Goal: Task Accomplishment & Management: Manage account settings

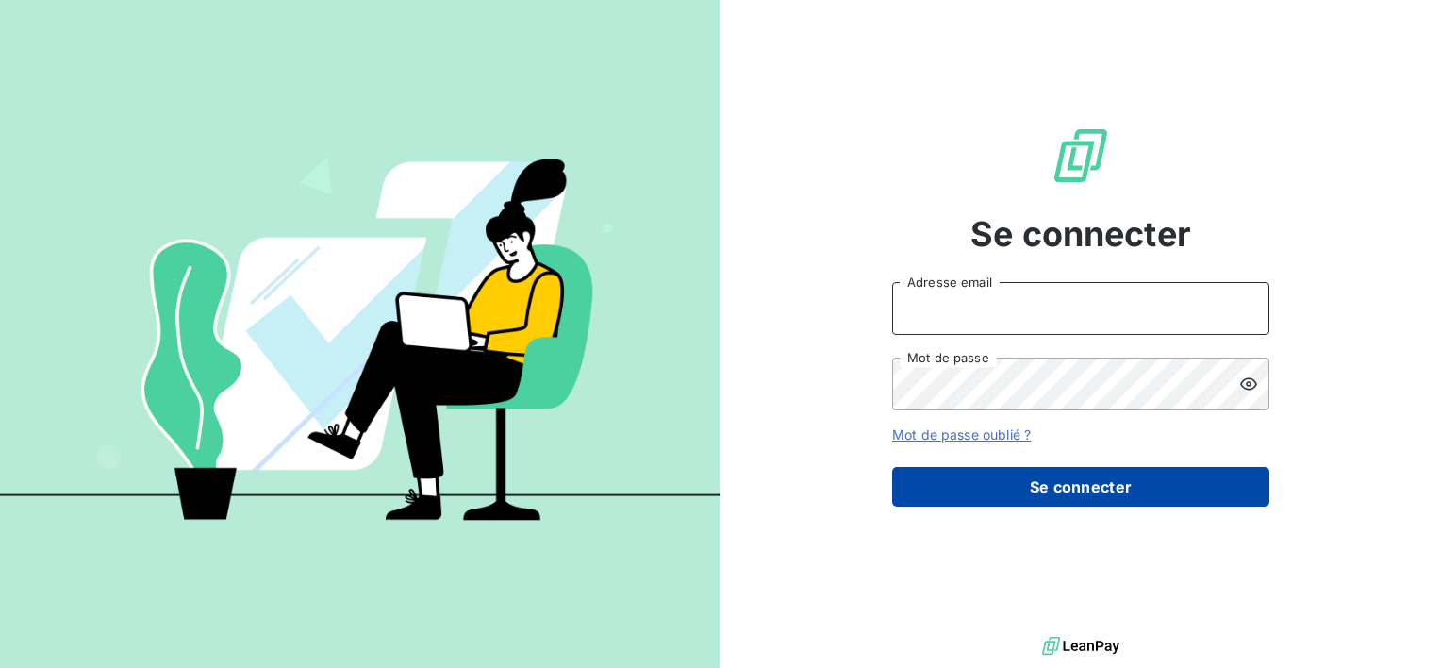
type input "[EMAIL_ADDRESS][DOMAIN_NAME]"
click at [1025, 481] on button "Se connecter" at bounding box center [1080, 487] width 377 height 40
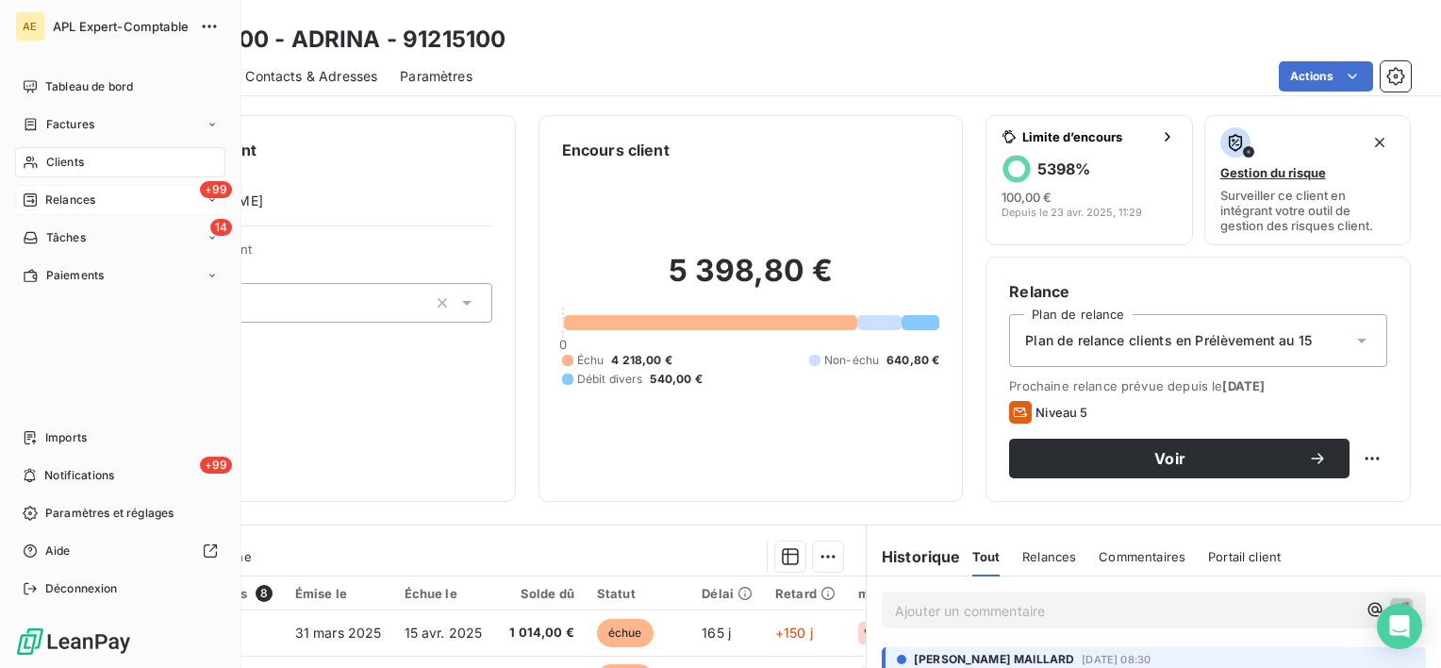
click at [70, 212] on div "+99 Relances" at bounding box center [120, 200] width 210 height 30
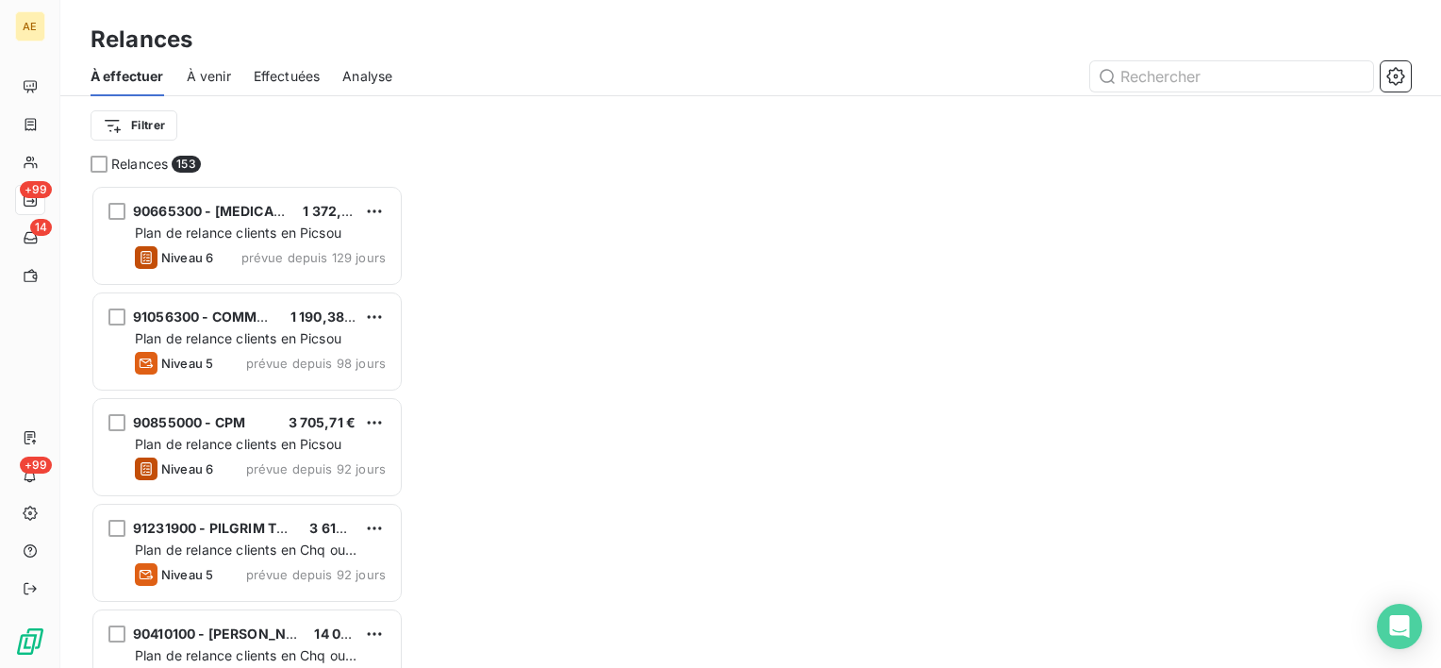
scroll to position [468, 298]
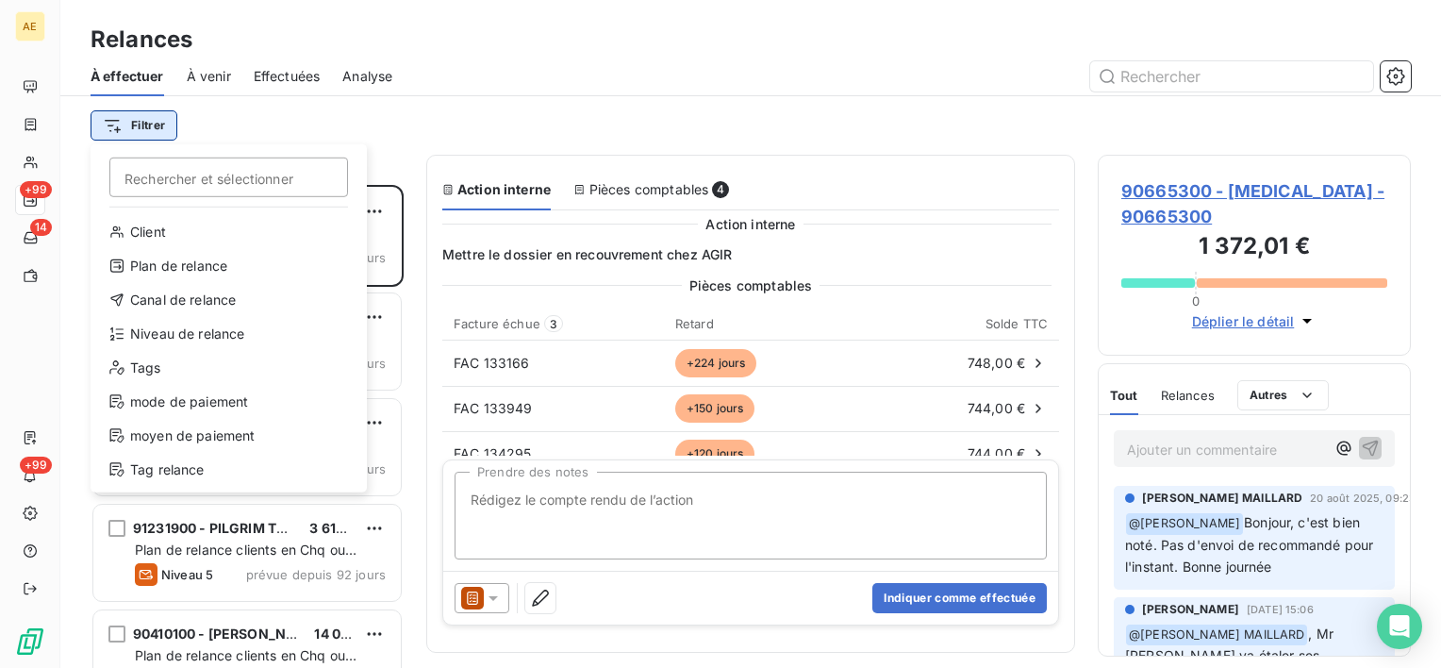
click at [153, 121] on html "AE +99 14 +99 Relances À effectuer À venir Effectuées Analyse Filtrer Recherche…" at bounding box center [720, 334] width 1441 height 668
click at [207, 343] on div "Niveau de relance" at bounding box center [228, 334] width 261 height 30
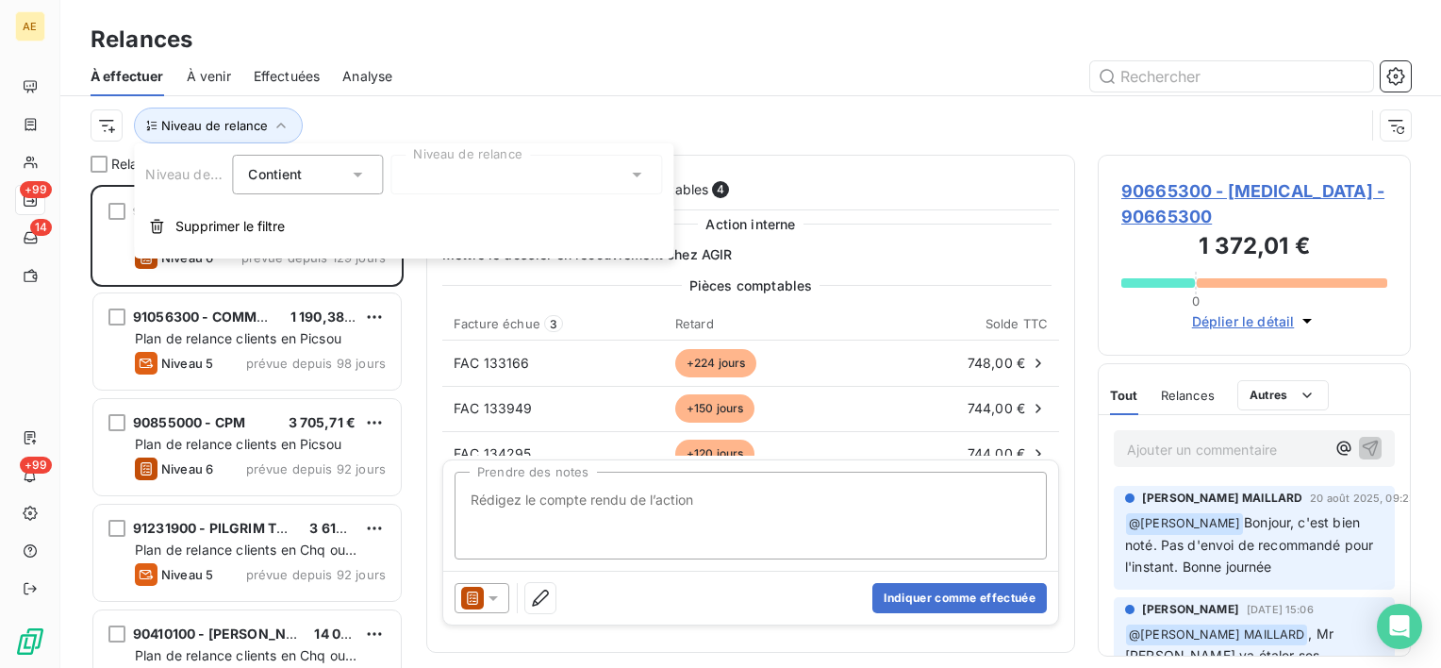
click at [497, 180] on div at bounding box center [526, 175] width 272 height 40
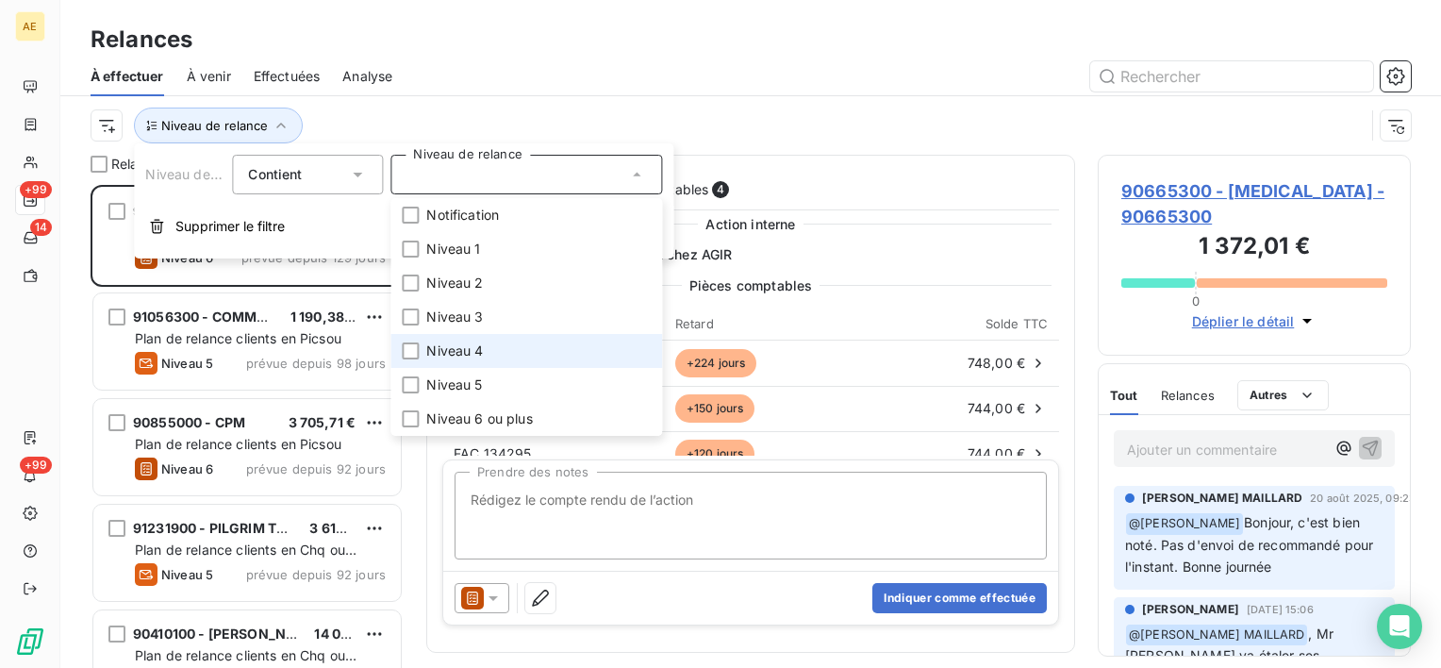
click at [468, 350] on span "Niveau 4" at bounding box center [454, 350] width 57 height 19
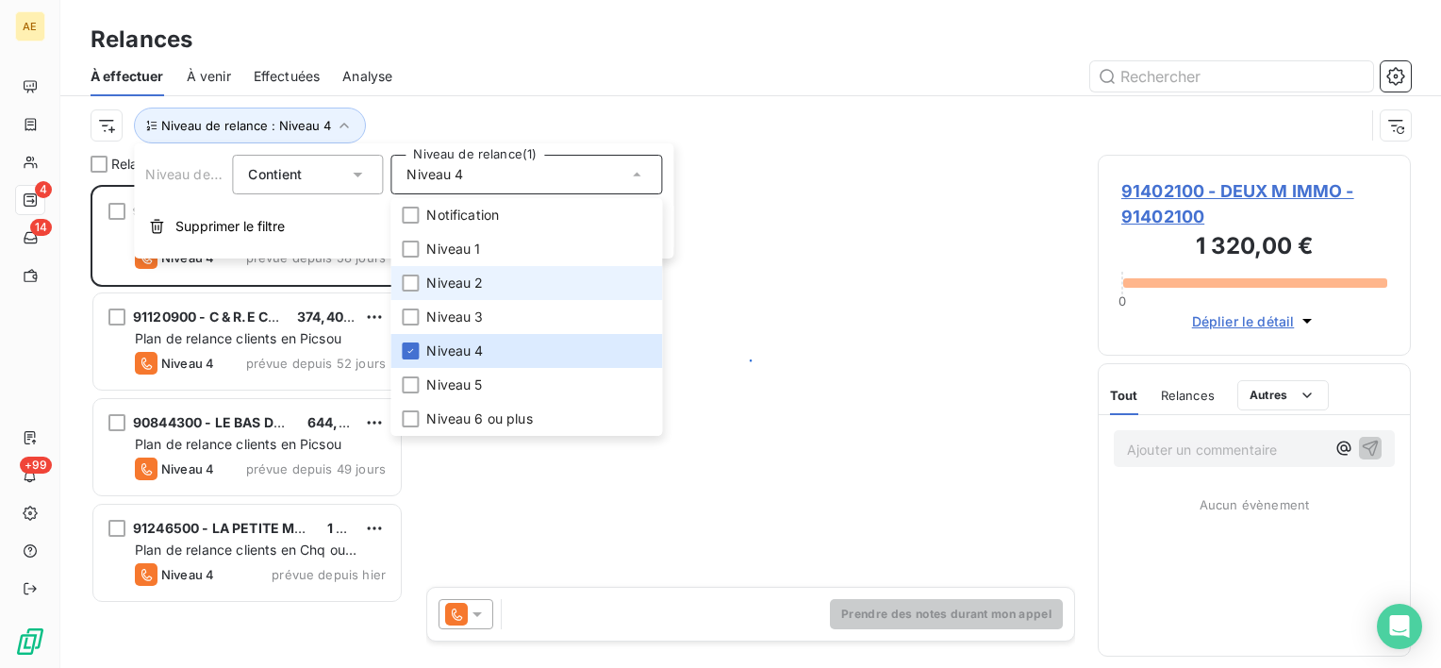
scroll to position [468, 298]
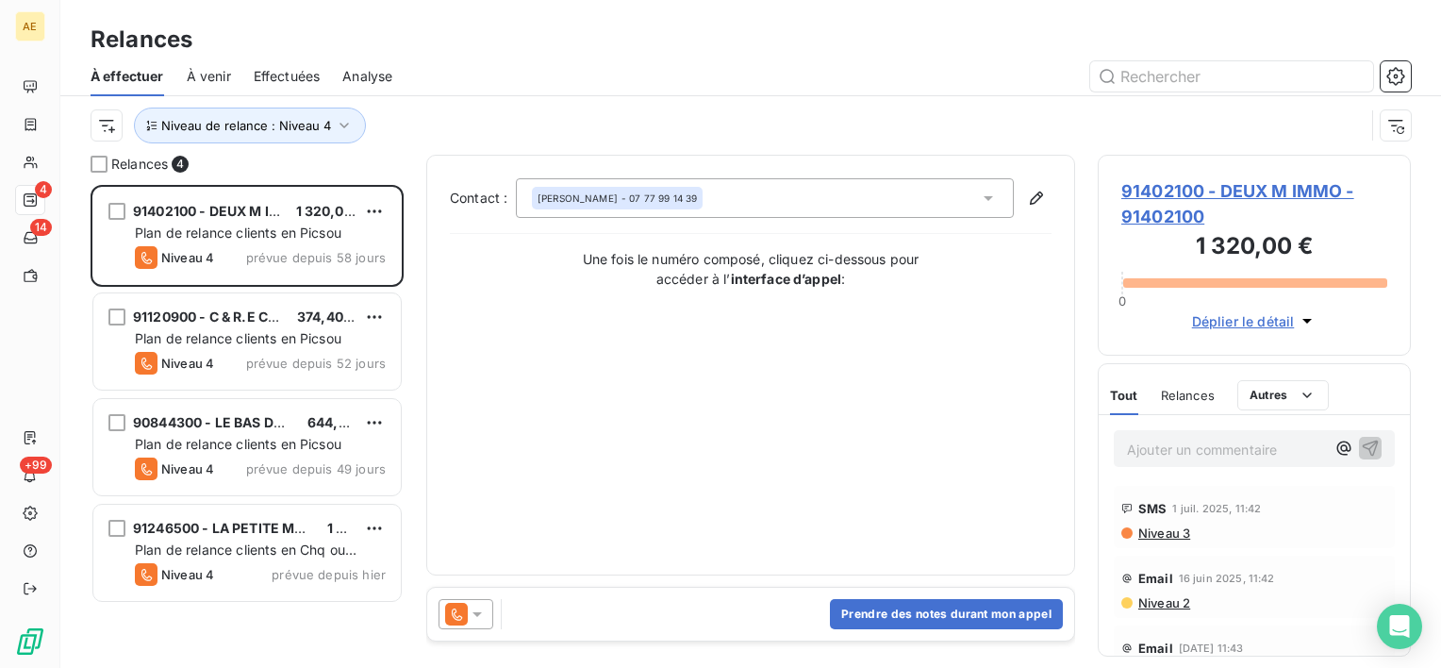
click at [544, 118] on div "Niveau de relance : Niveau 4" at bounding box center [728, 126] width 1274 height 36
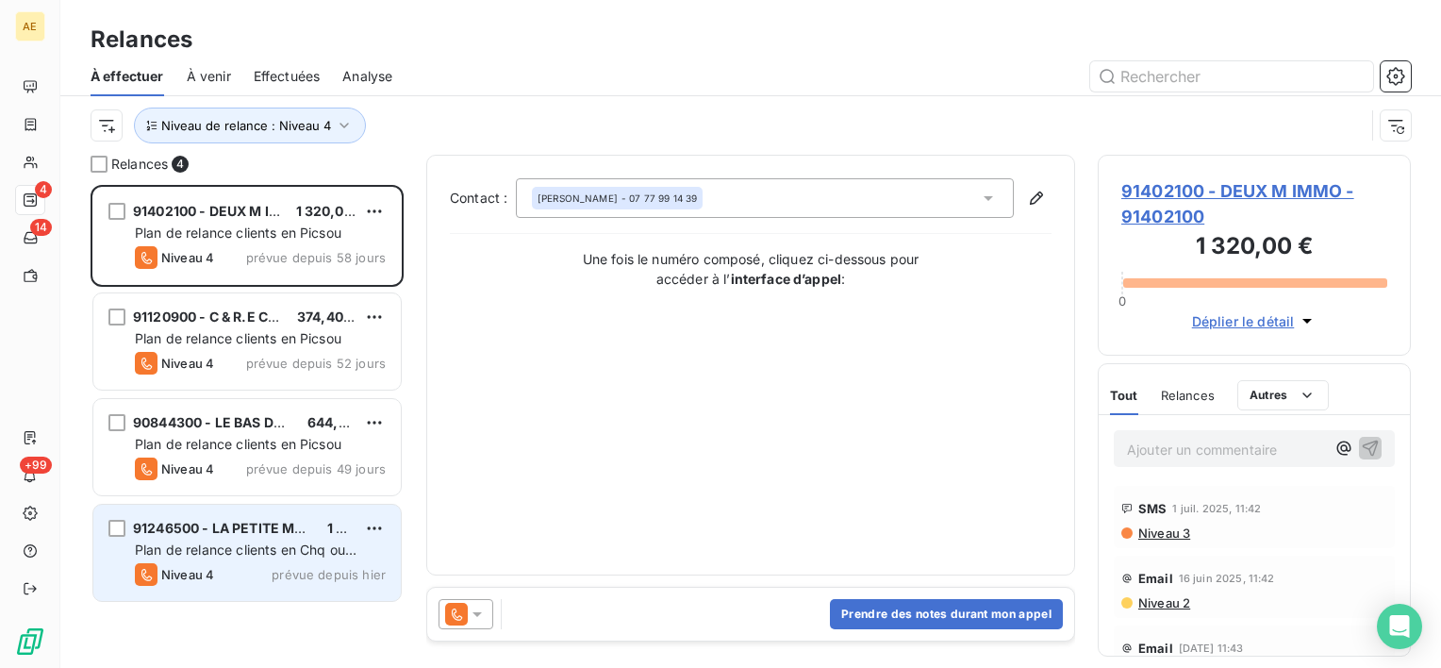
click at [317, 534] on div "91246500 - LA PETITE MAISON PASTEUR - M. [PERSON_NAME] 1 041,84 €" at bounding box center [260, 528] width 251 height 17
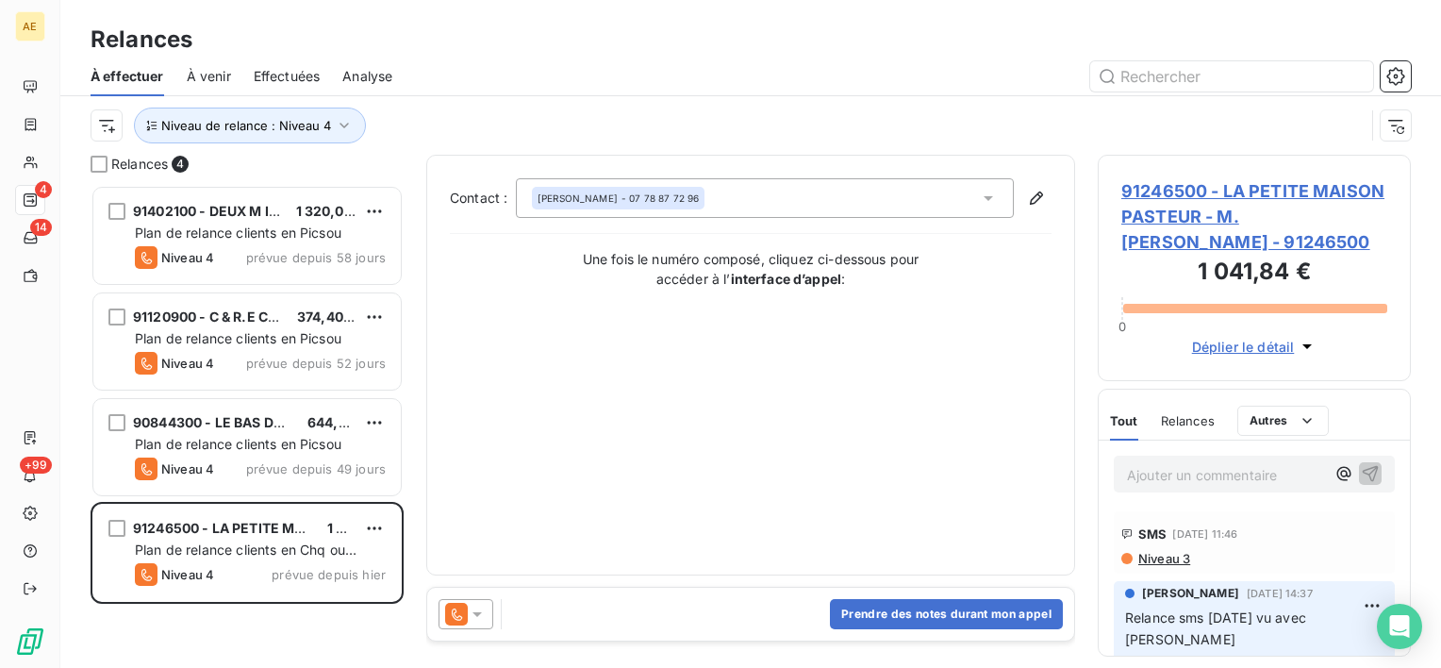
click at [1220, 227] on span "91246500 - LA PETITE MAISON PASTEUR - M. [PERSON_NAME] - 91246500" at bounding box center [1254, 216] width 266 height 76
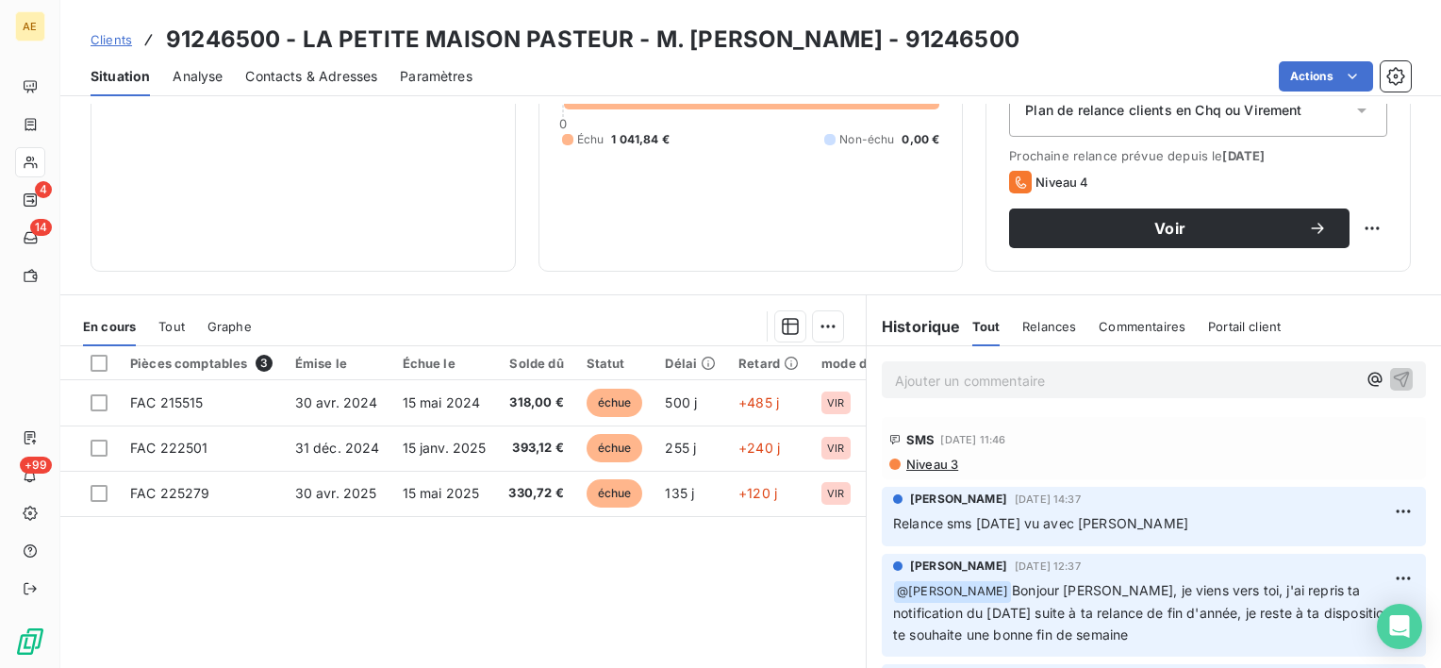
scroll to position [189, 0]
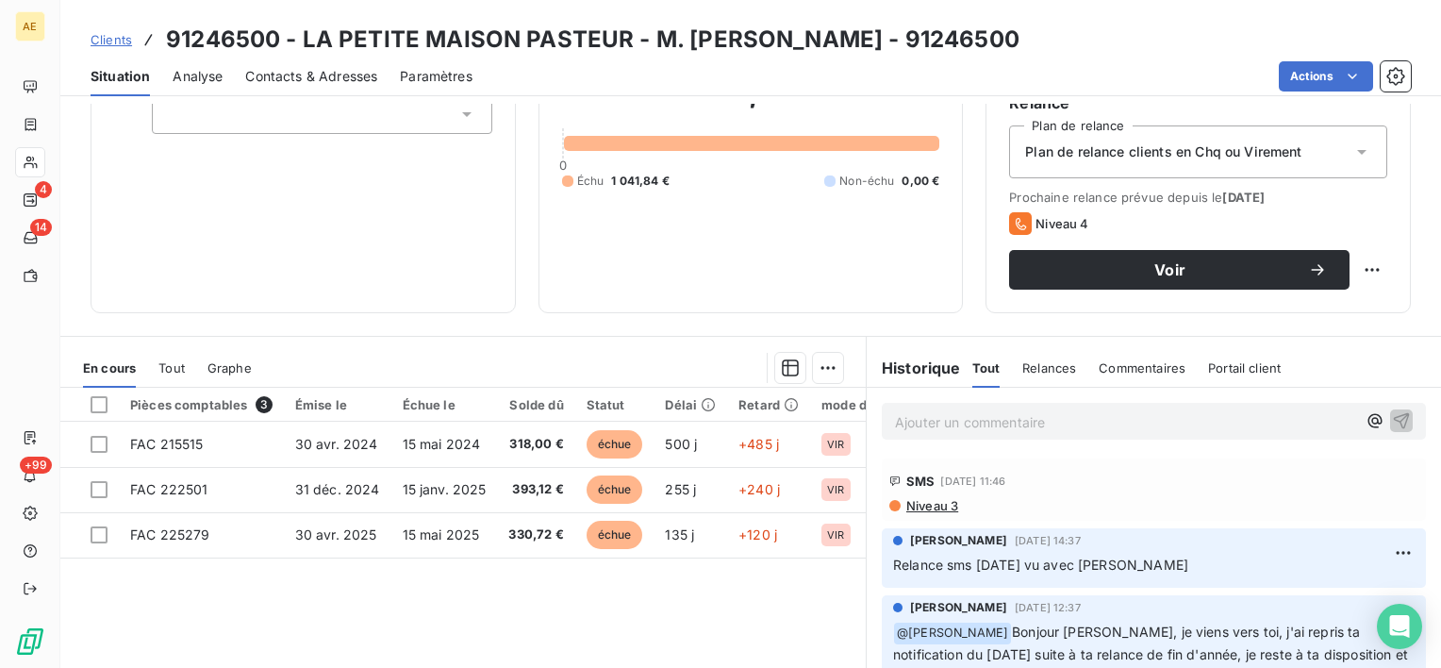
click at [320, 83] on span "Contacts & Adresses" at bounding box center [311, 76] width 132 height 19
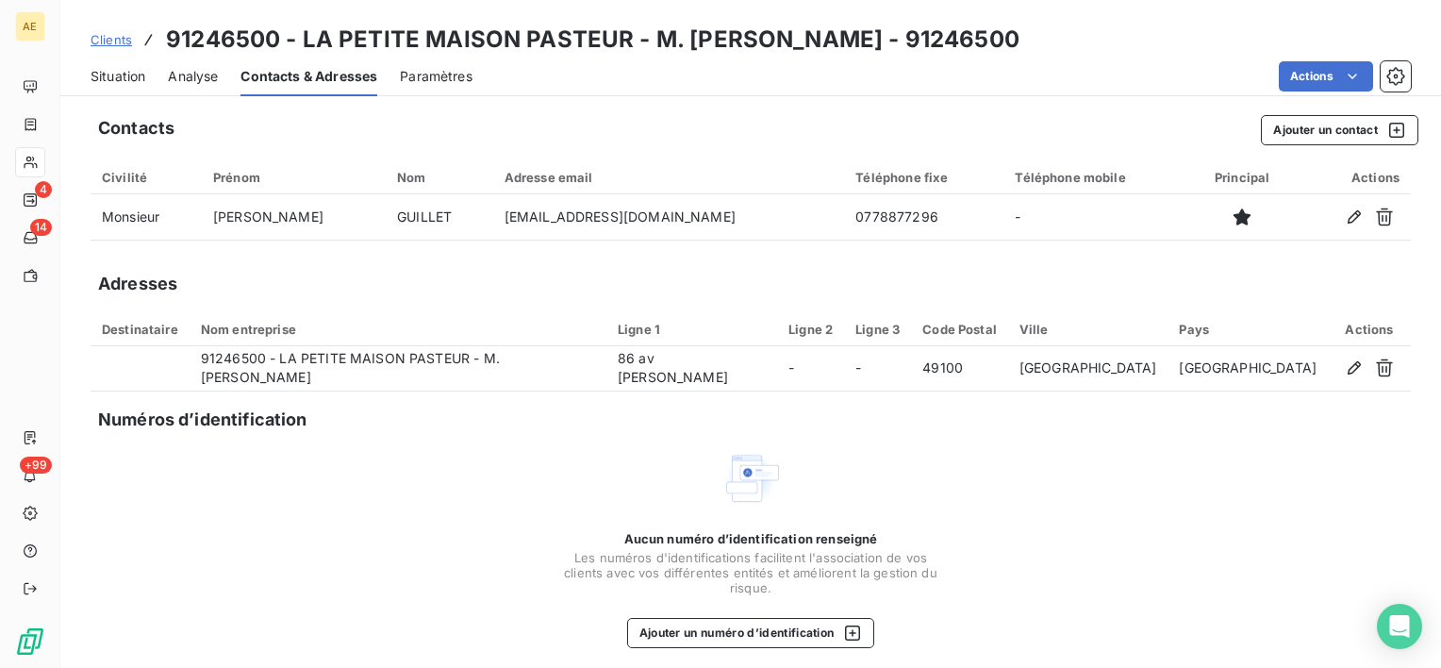
click at [107, 70] on span "Situation" at bounding box center [118, 76] width 55 height 19
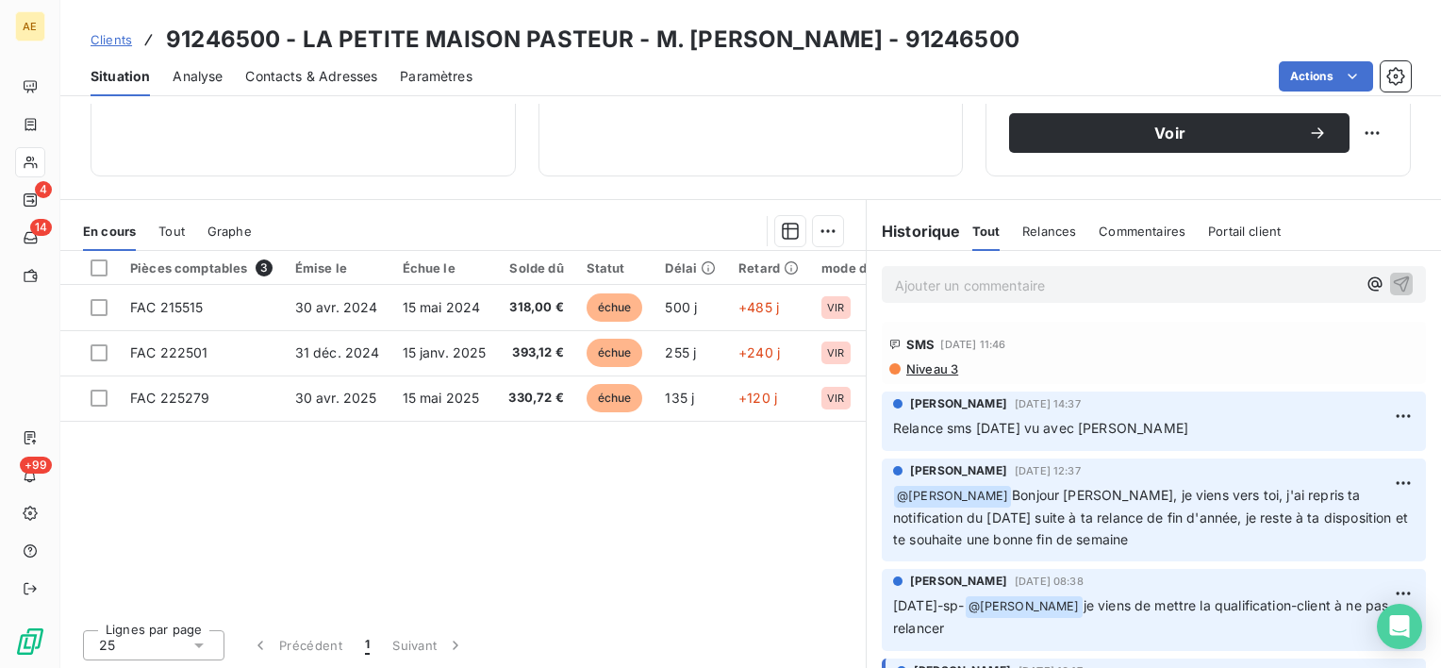
scroll to position [327, 0]
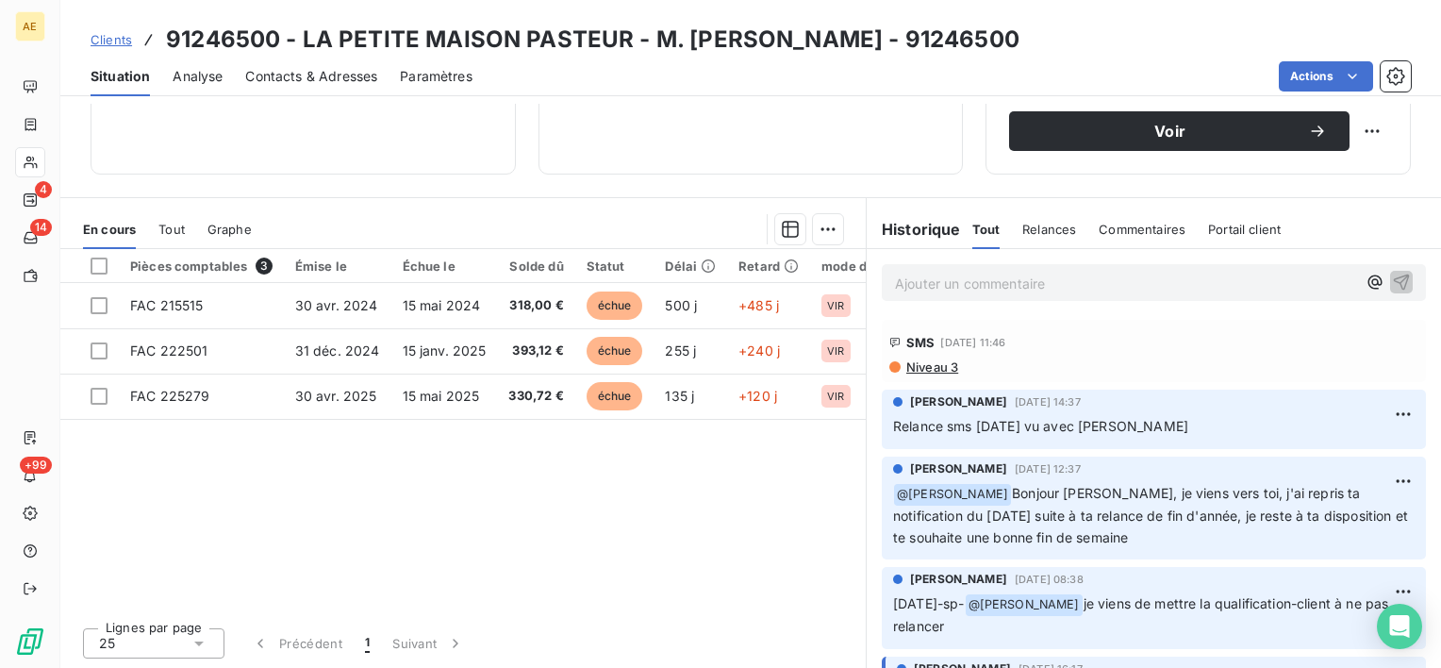
click at [313, 72] on span "Contacts & Adresses" at bounding box center [311, 76] width 132 height 19
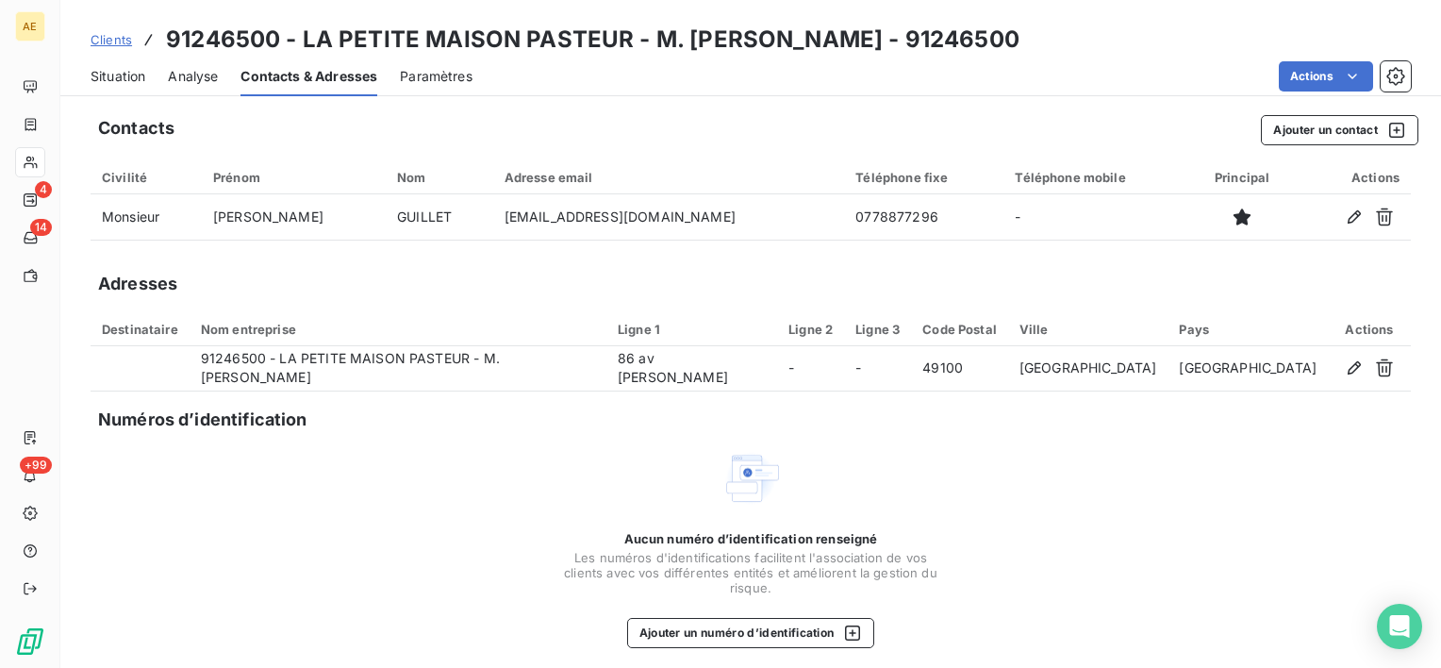
click at [128, 77] on span "Situation" at bounding box center [118, 76] width 55 height 19
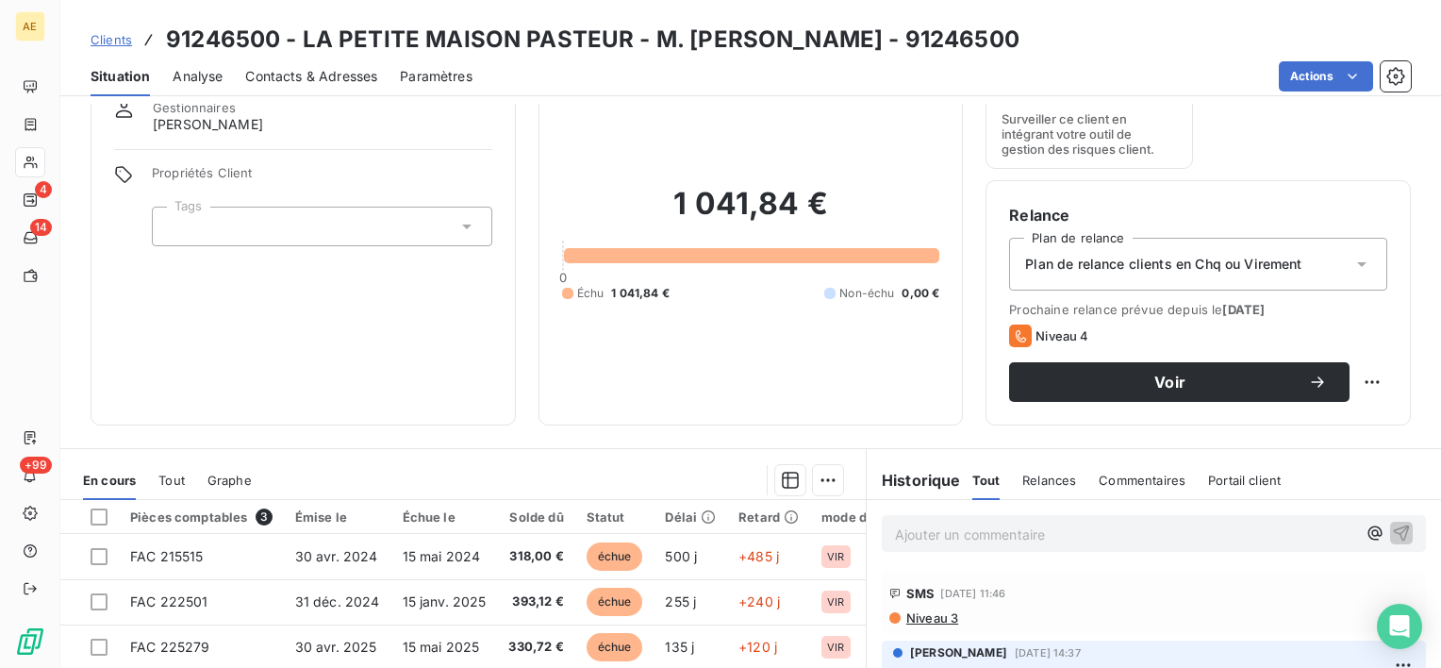
scroll to position [44, 0]
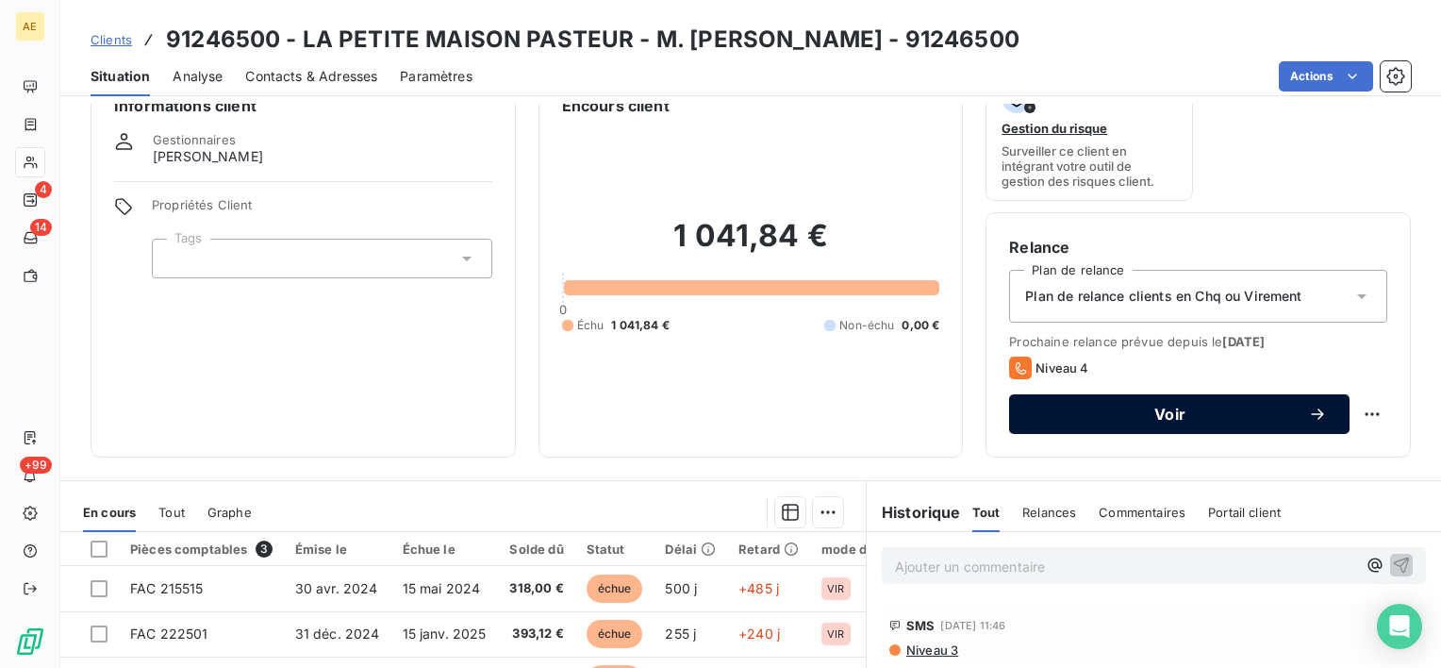
click at [1194, 407] on span "Voir" at bounding box center [1170, 413] width 276 height 15
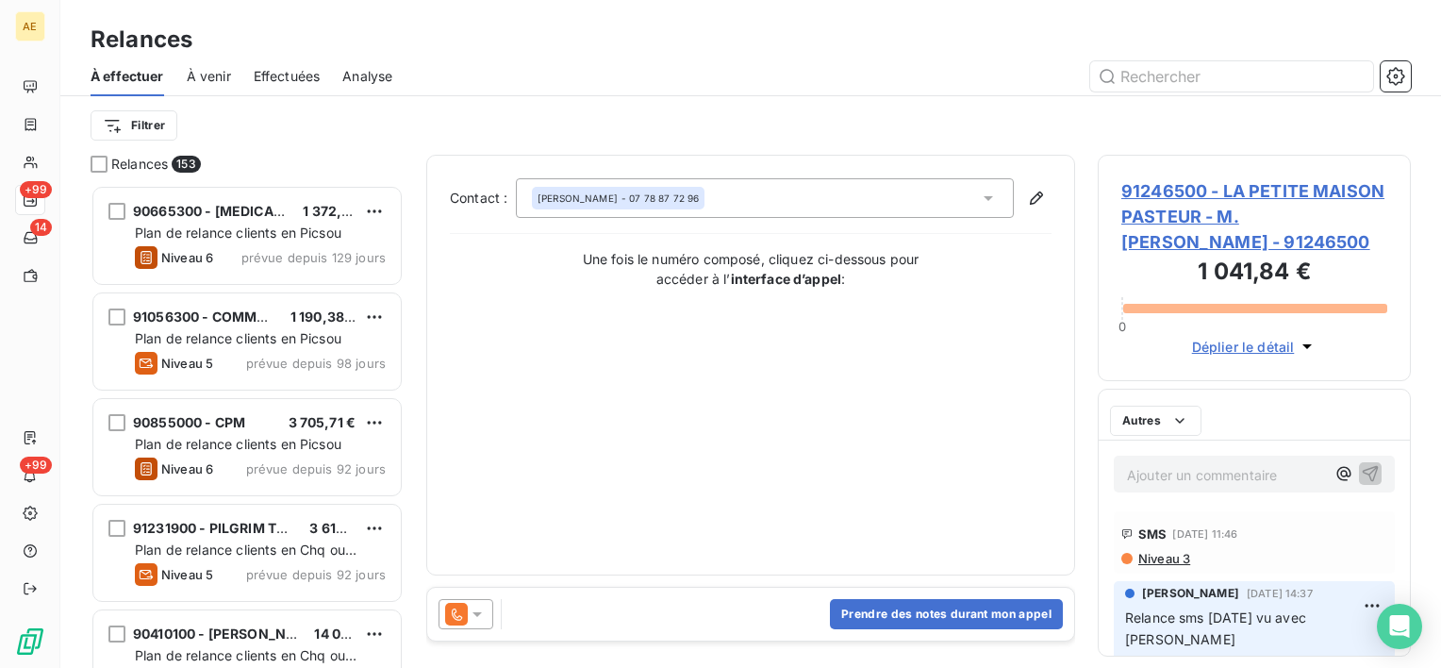
scroll to position [468, 298]
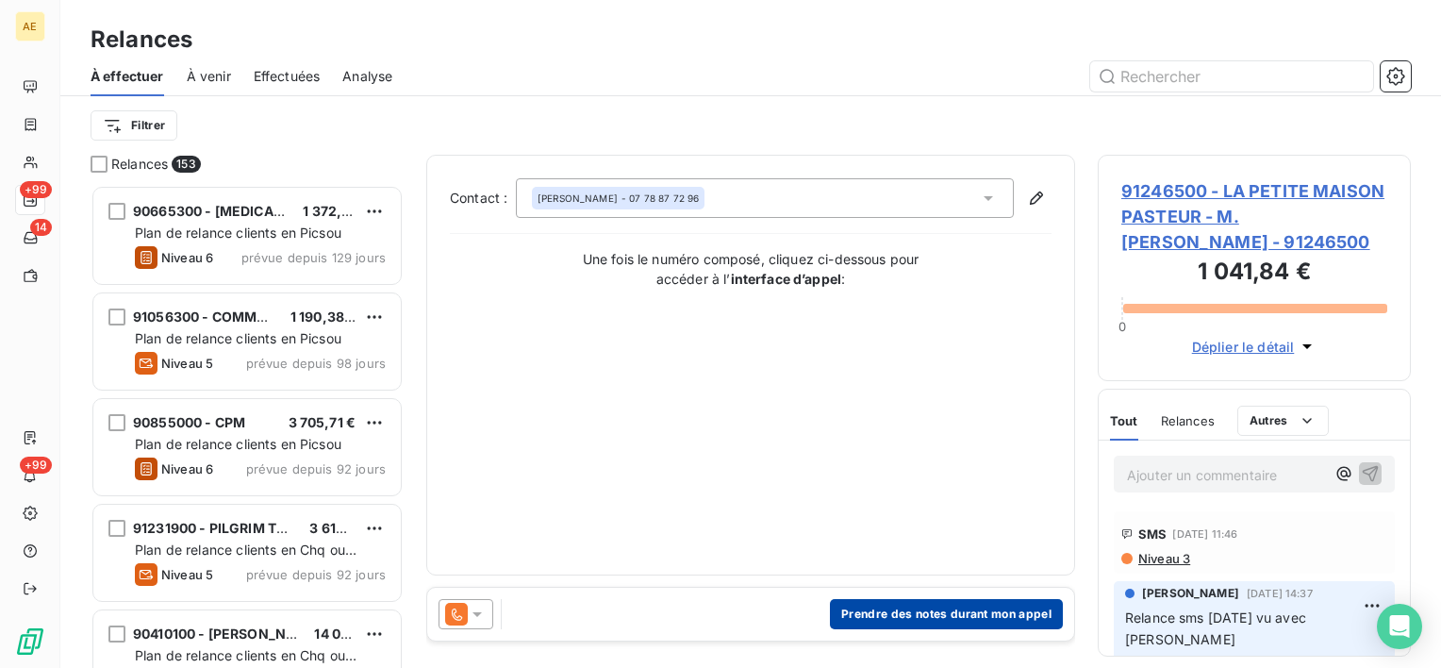
click at [921, 611] on button "Prendre des notes durant mon appel" at bounding box center [946, 614] width 233 height 30
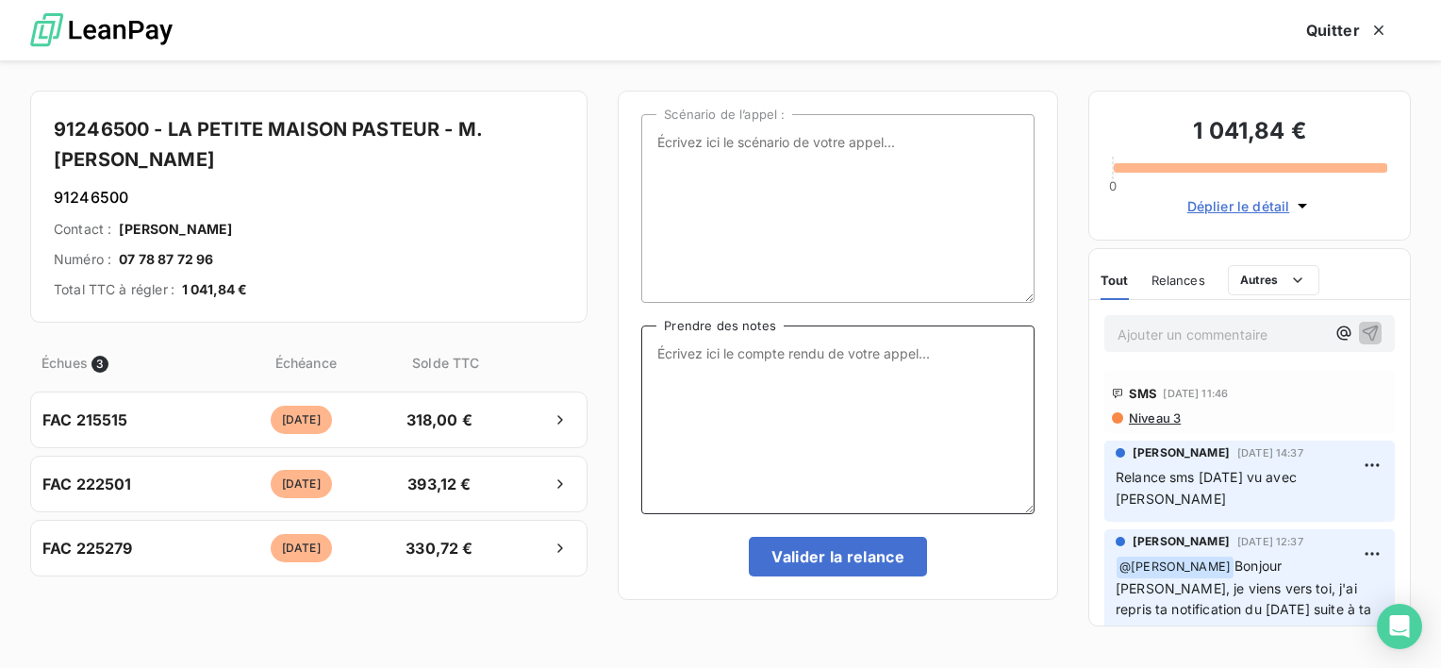
click at [807, 435] on textarea "Prendre des notes" at bounding box center [837, 419] width 393 height 189
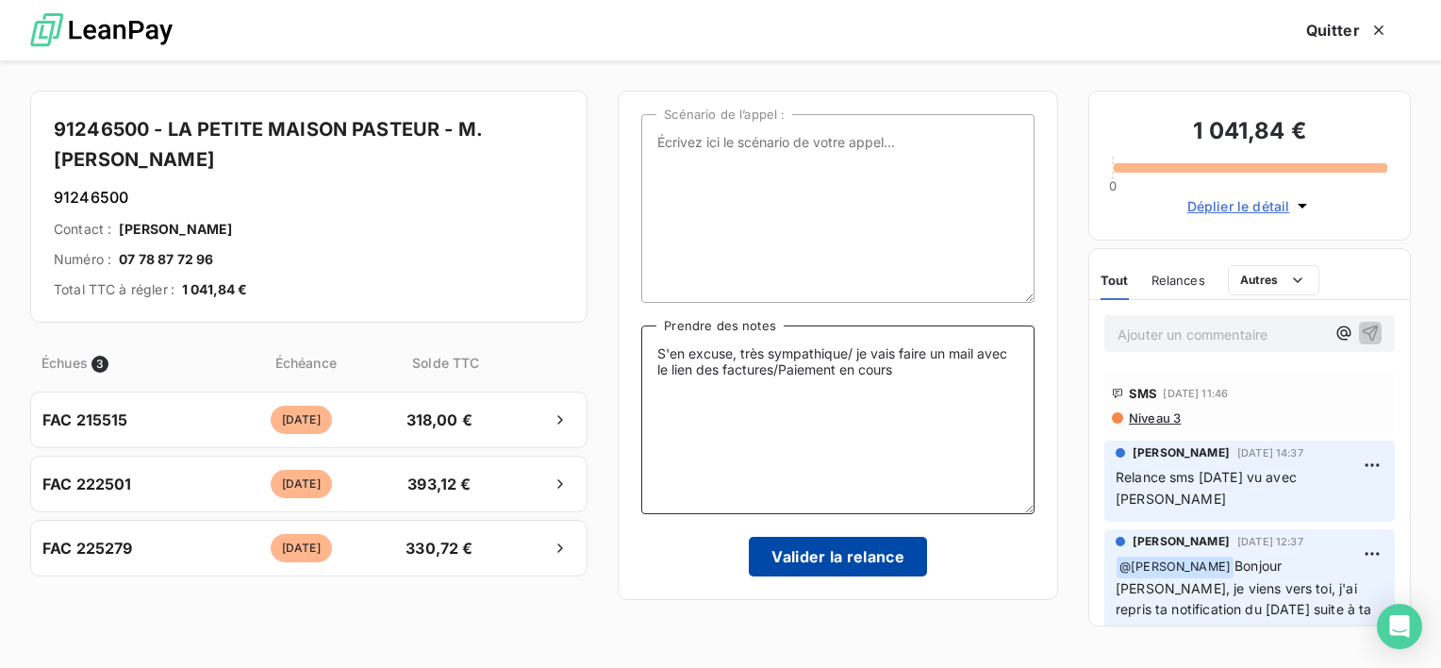
type textarea "S'en excuse, très sympathique/ je vais faire un mail avec le lien des factures/…"
click at [808, 557] on button "Valider la relance" at bounding box center [838, 557] width 178 height 40
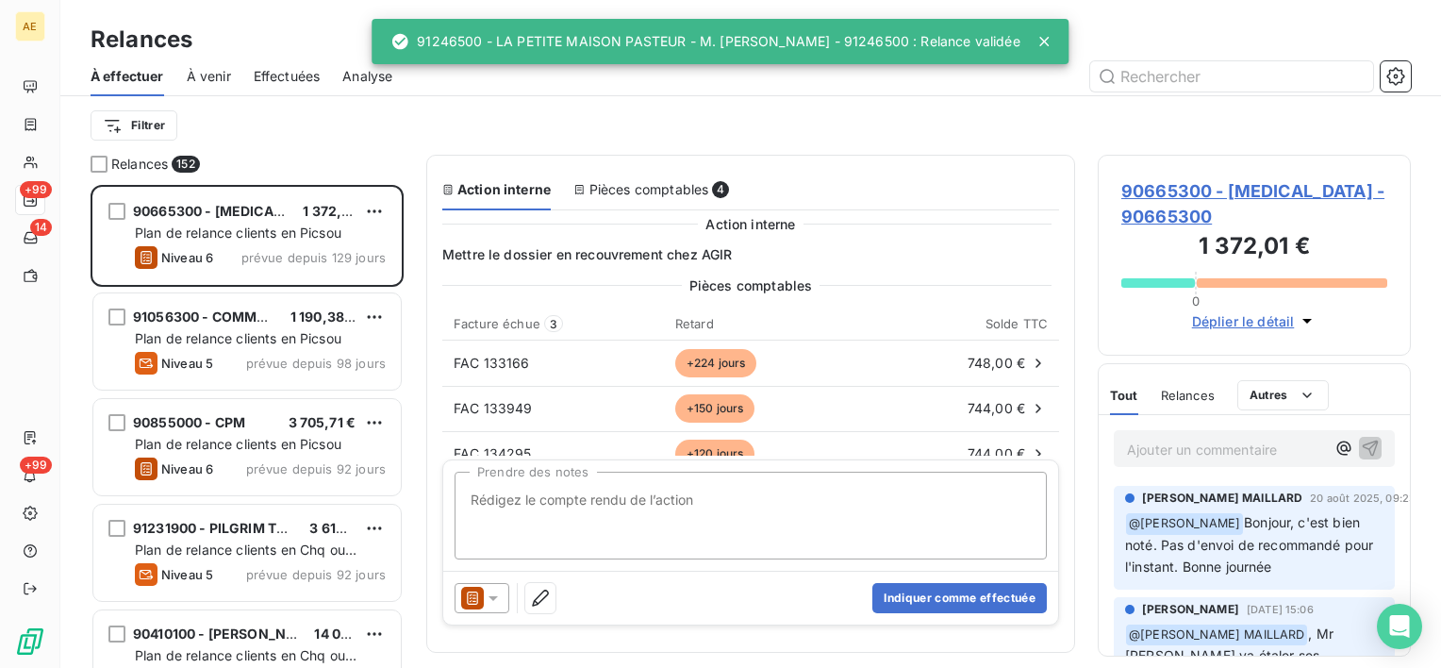
click at [276, 75] on span "Effectuées" at bounding box center [287, 76] width 67 height 19
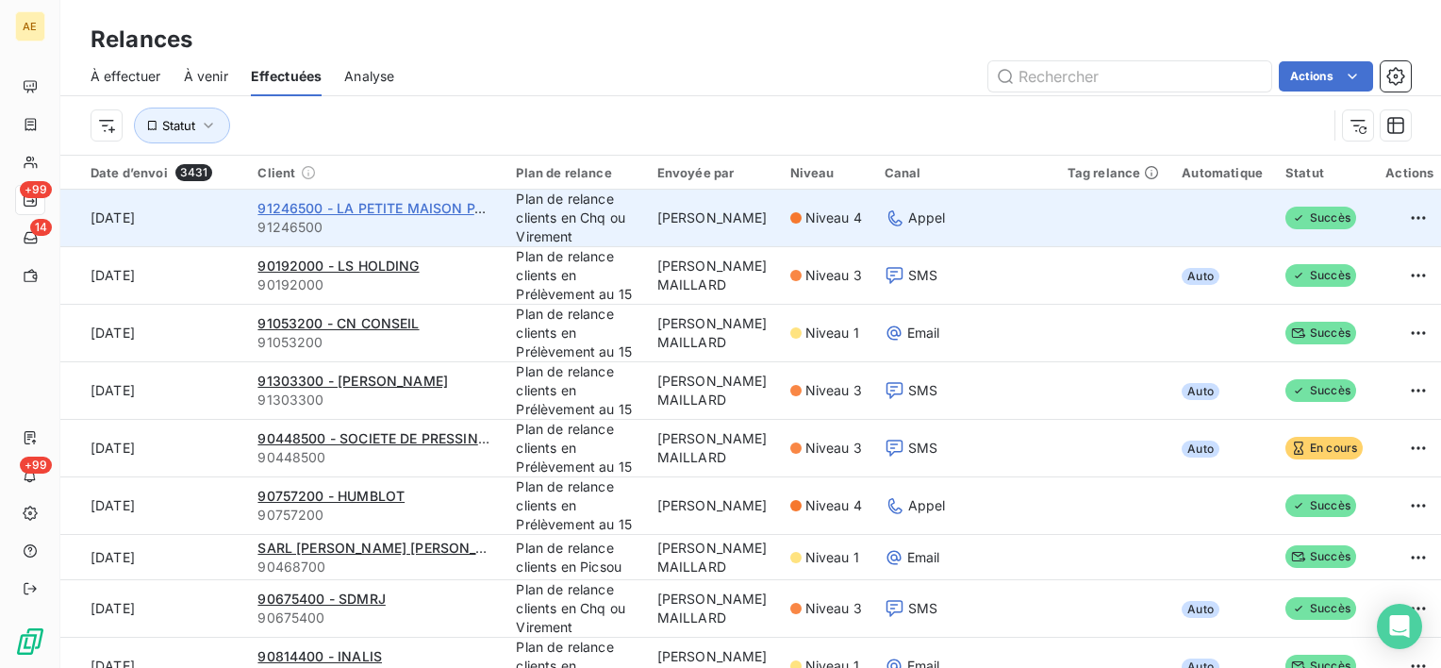
click at [373, 202] on span "91246500 - LA PETITE MAISON PASTEUR - M. [PERSON_NAME]" at bounding box center [463, 208] width 413 height 16
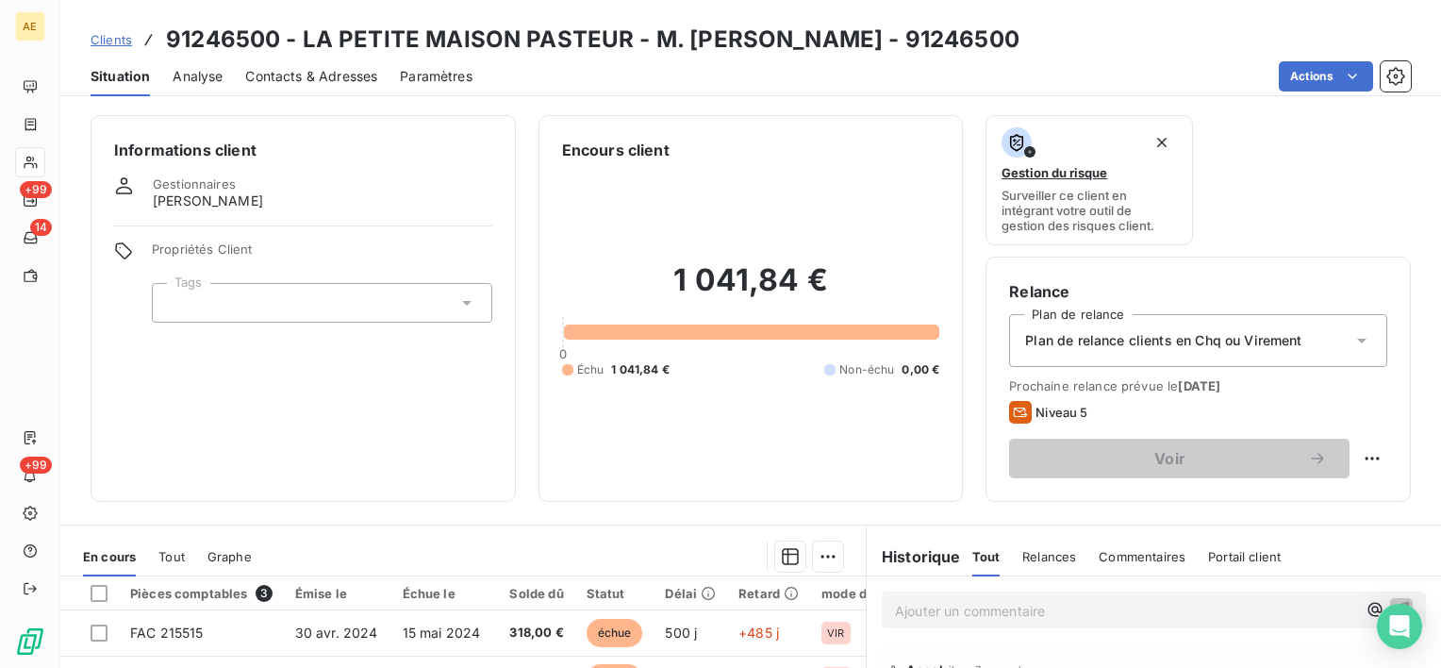
scroll to position [283, 0]
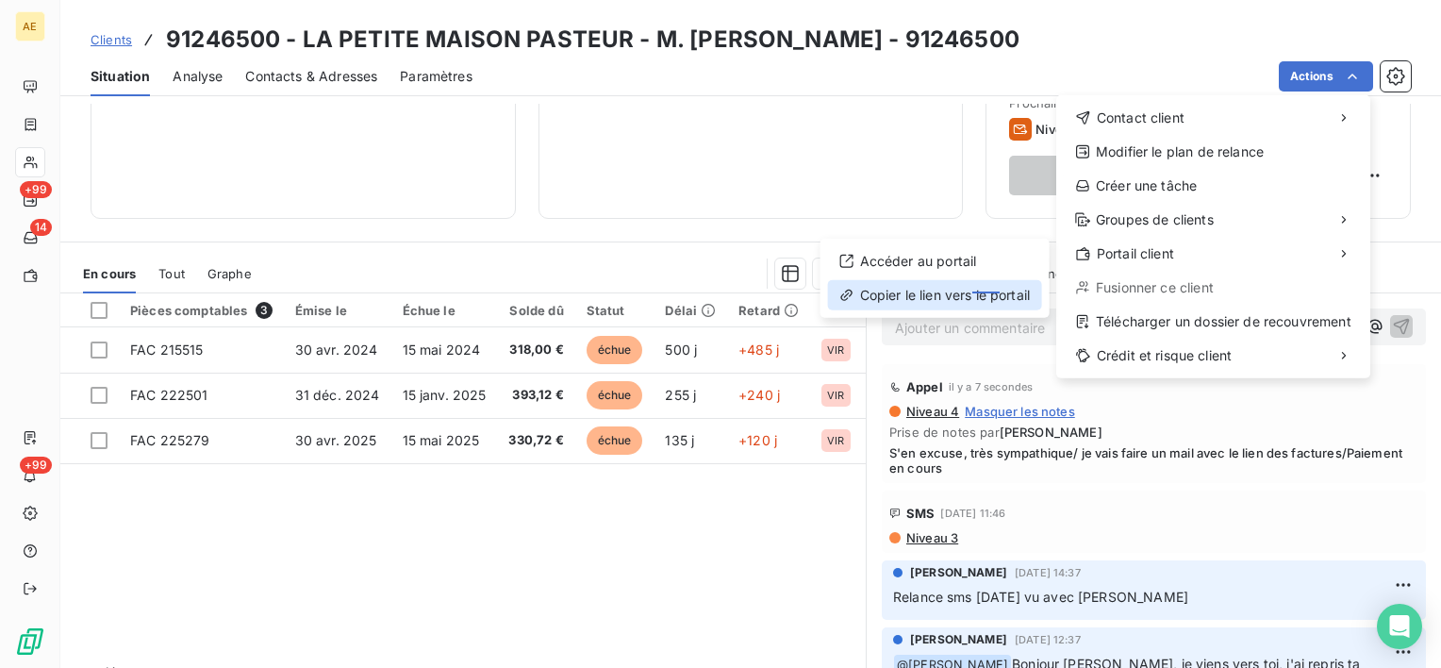
click at [959, 295] on div "Copier le lien vers le portail" at bounding box center [935, 295] width 214 height 30
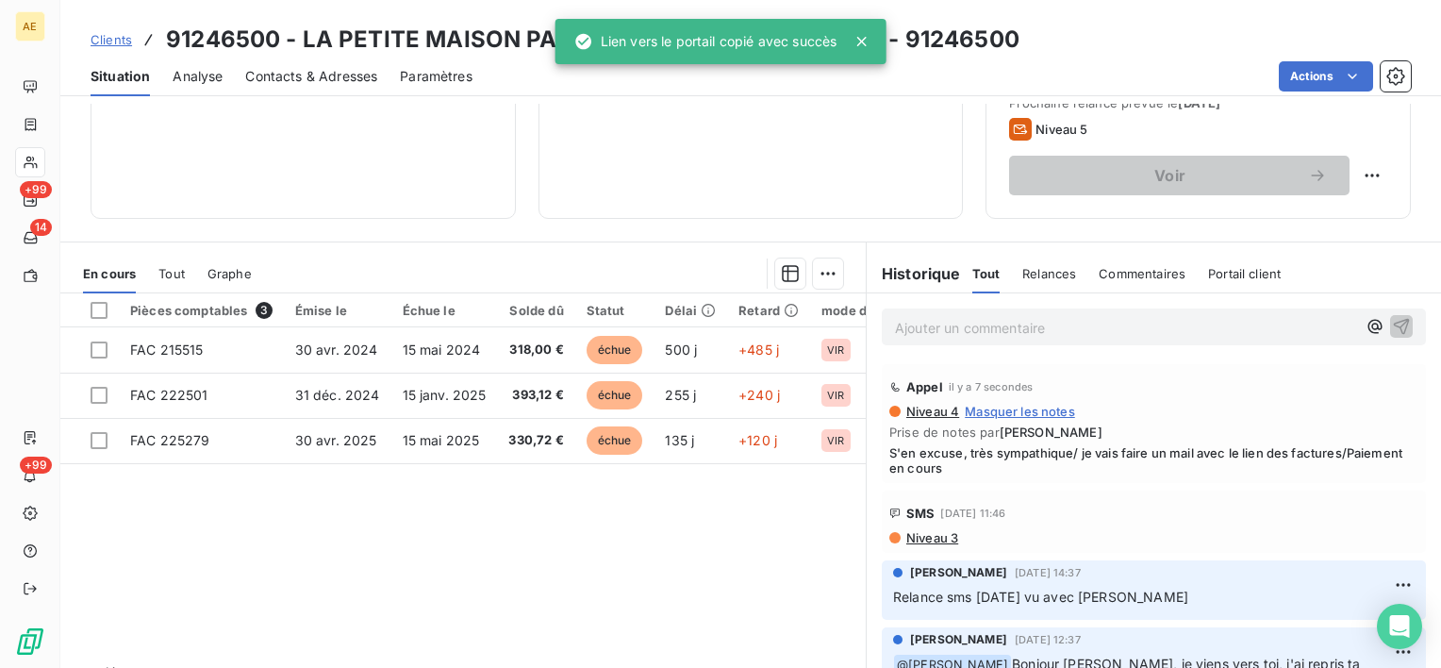
click at [1058, 31] on div "Clients 91246500 - LA PETITE MAISON PASTEUR - M. [PERSON_NAME] - 91246500" at bounding box center [750, 40] width 1381 height 34
drag, startPoint x: 1048, startPoint y: 41, endPoint x: 912, endPoint y: 42, distance: 135.8
click at [912, 42] on div "Clients 91246500 - LA PETITE MAISON PASTEUR - M. [PERSON_NAME] - 91246500" at bounding box center [750, 40] width 1381 height 34
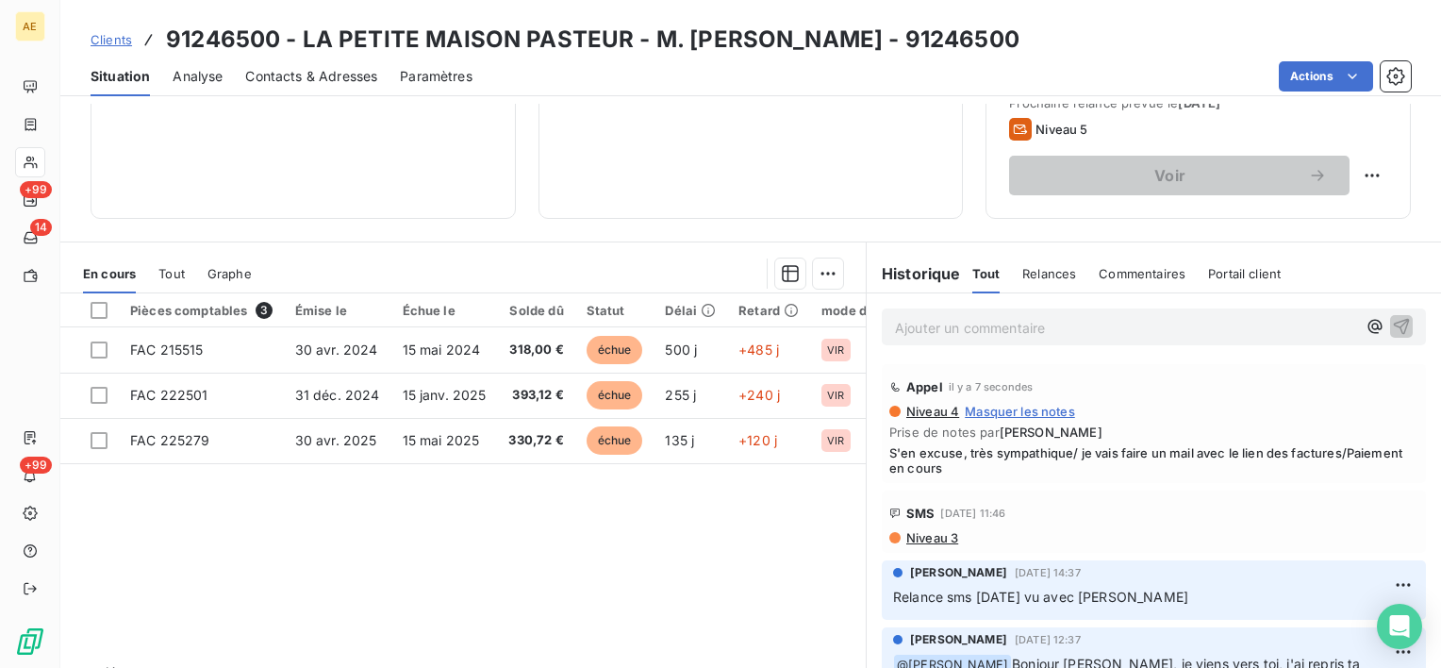
copy h3 "- 91246500"
click at [1339, 71] on html "AE +99 14 +99 Clients 91246500 - LA PETITE MAISON PASTEUR - M. [PERSON_NAME] - …" at bounding box center [720, 334] width 1441 height 668
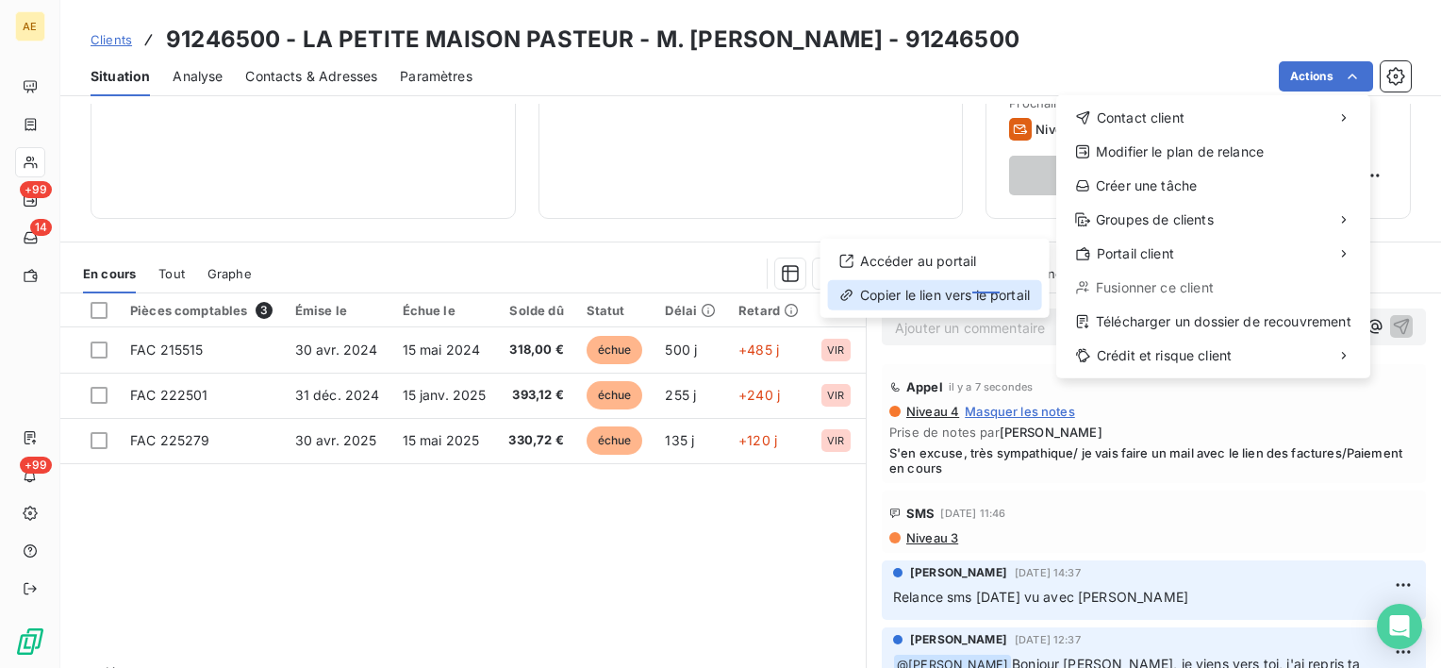
click at [924, 298] on div "Copier le lien vers le portail" at bounding box center [935, 295] width 214 height 30
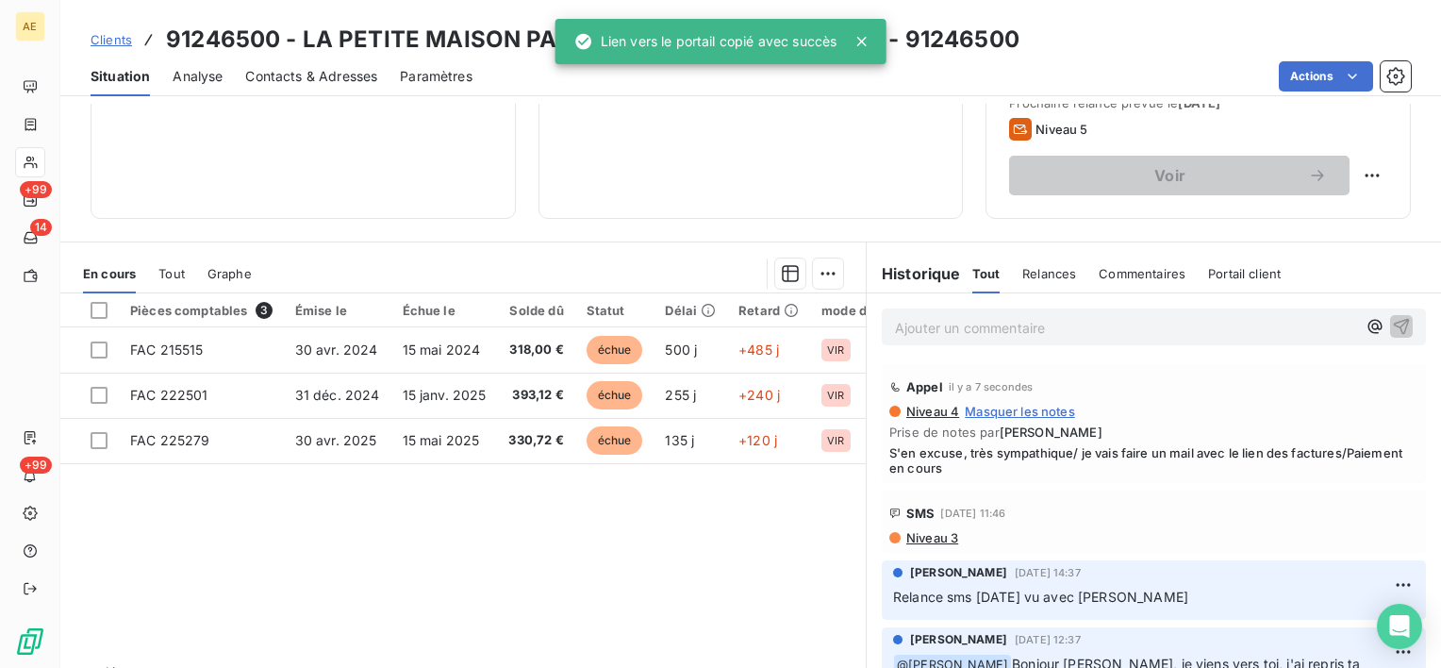
click at [337, 69] on span "Contacts & Adresses" at bounding box center [311, 76] width 132 height 19
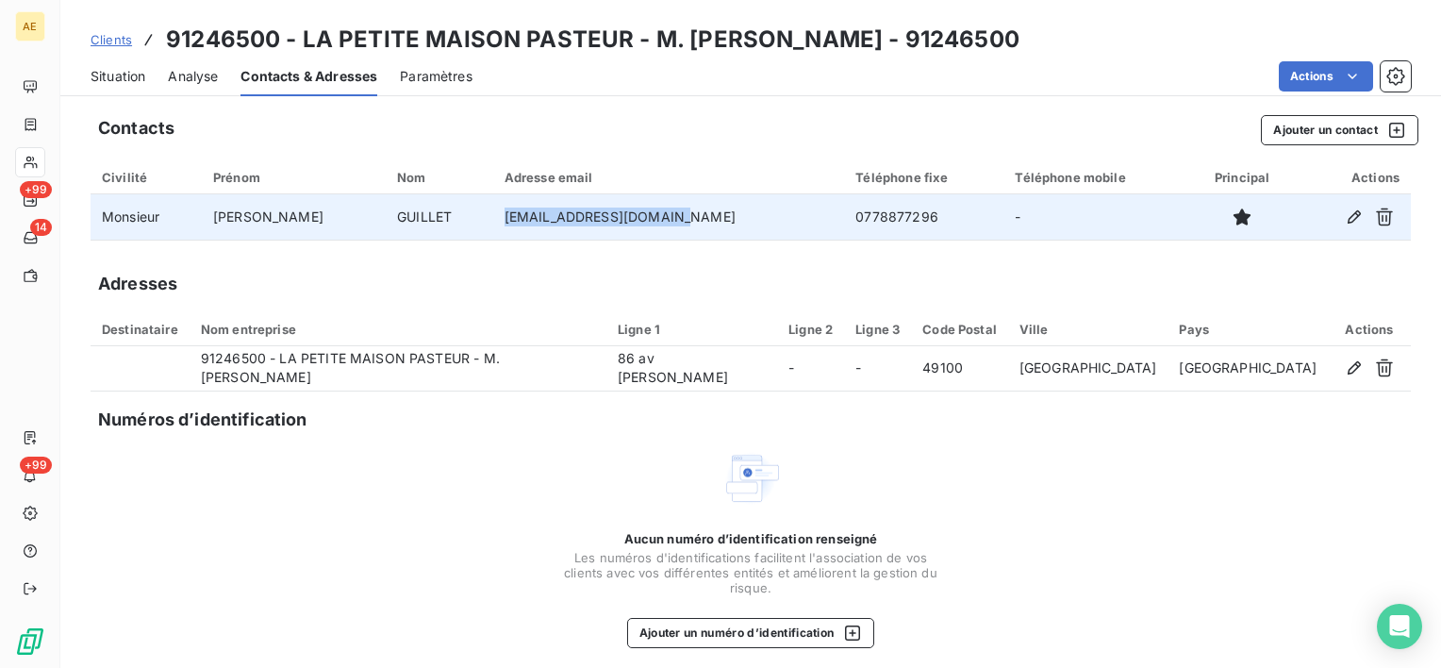
drag, startPoint x: 650, startPoint y: 221, endPoint x: 475, endPoint y: 221, distance: 174.5
click at [493, 221] on td "[EMAIL_ADDRESS][DOMAIN_NAME]" at bounding box center [669, 216] width 352 height 45
drag, startPoint x: 475, startPoint y: 221, endPoint x: 498, endPoint y: 221, distance: 22.6
copy td "[EMAIL_ADDRESS][DOMAIN_NAME]"
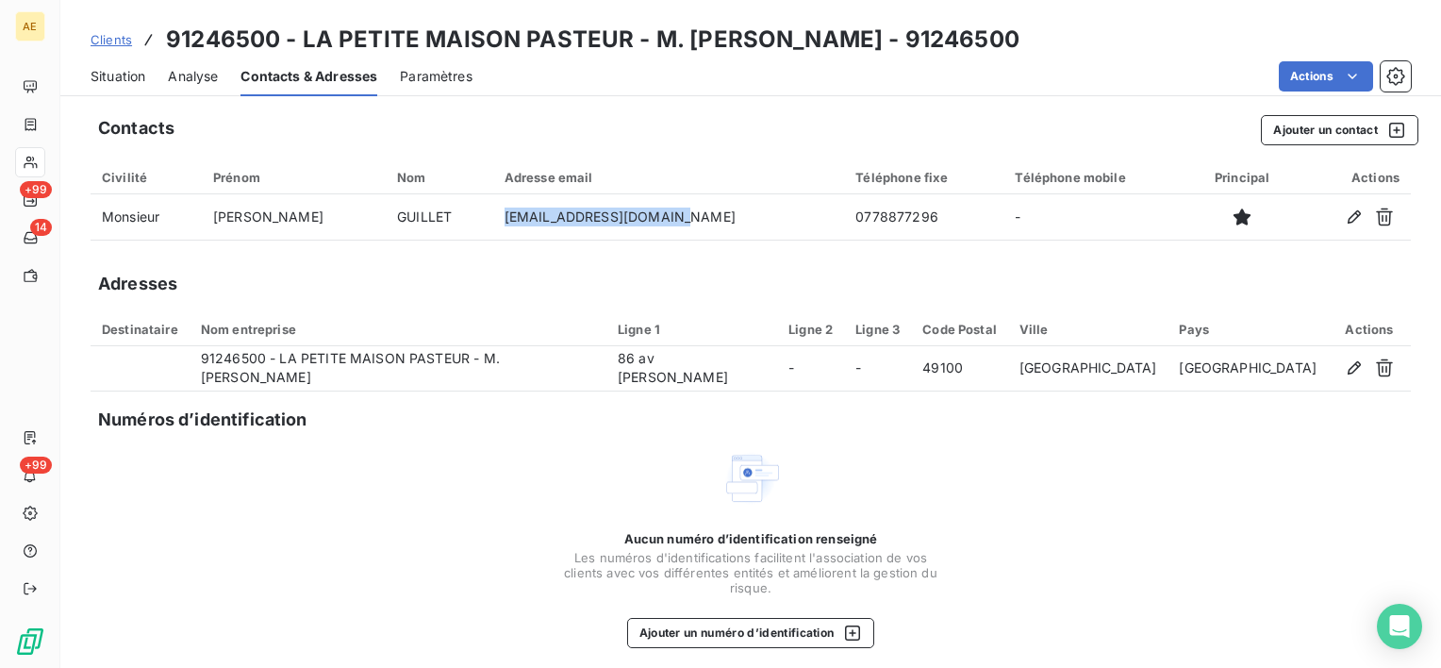
drag, startPoint x: 1052, startPoint y: 36, endPoint x: 291, endPoint y: 40, distance: 761.1
click at [291, 40] on div "Clients 91246500 - LA PETITE MAISON PASTEUR - M. [PERSON_NAME] - 91246500" at bounding box center [750, 40] width 1381 height 34
copy h3 "LA PETITE MAISON PASTEUR - M. [PERSON_NAME] - 91246500"
click at [123, 64] on div "Situation" at bounding box center [118, 77] width 55 height 40
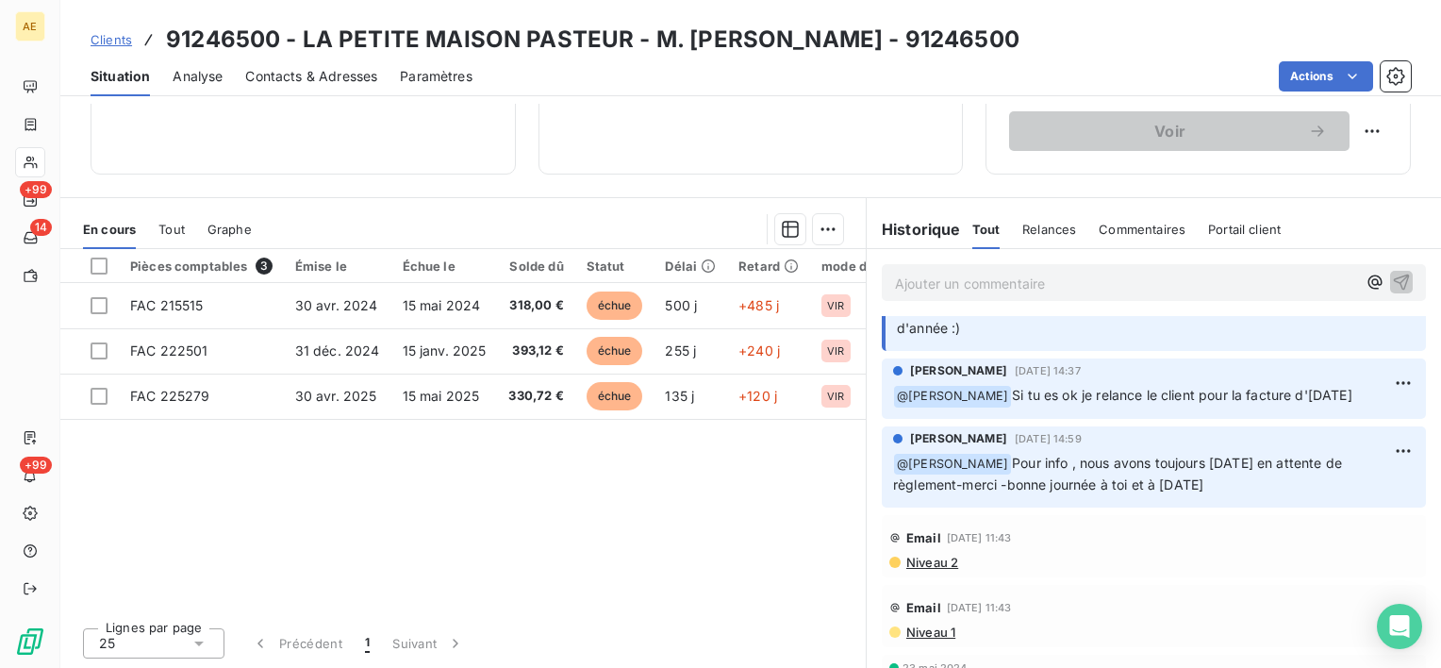
scroll to position [660, 0]
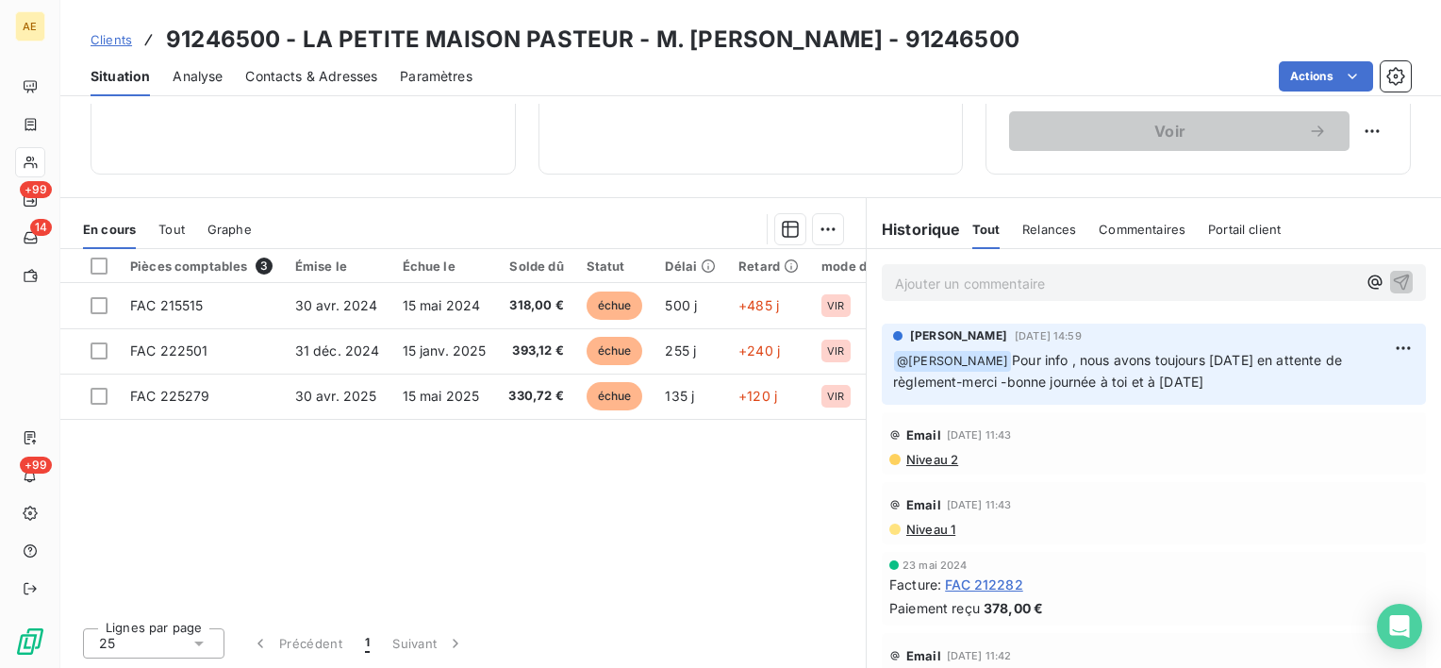
click at [934, 460] on span "Niveau 2" at bounding box center [931, 459] width 54 height 15
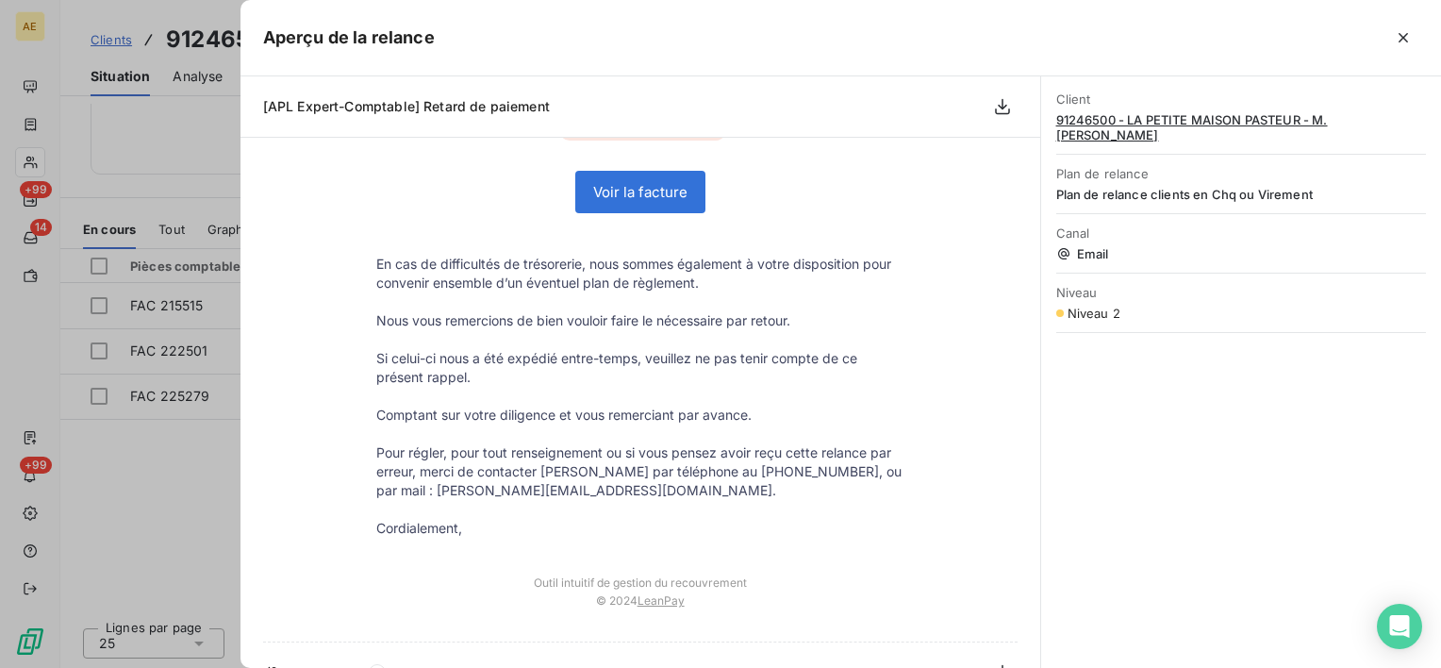
scroll to position [370, 0]
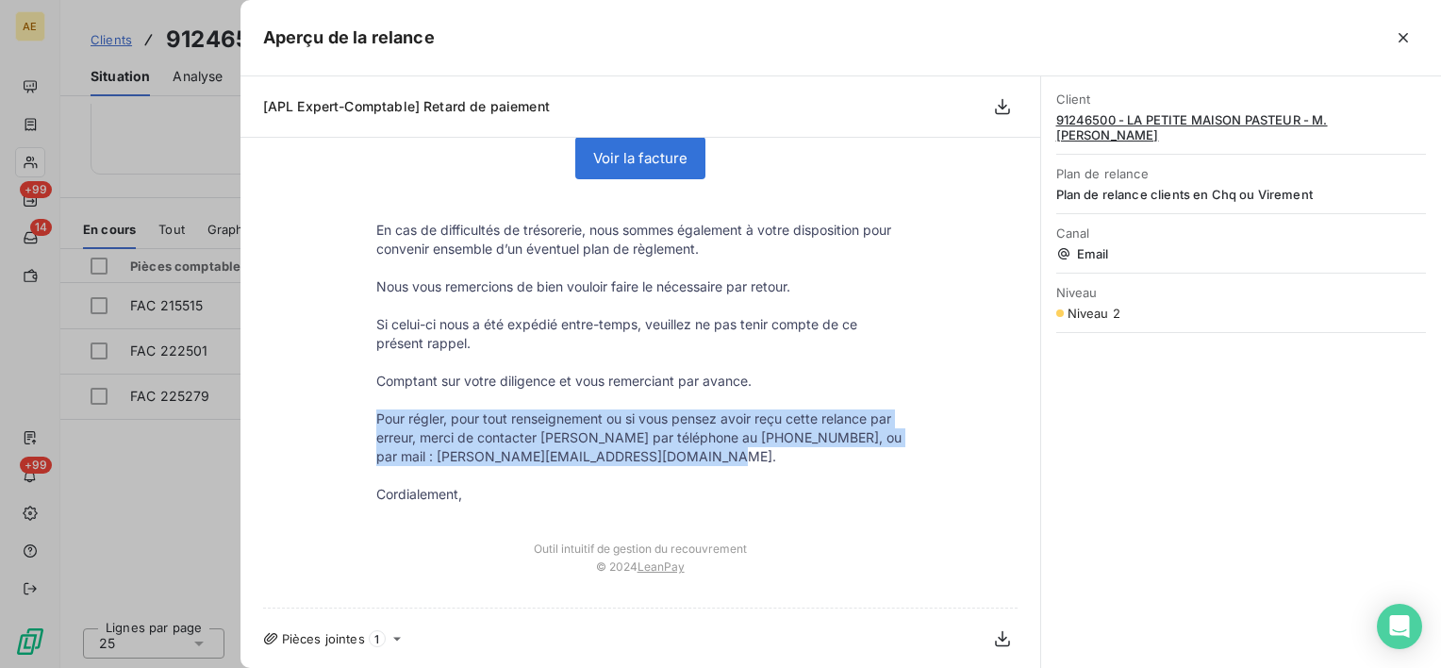
drag, startPoint x: 653, startPoint y: 457, endPoint x: 361, endPoint y: 412, distance: 294.9
click at [361, 412] on td "Pour régler, pour tout renseignement ou si vous pensez avoir reçu cette relance…" at bounding box center [640, 437] width 566 height 57
drag, startPoint x: 361, startPoint y: 412, endPoint x: 404, endPoint y: 426, distance: 44.7
copy p "Pour régler, pour tout renseignement ou si vous pensez avoir reçu cette relance…"
click at [1400, 41] on icon "button" at bounding box center [1403, 37] width 9 height 9
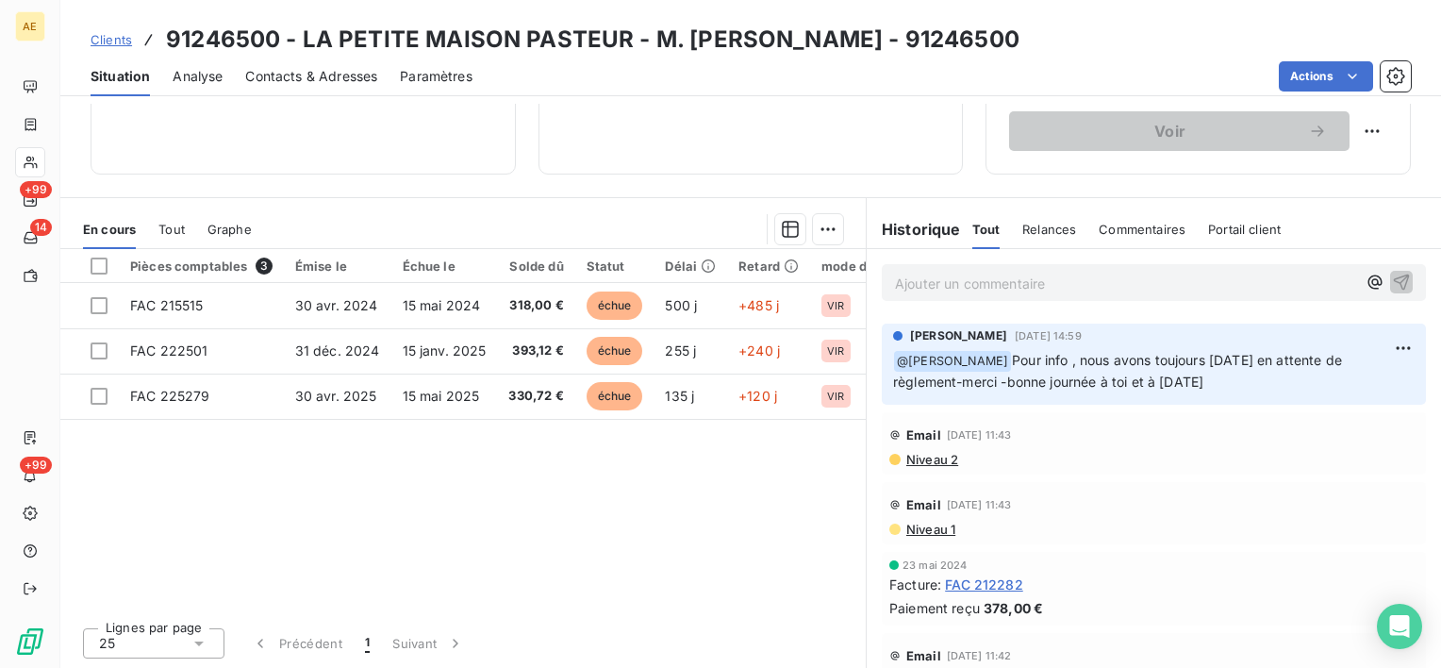
click at [352, 72] on span "Contacts & Adresses" at bounding box center [311, 76] width 132 height 19
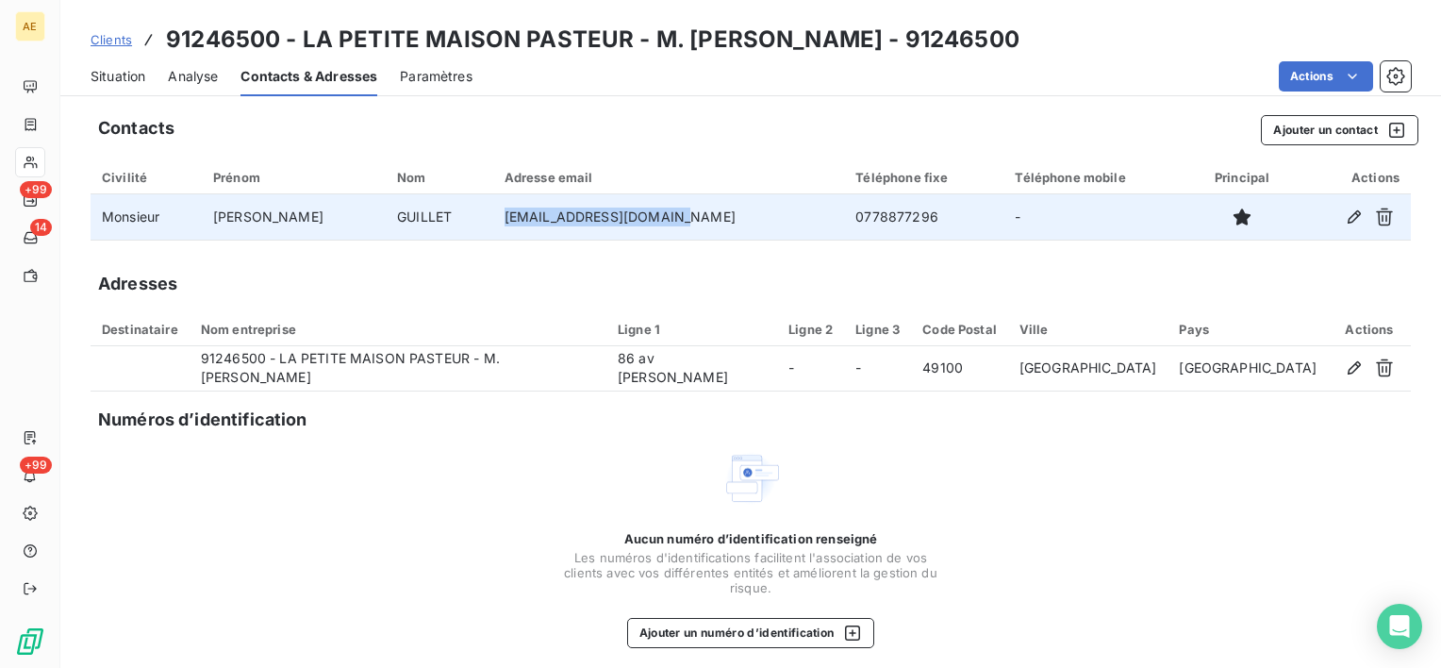
drag, startPoint x: 643, startPoint y: 215, endPoint x: 453, endPoint y: 218, distance: 190.5
click at [453, 218] on tr "Monsieur [PERSON_NAME] [EMAIL_ADDRESS][DOMAIN_NAME] 0778877296 -" at bounding box center [751, 216] width 1320 height 45
drag, startPoint x: 453, startPoint y: 218, endPoint x: 485, endPoint y: 216, distance: 32.1
copy tr "[EMAIL_ADDRESS][DOMAIN_NAME]"
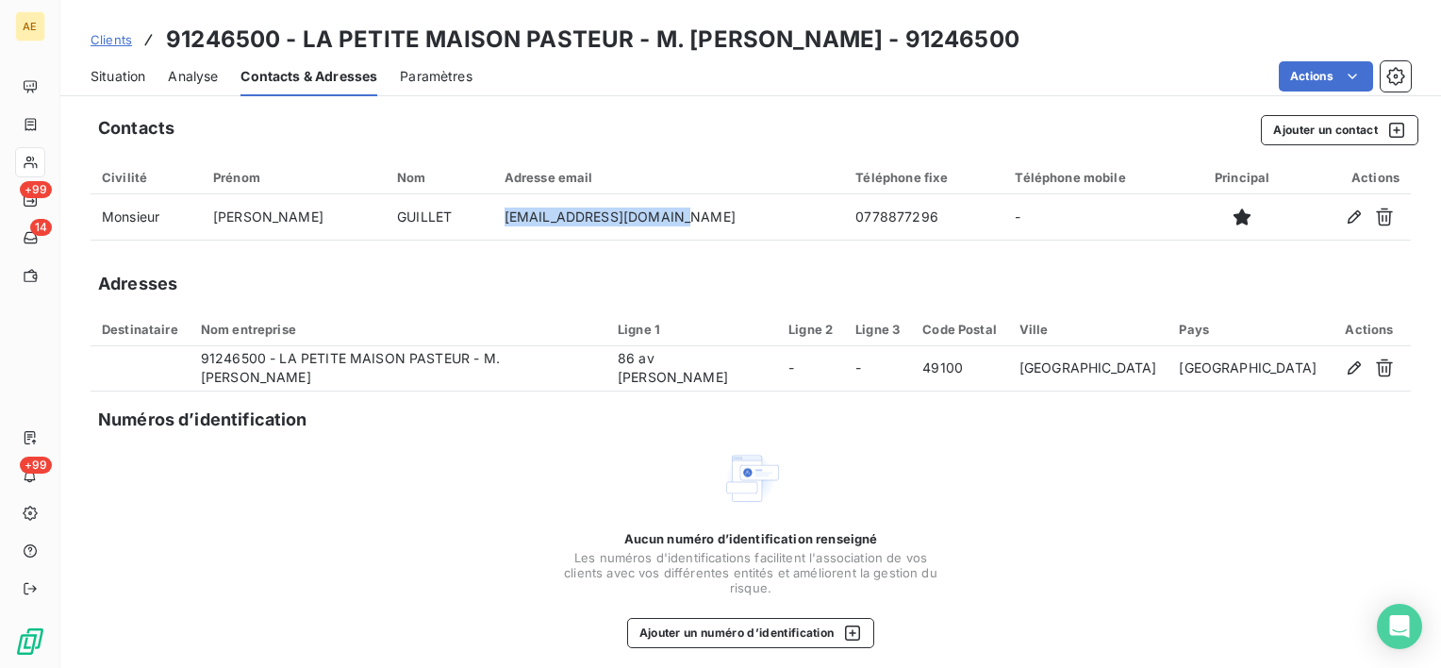
click at [109, 75] on span "Situation" at bounding box center [118, 76] width 55 height 19
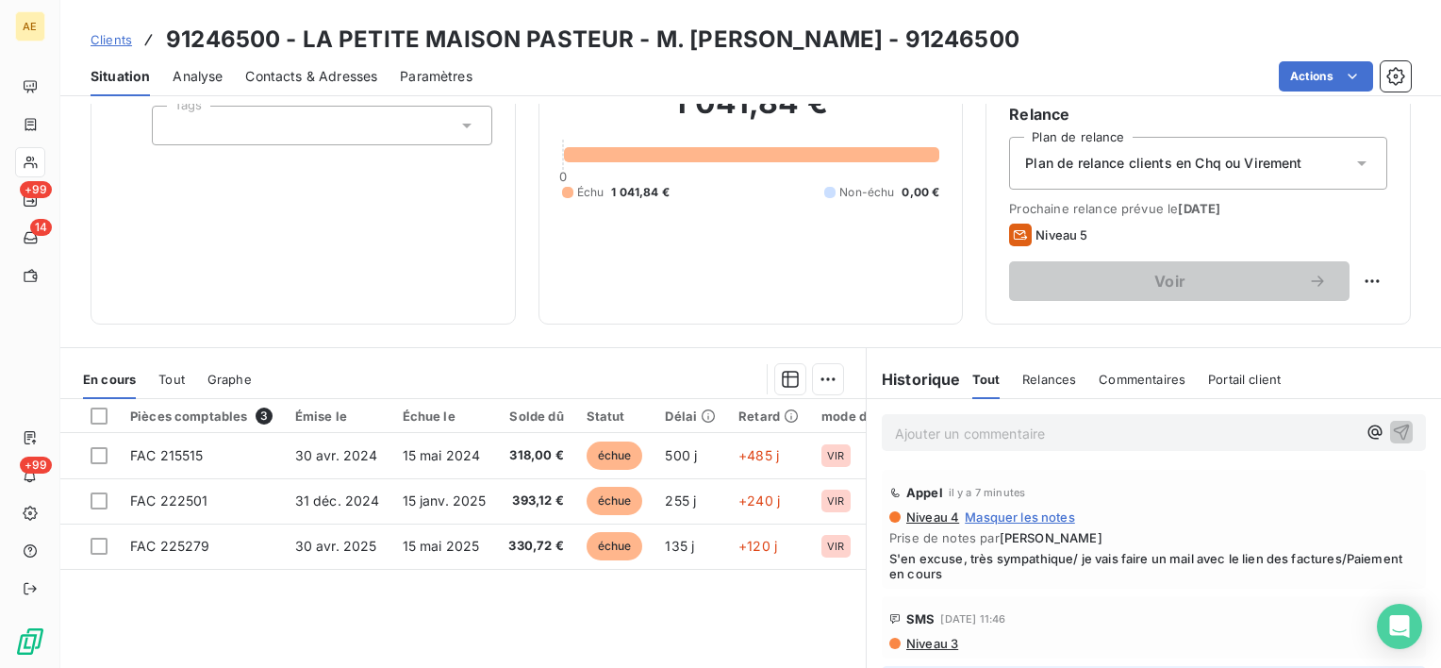
scroll to position [189, 0]
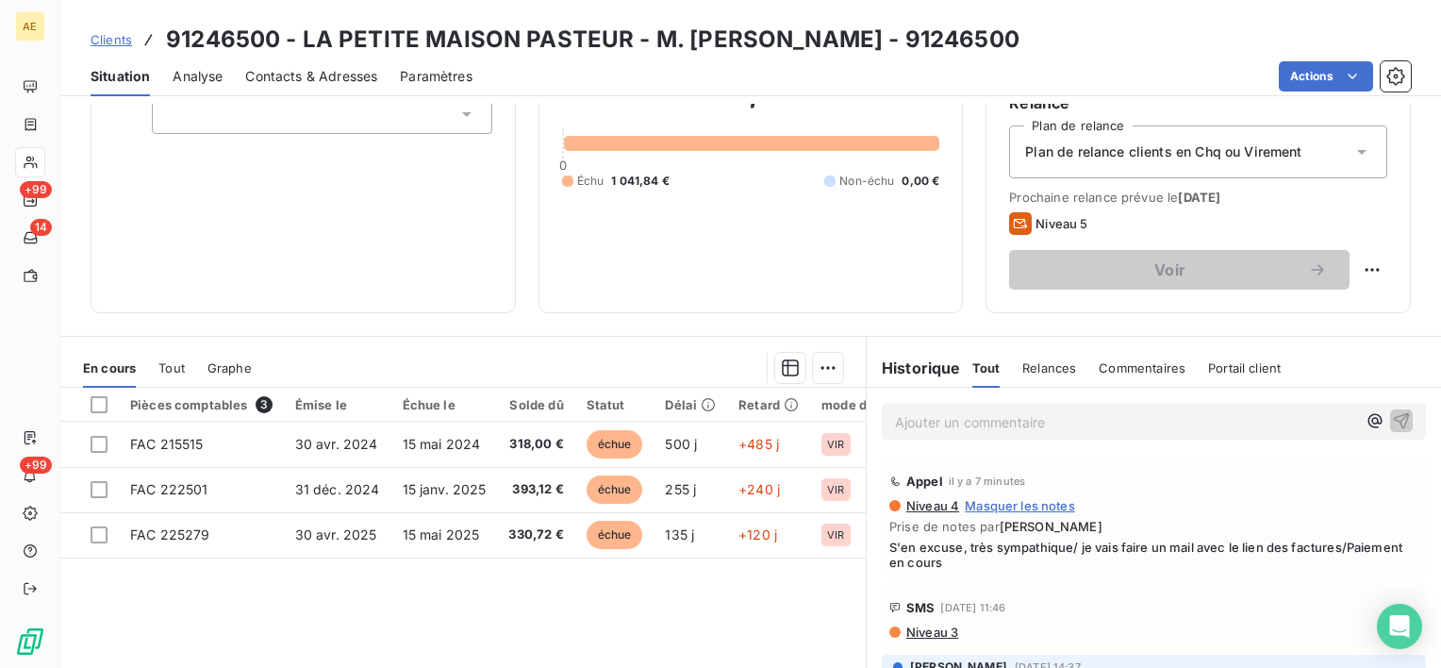
click at [920, 428] on p "Ajouter un commentaire ﻿" at bounding box center [1125, 422] width 461 height 24
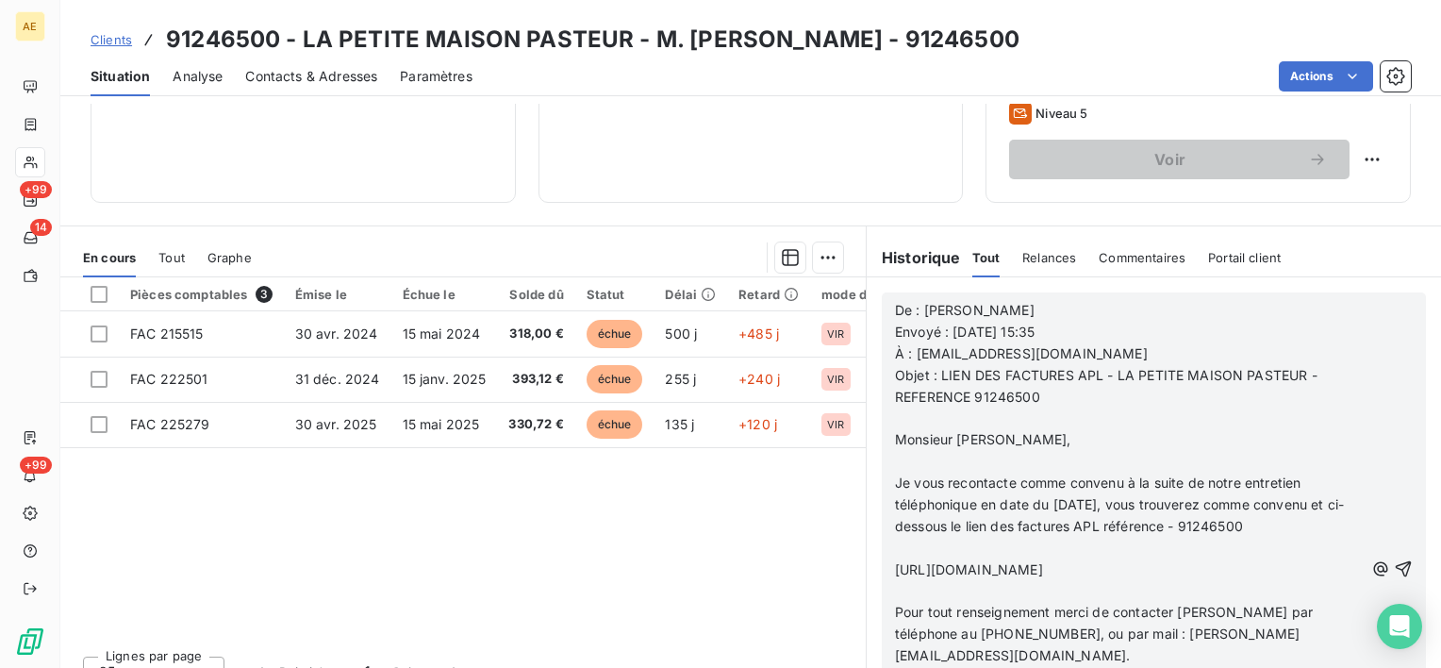
scroll to position [327, 0]
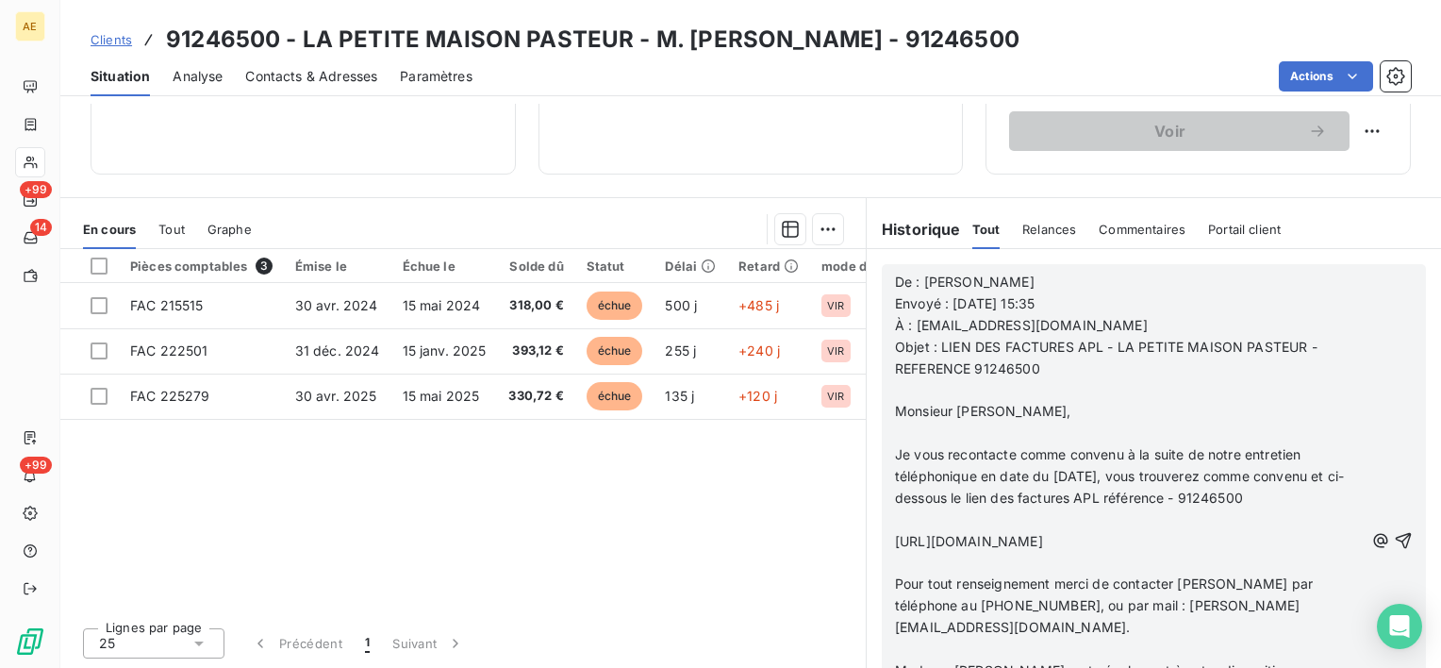
drag, startPoint x: 1366, startPoint y: 582, endPoint x: 1251, endPoint y: 541, distance: 121.1
click at [1043, 541] on span "[URL][DOMAIN_NAME]" at bounding box center [969, 541] width 148 height 16
drag, startPoint x: 1322, startPoint y: 535, endPoint x: 1261, endPoint y: 543, distance: 61.9
click at [1043, 543] on span "[URL][DOMAIN_NAME]" at bounding box center [969, 541] width 148 height 16
click at [1394, 536] on icon "button" at bounding box center [1403, 540] width 19 height 19
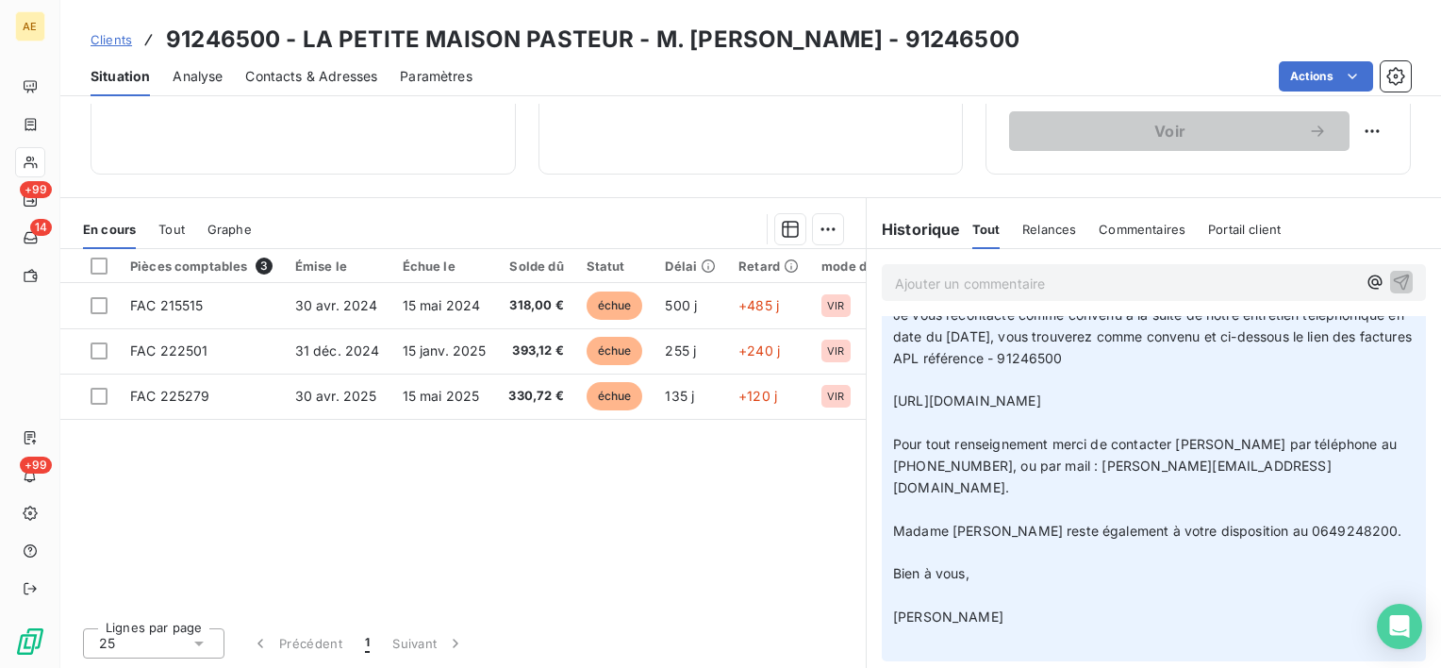
scroll to position [0, 0]
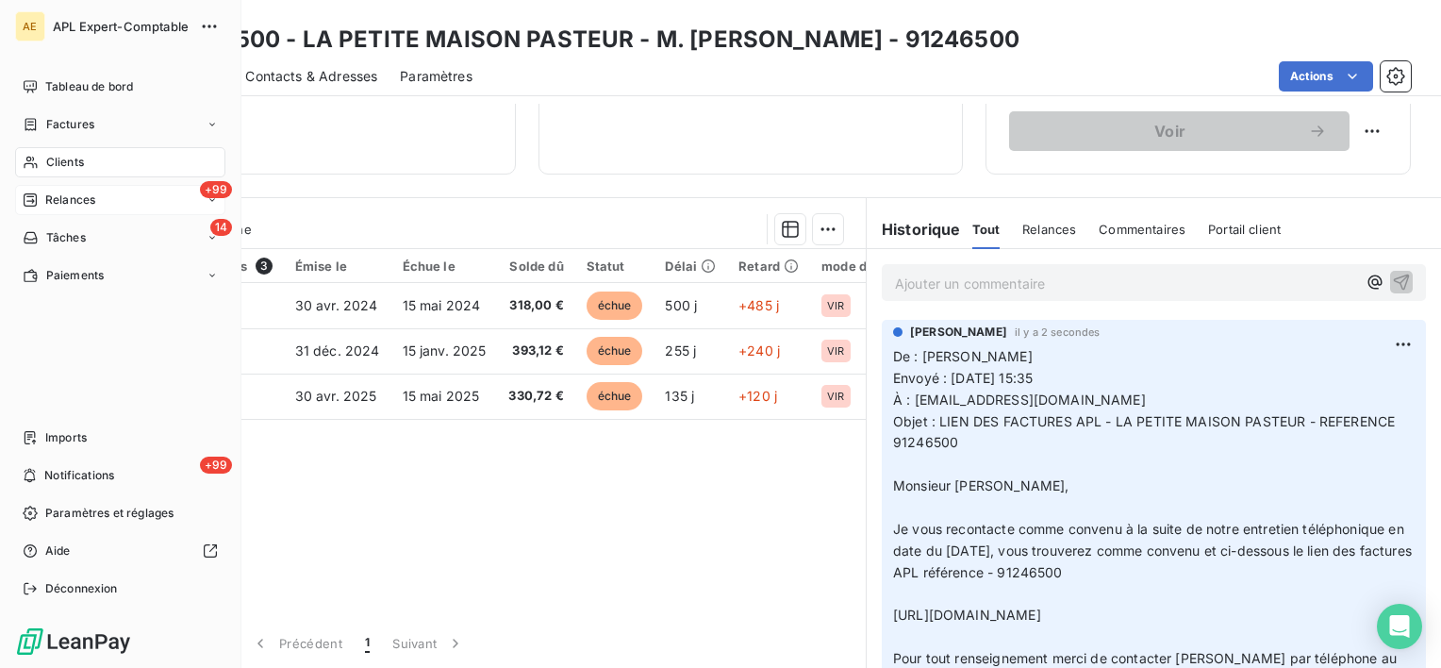
click at [64, 204] on span "Relances" at bounding box center [70, 199] width 50 height 17
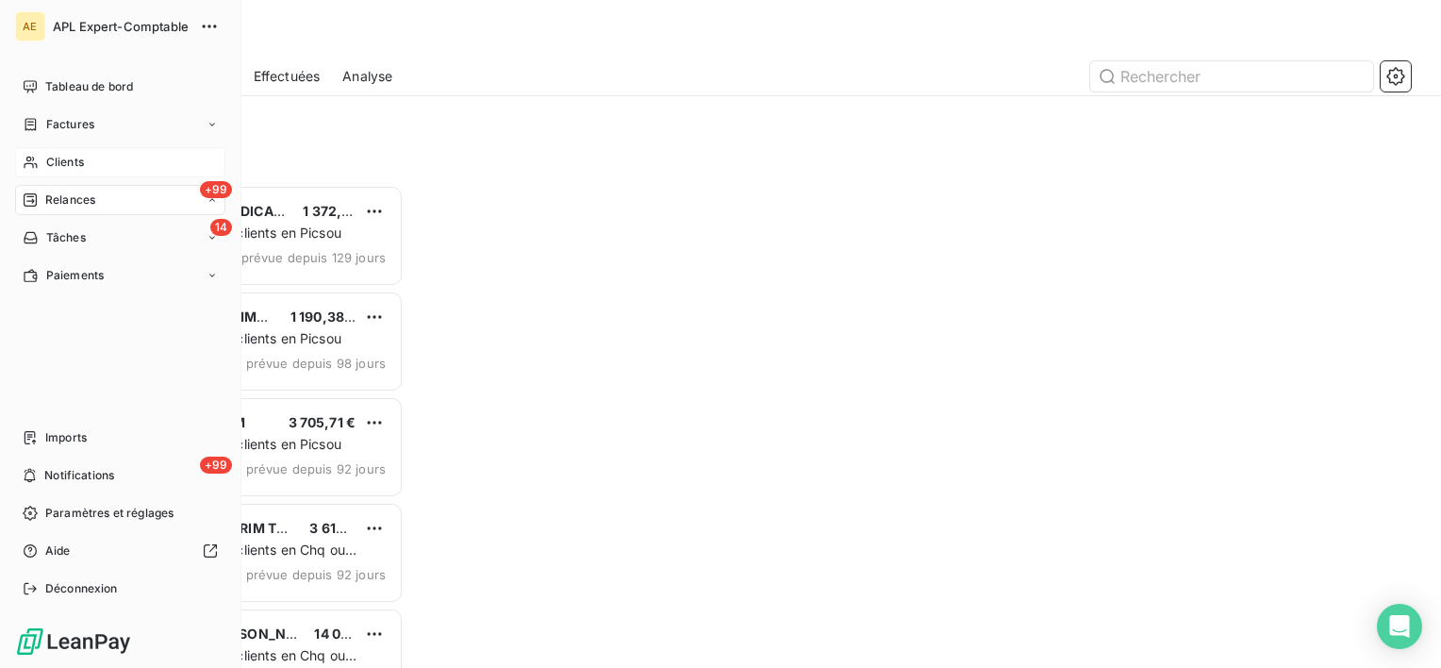
scroll to position [468, 298]
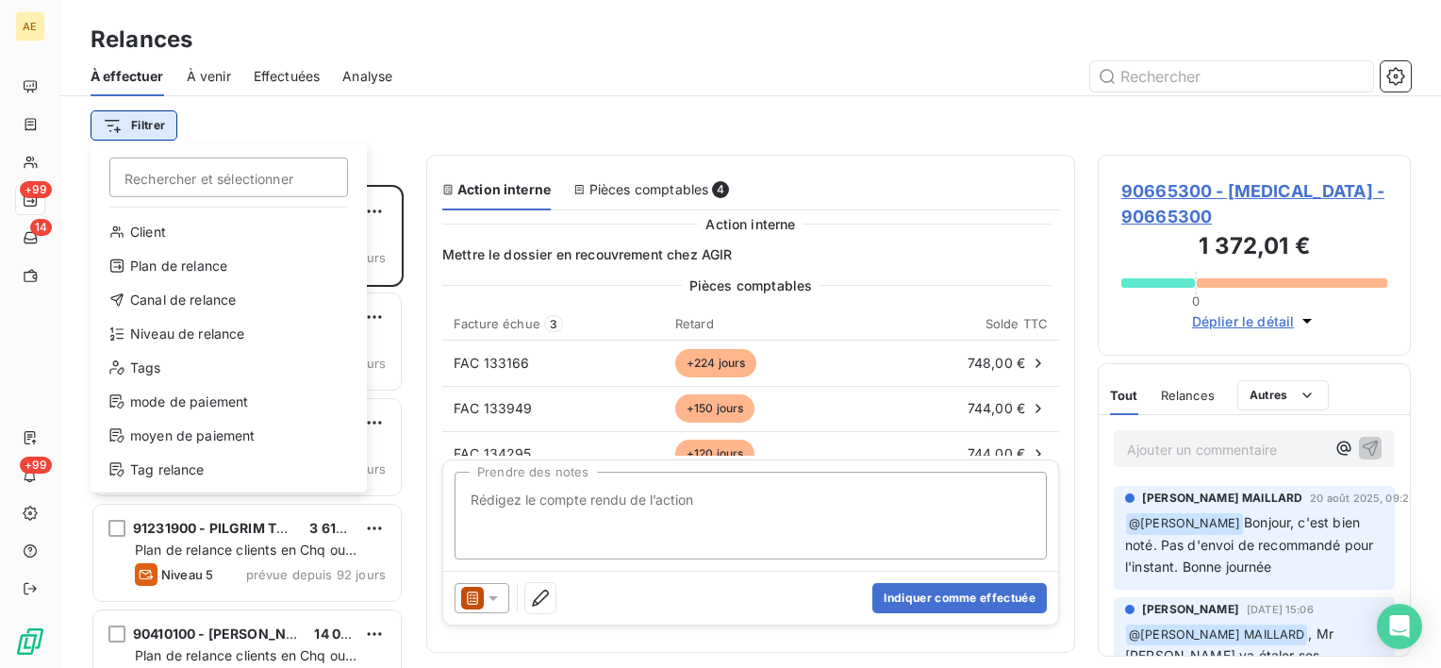
click at [162, 119] on html "AE +99 14 +99 Relances À effectuer À venir Effectuées Analyse Filtrer Recherche…" at bounding box center [720, 334] width 1441 height 668
click at [220, 337] on div "Niveau de relance" at bounding box center [228, 334] width 261 height 30
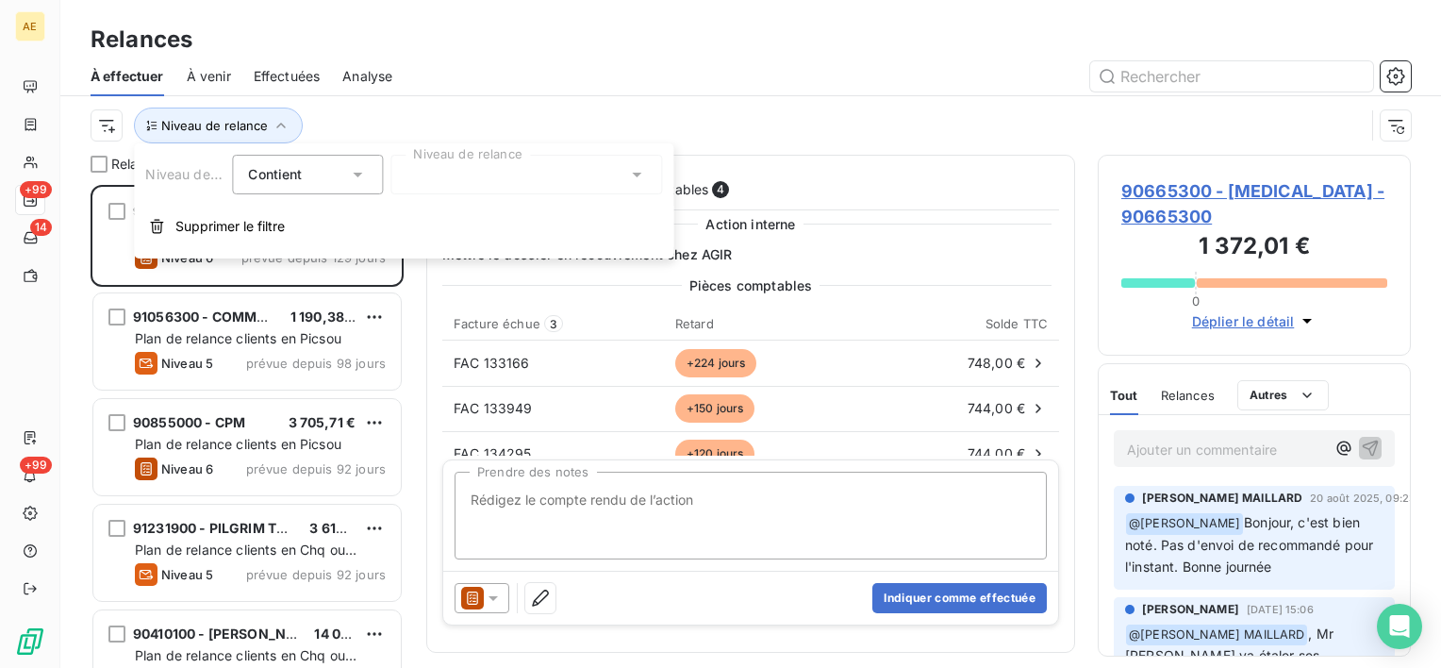
click at [495, 180] on div at bounding box center [526, 175] width 272 height 40
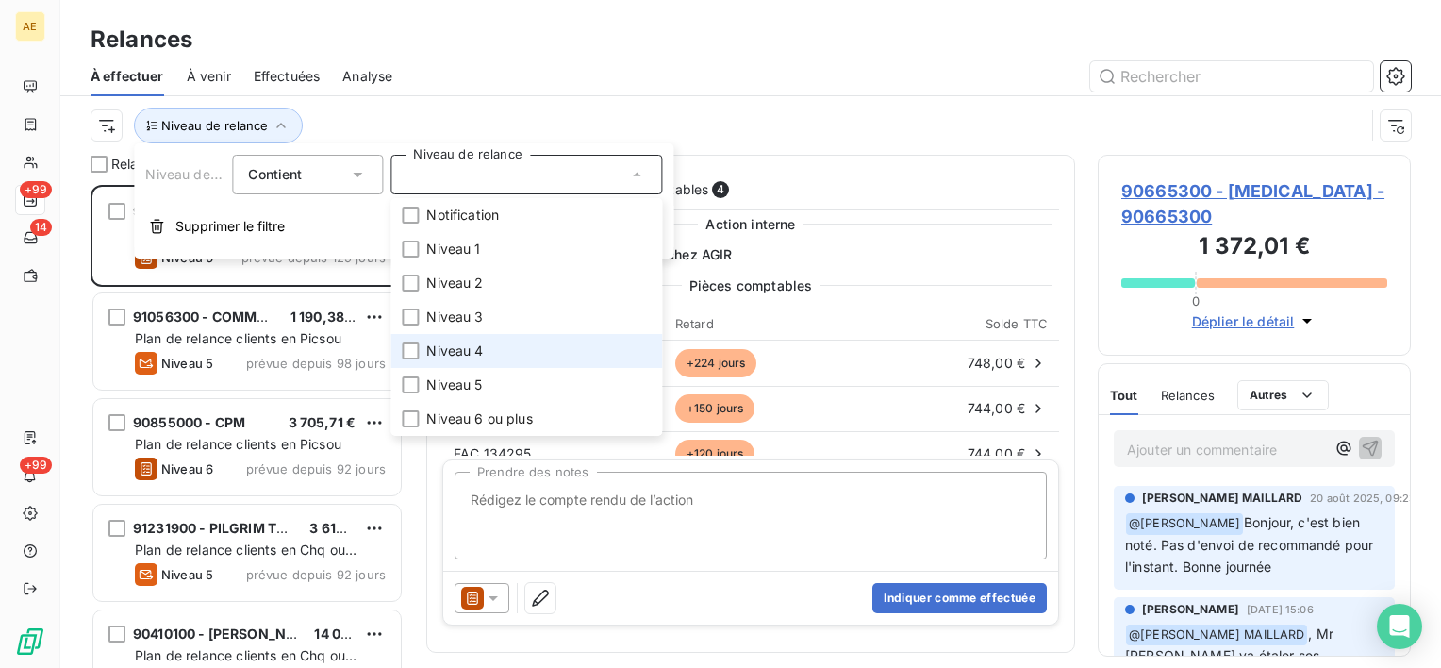
click at [460, 358] on span "Niveau 4" at bounding box center [454, 350] width 57 height 19
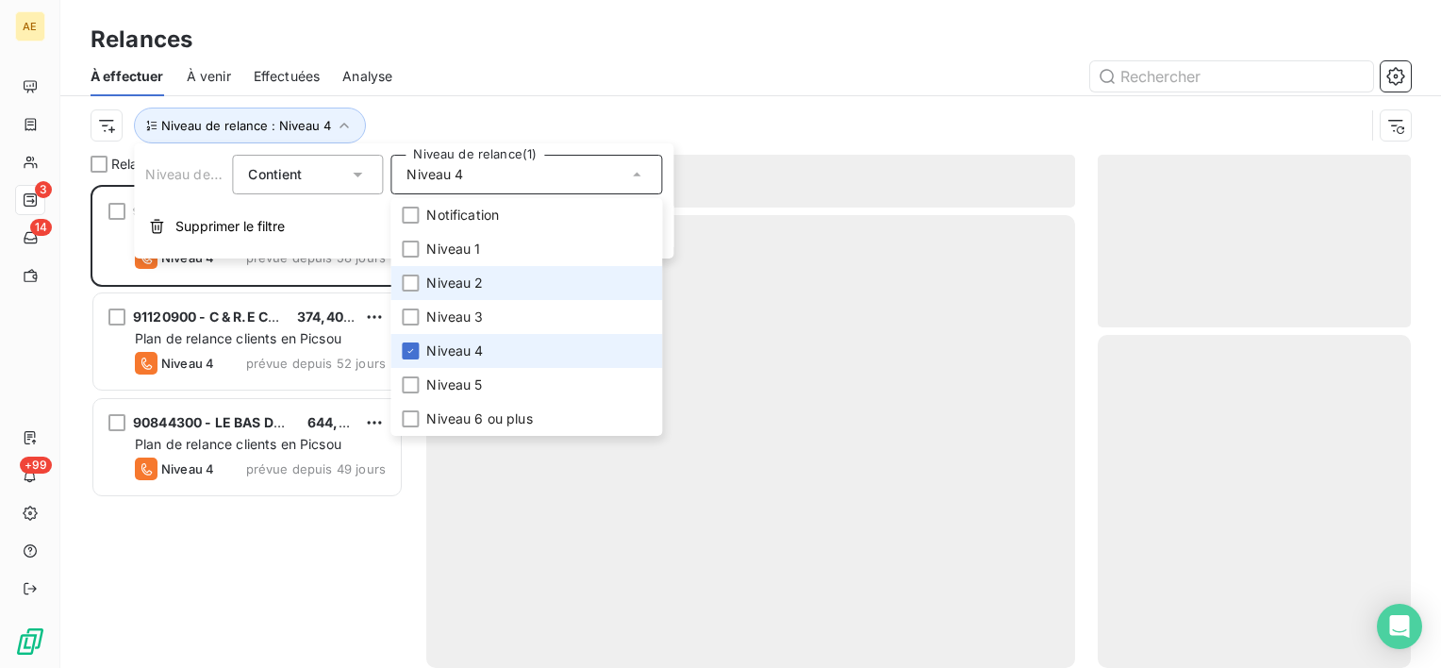
scroll to position [468, 298]
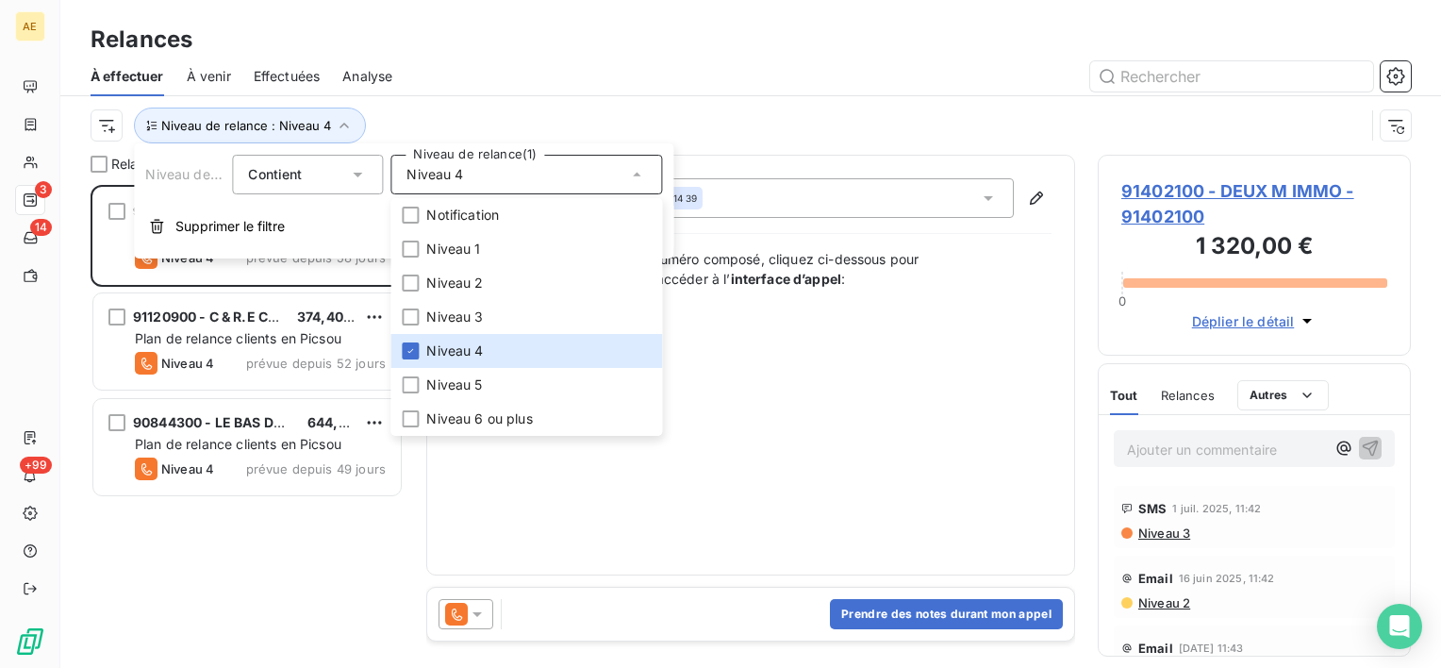
click at [549, 143] on div "Niveau de relance Contient Niveau de relance (1) Niveau 4 Notification Niveau 1…" at bounding box center [403, 200] width 539 height 115
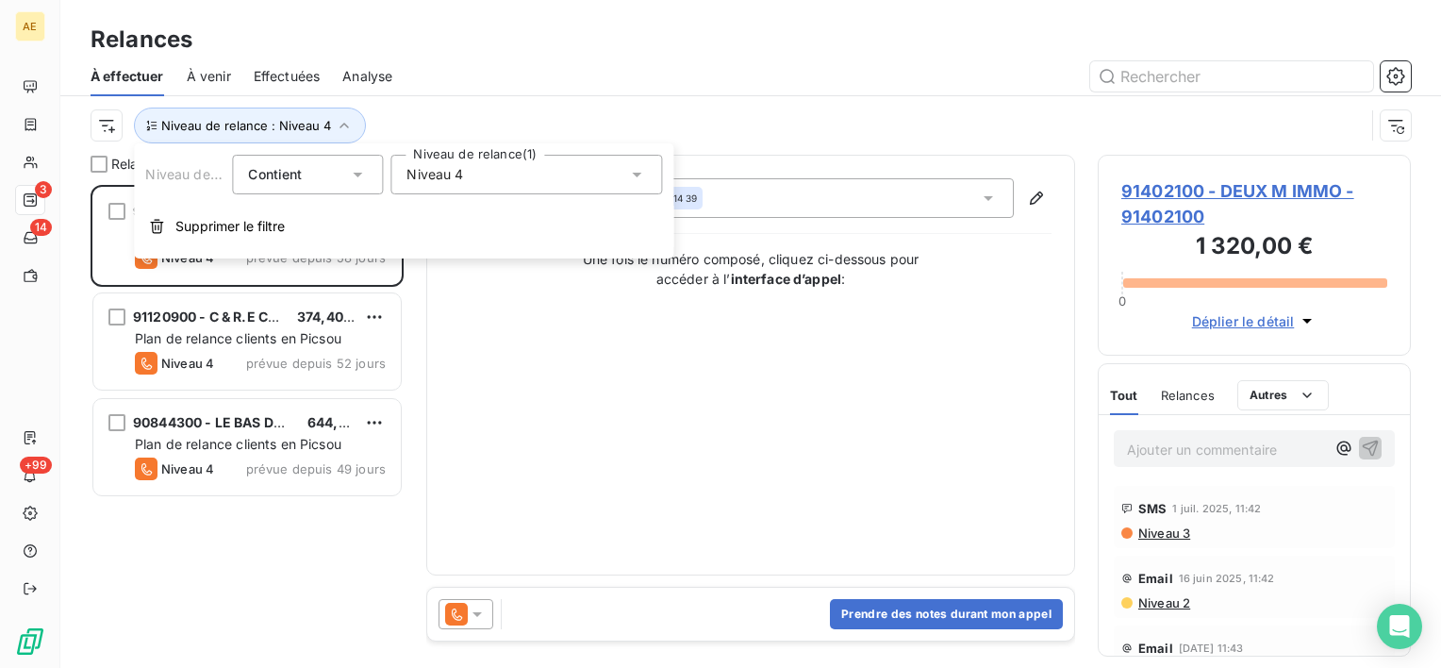
click at [509, 177] on div "Niveau 4" at bounding box center [526, 175] width 272 height 40
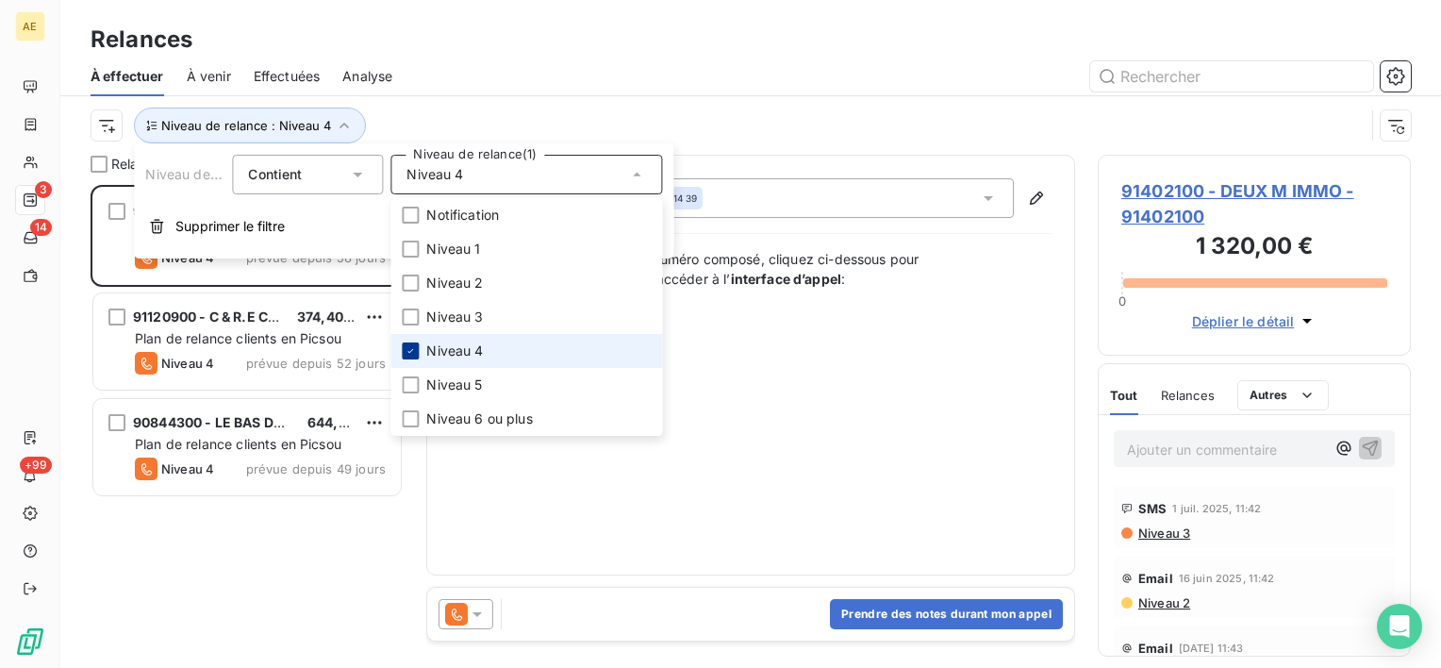
click at [411, 352] on icon at bounding box center [410, 350] width 11 height 11
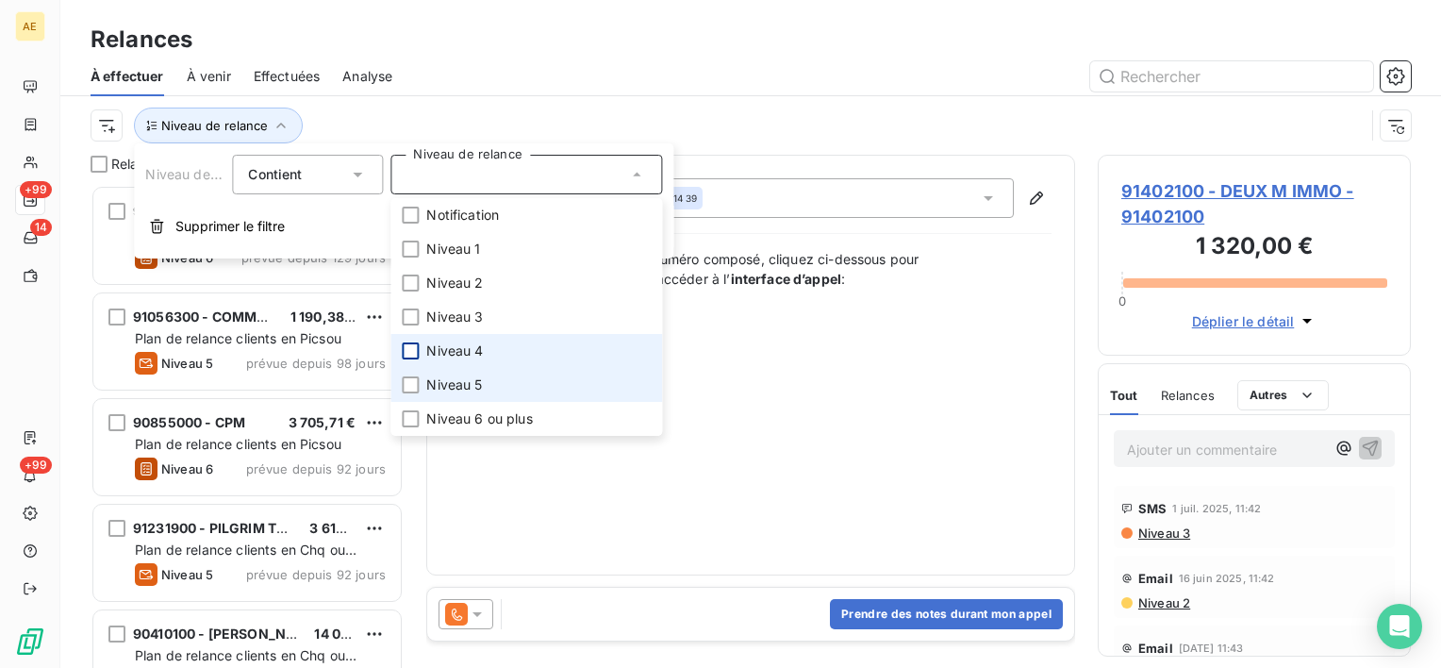
click at [419, 388] on li "Niveau 5" at bounding box center [526, 385] width 272 height 34
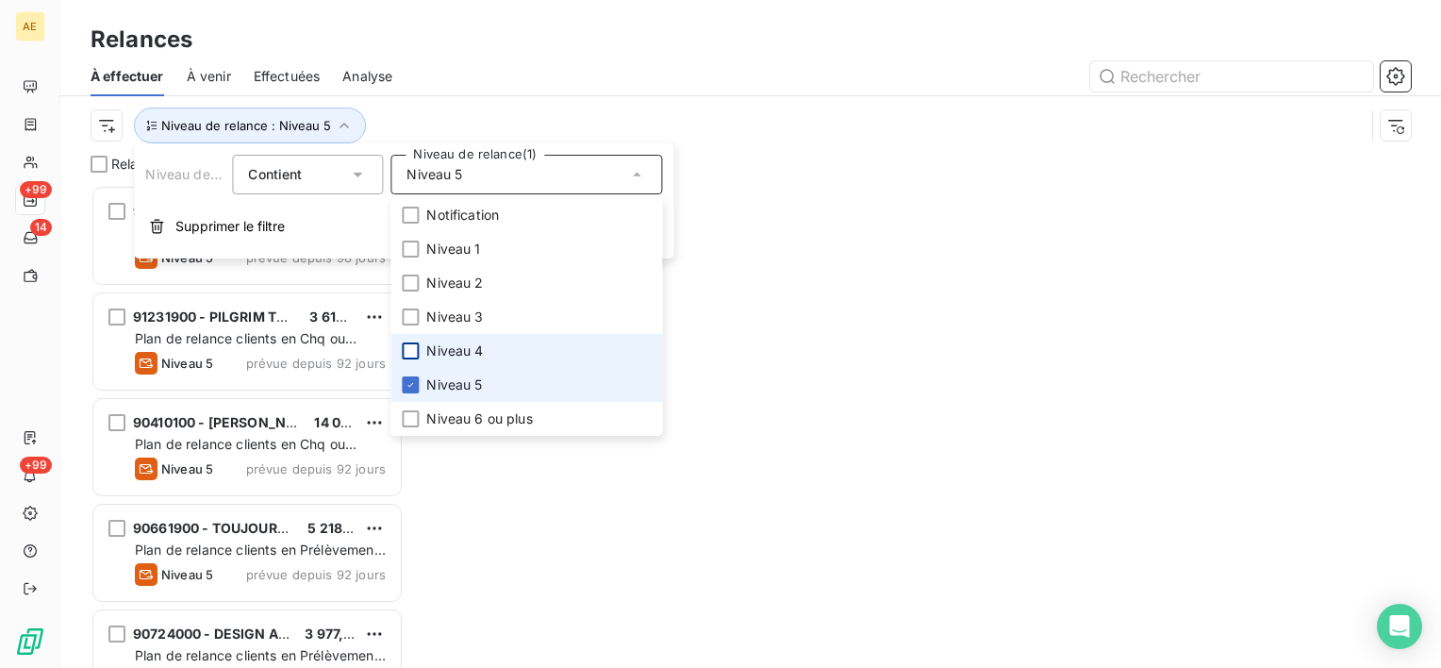
scroll to position [468, 298]
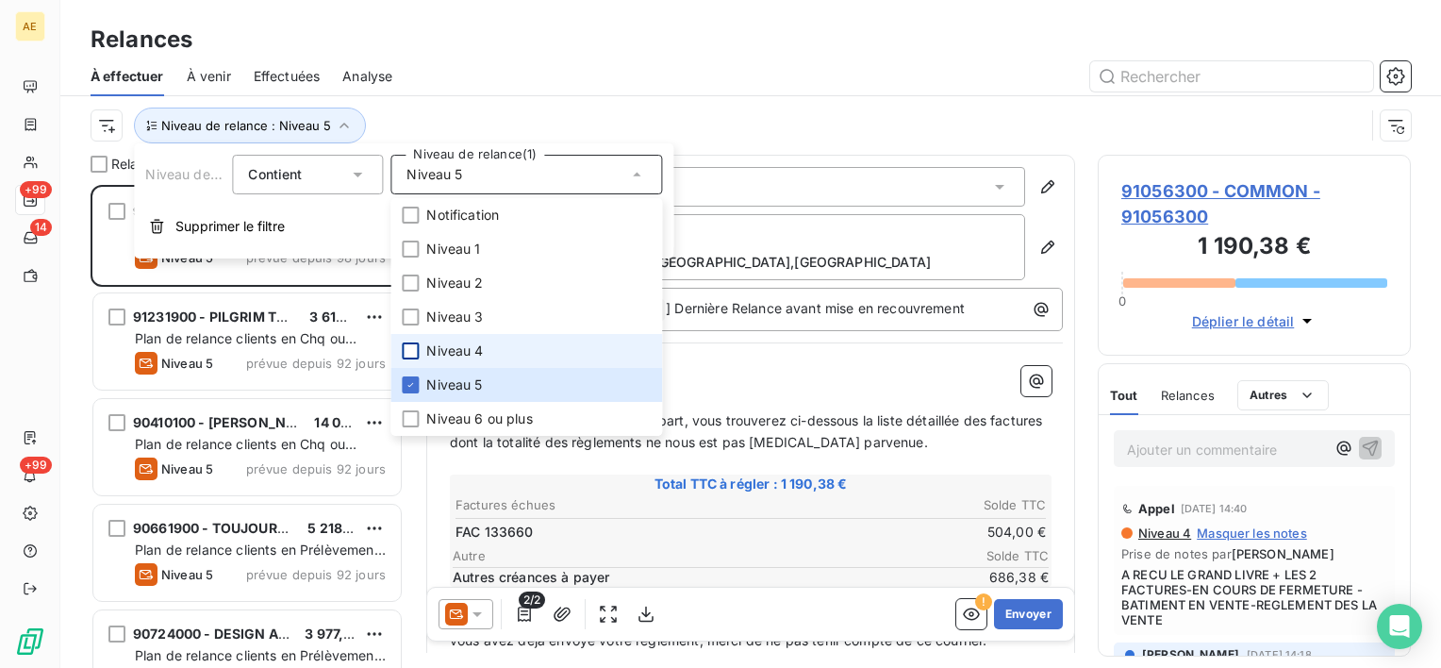
click at [562, 139] on div "Niveau de relance : Niveau 5" at bounding box center [728, 126] width 1274 height 36
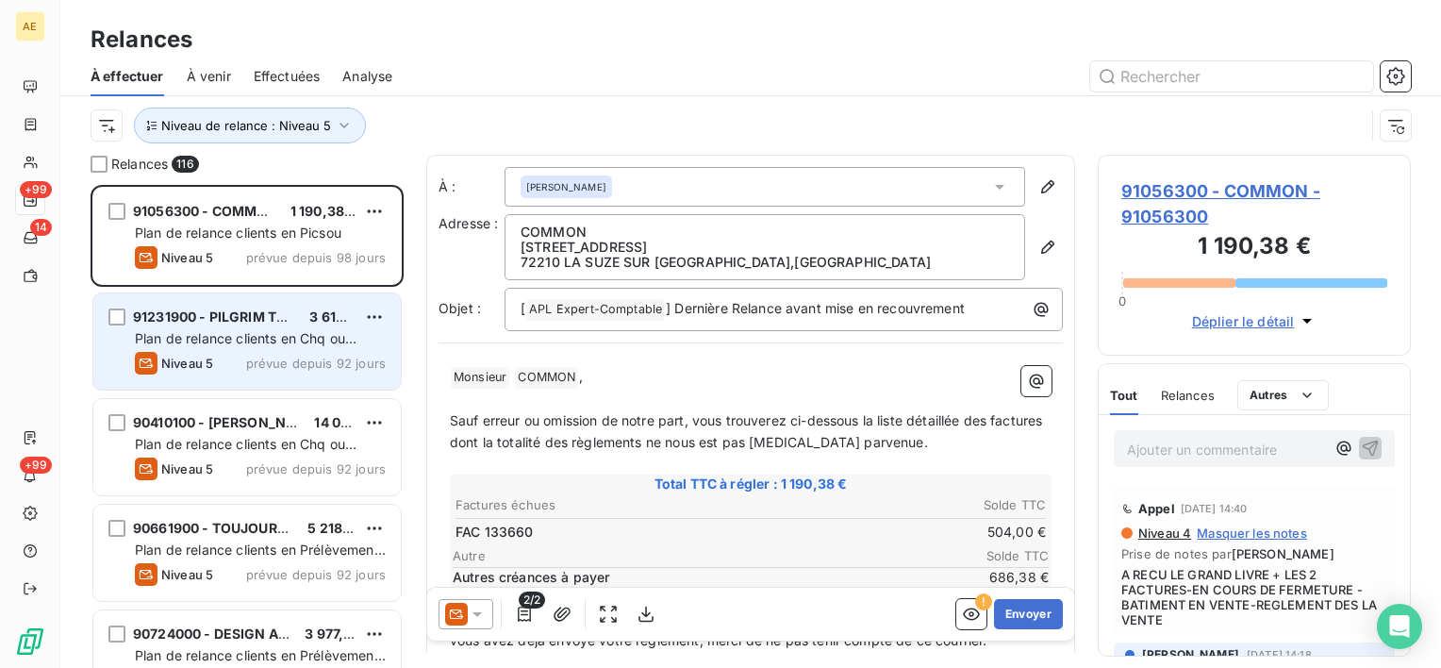
scroll to position [94, 0]
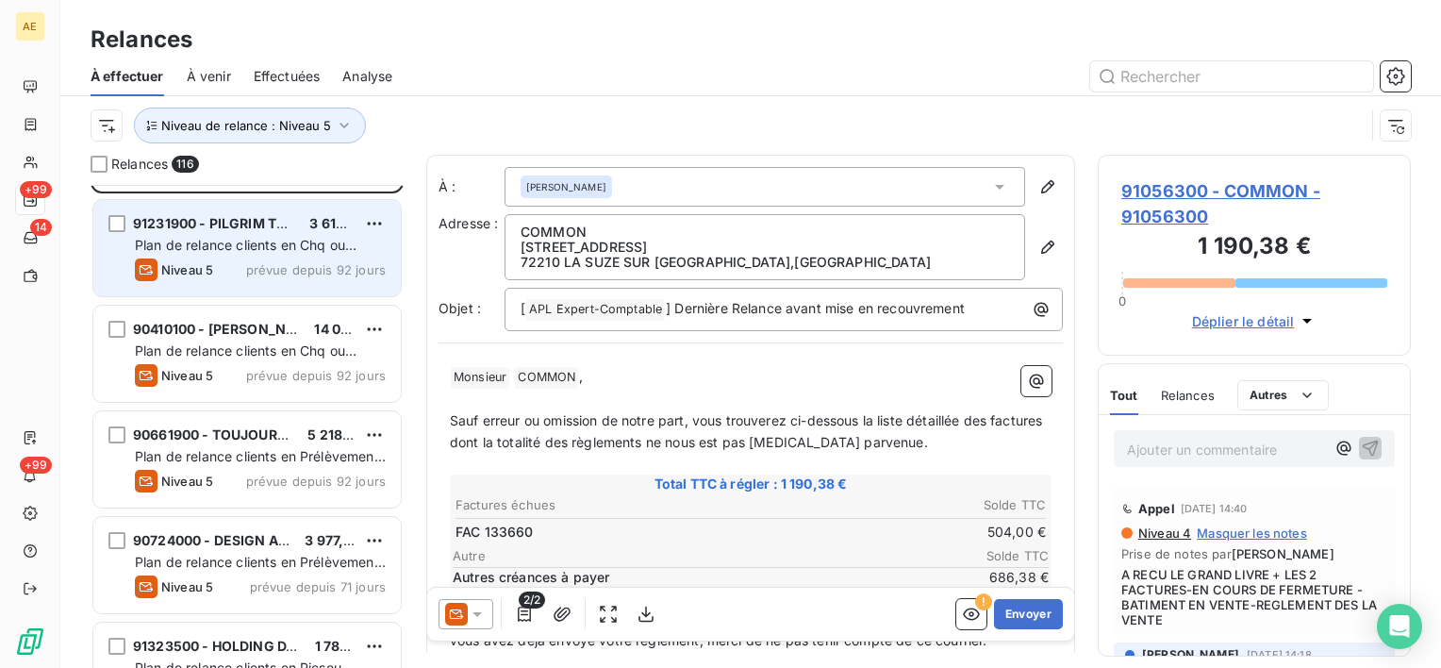
click at [238, 229] on span "91231900 - PILGRIM TECHNOLOGY" at bounding box center [248, 223] width 230 height 16
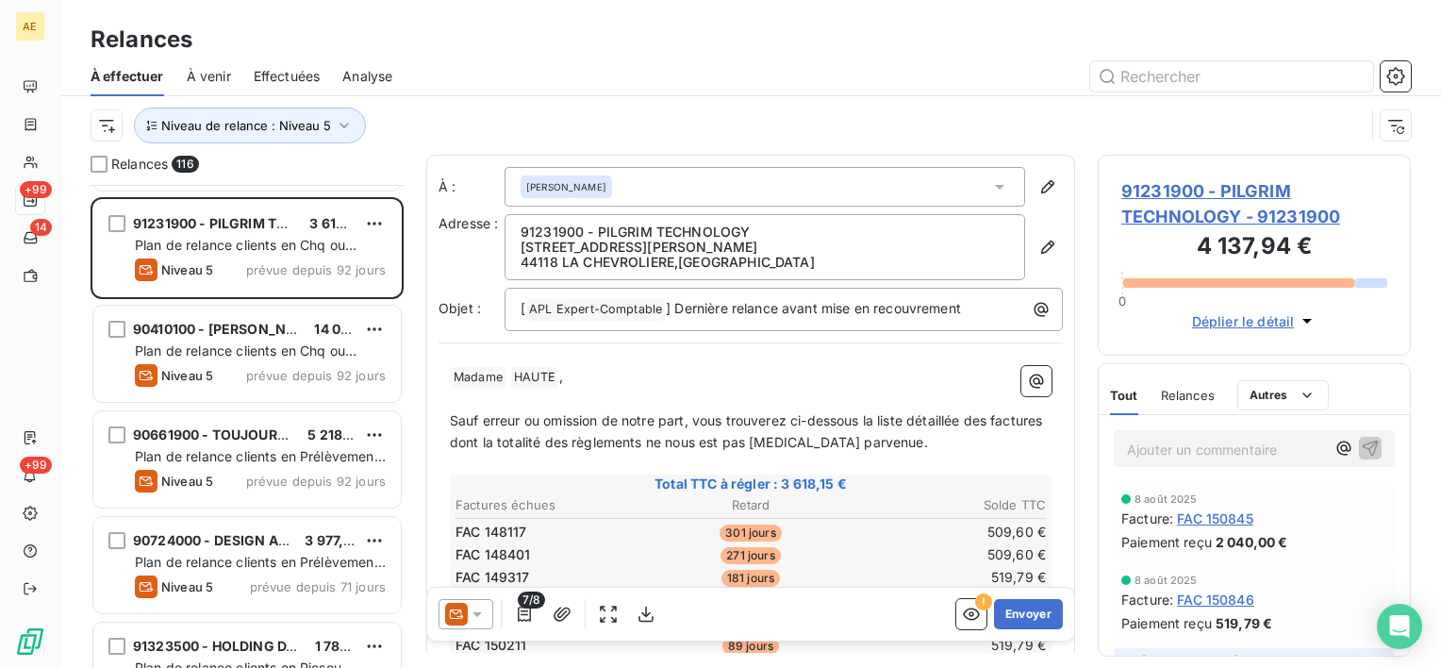
click at [1203, 218] on span "91231900 - PILGRIM TECHNOLOGY - 91231900" at bounding box center [1254, 203] width 266 height 51
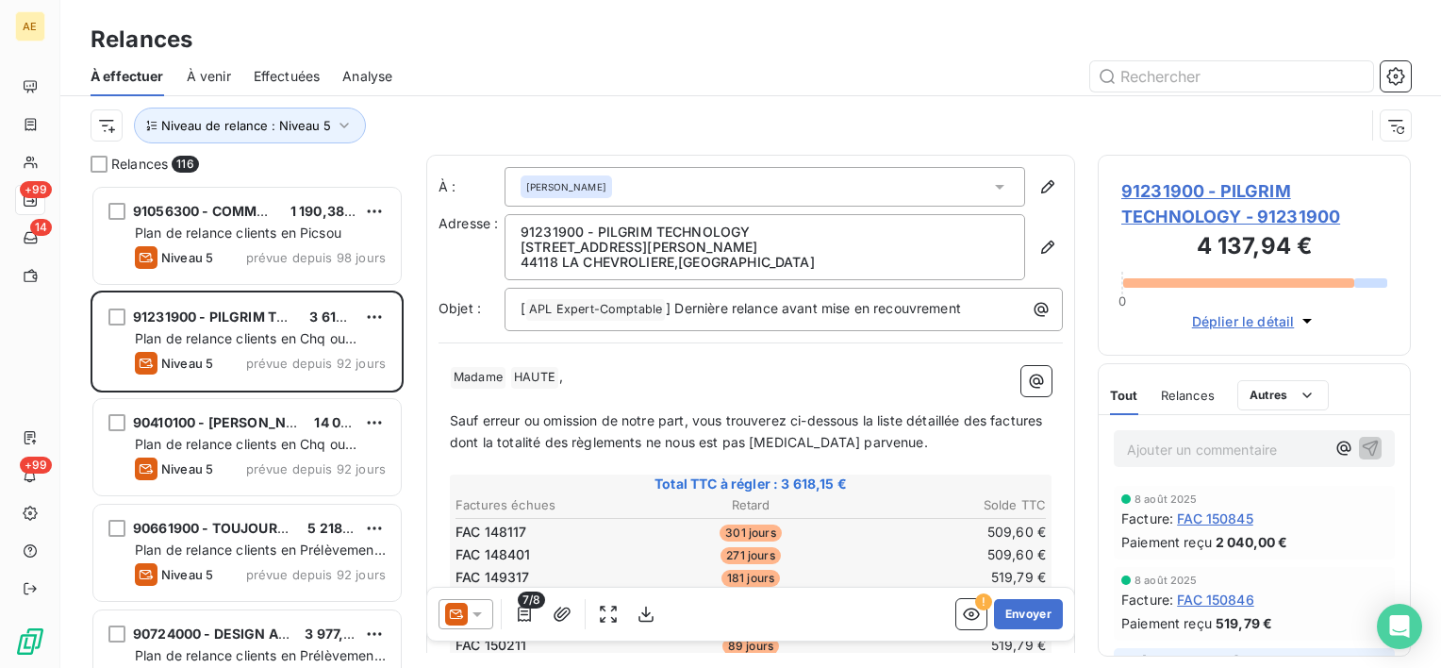
scroll to position [468, 298]
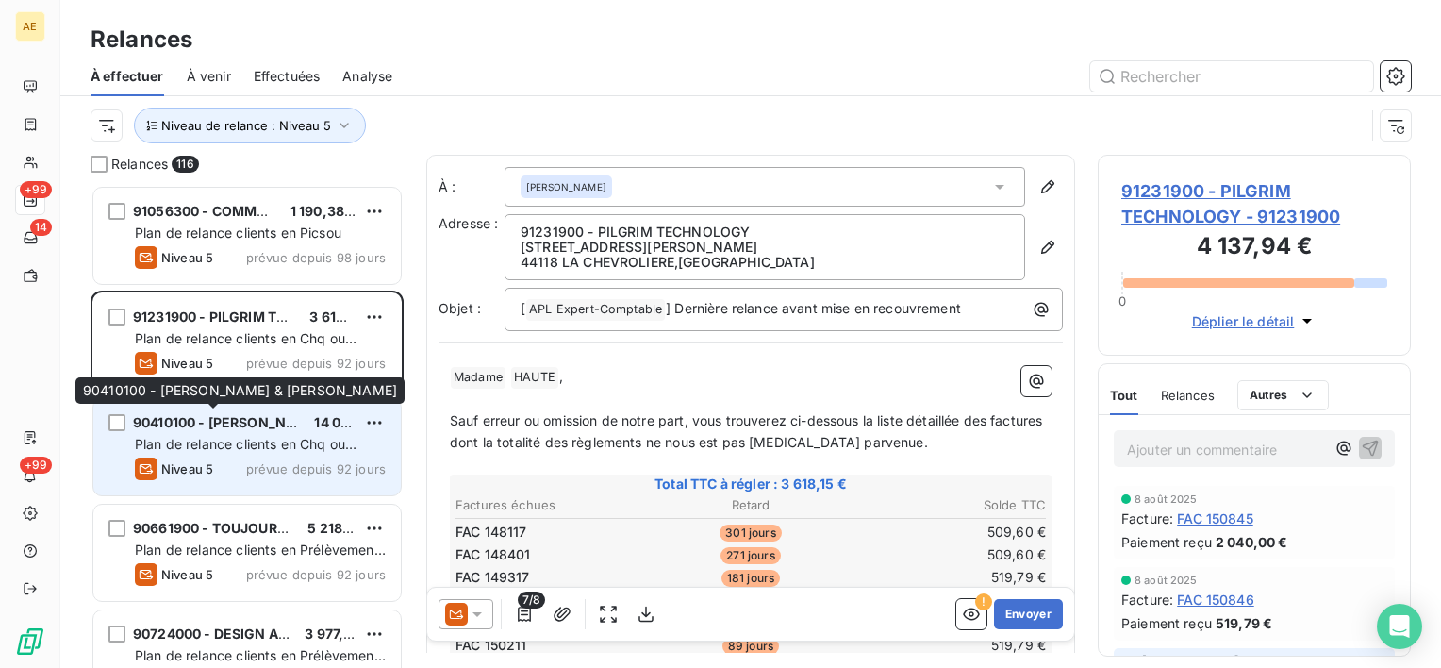
click at [257, 417] on span "90410100 - [PERSON_NAME] & [PERSON_NAME]" at bounding box center [291, 422] width 316 height 16
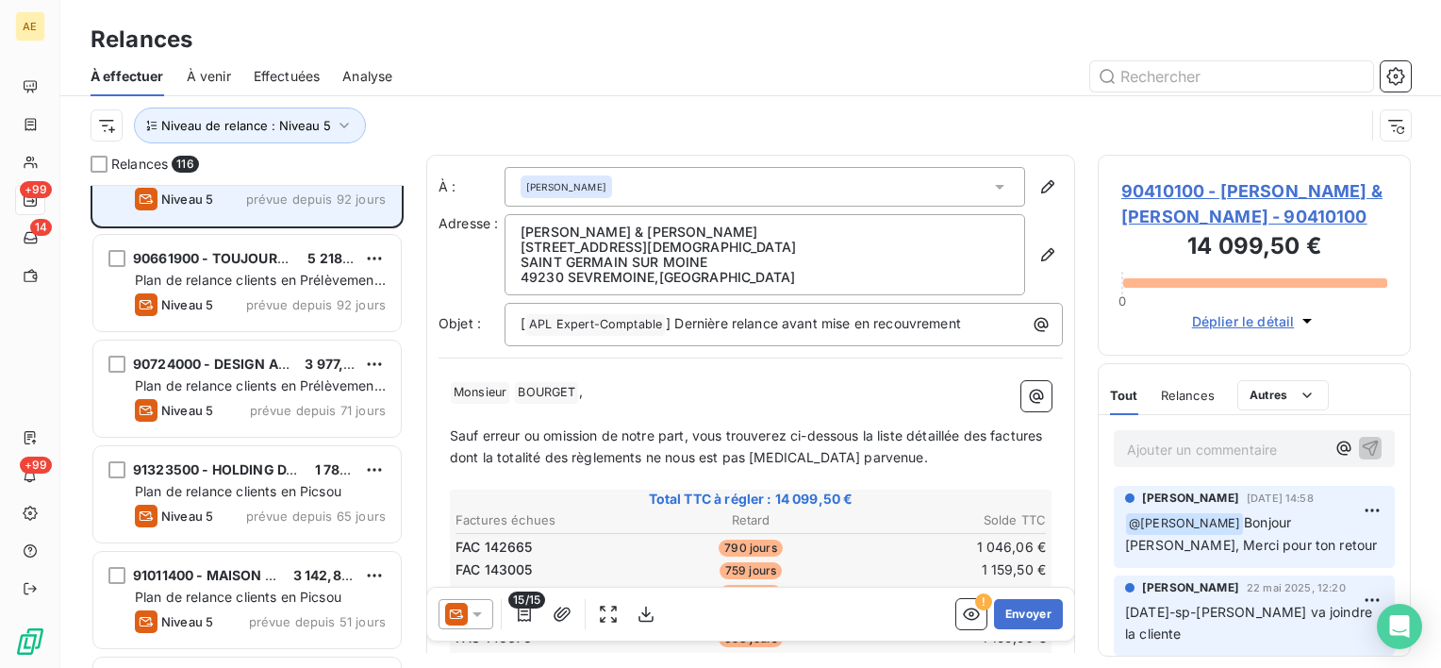
scroll to position [283, 0]
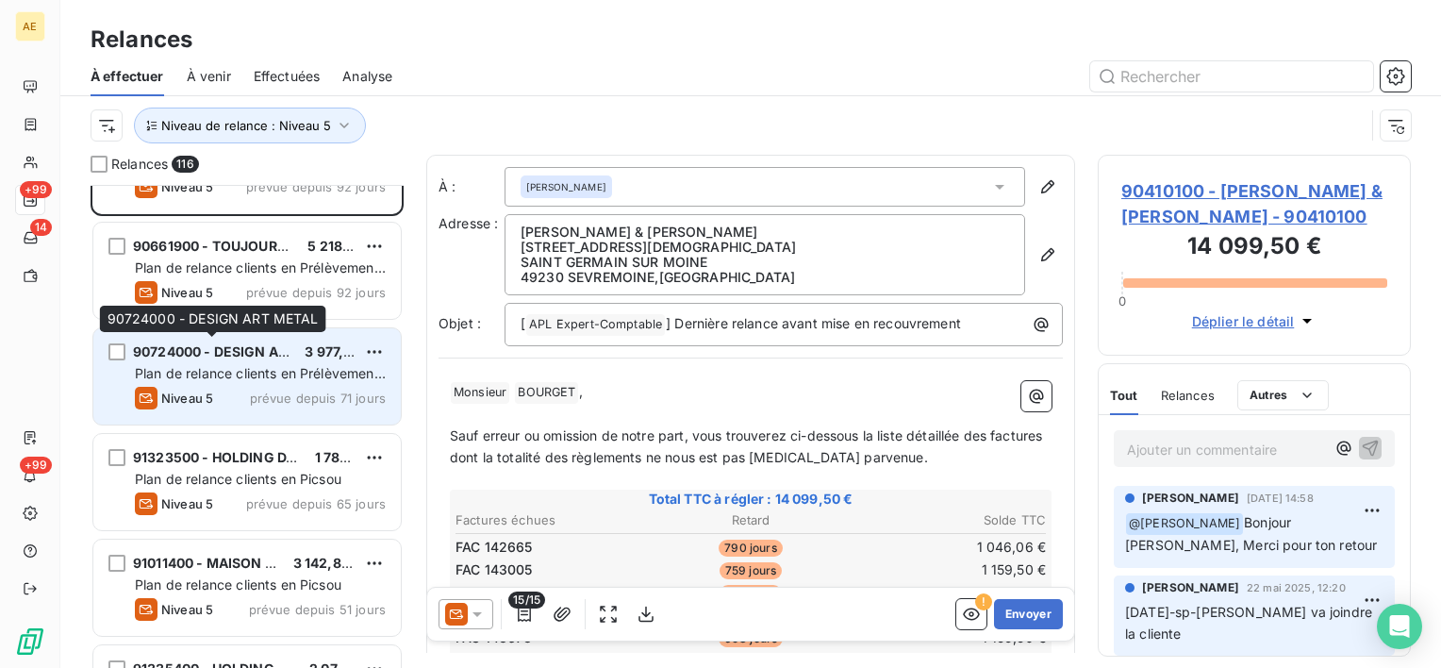
click at [222, 352] on span "90724000 - DESIGN ART METAL" at bounding box center [238, 351] width 211 height 16
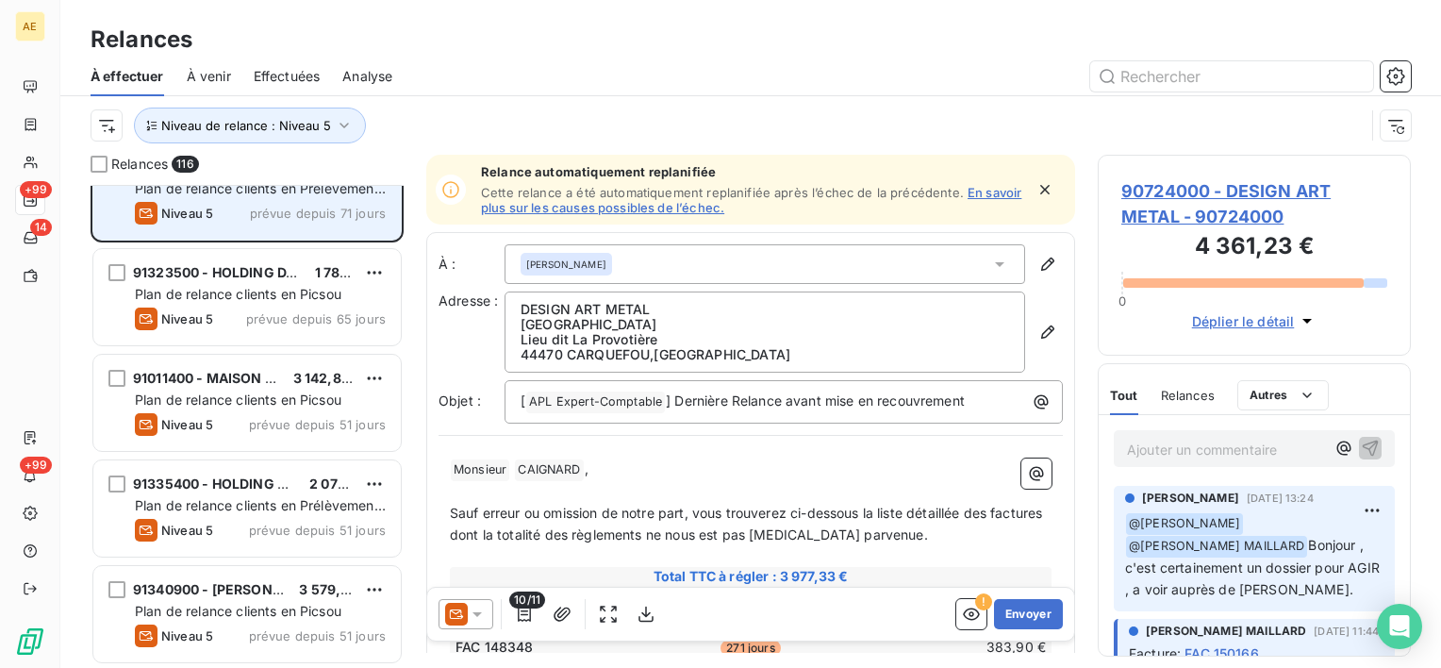
scroll to position [472, 0]
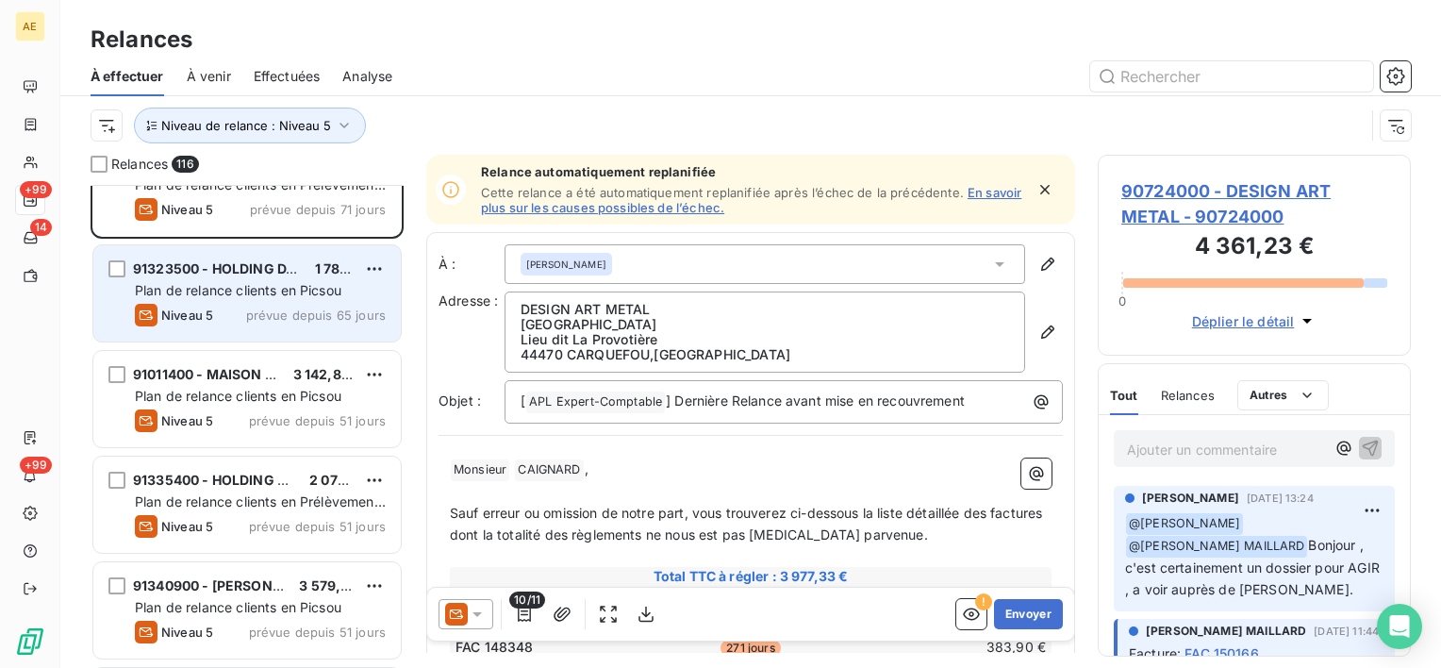
click at [237, 297] on div "Plan de relance clients en Picsou" at bounding box center [260, 290] width 251 height 19
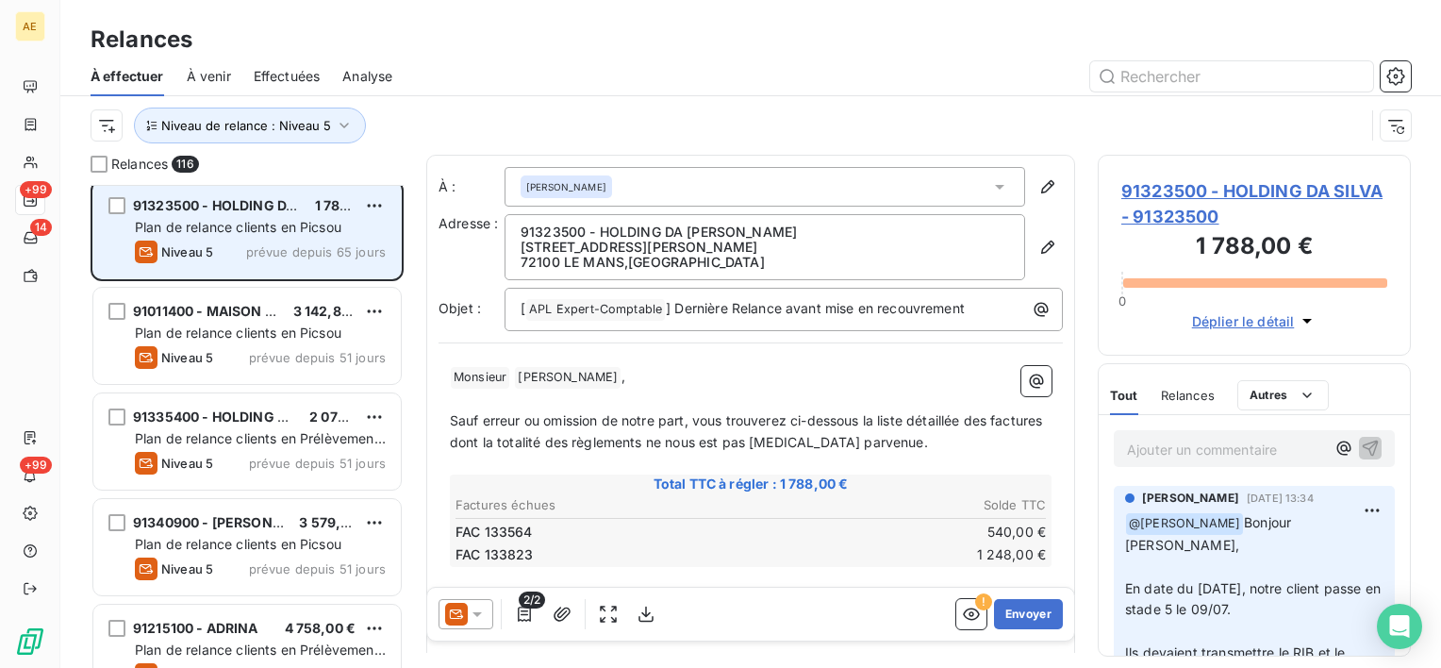
scroll to position [566, 0]
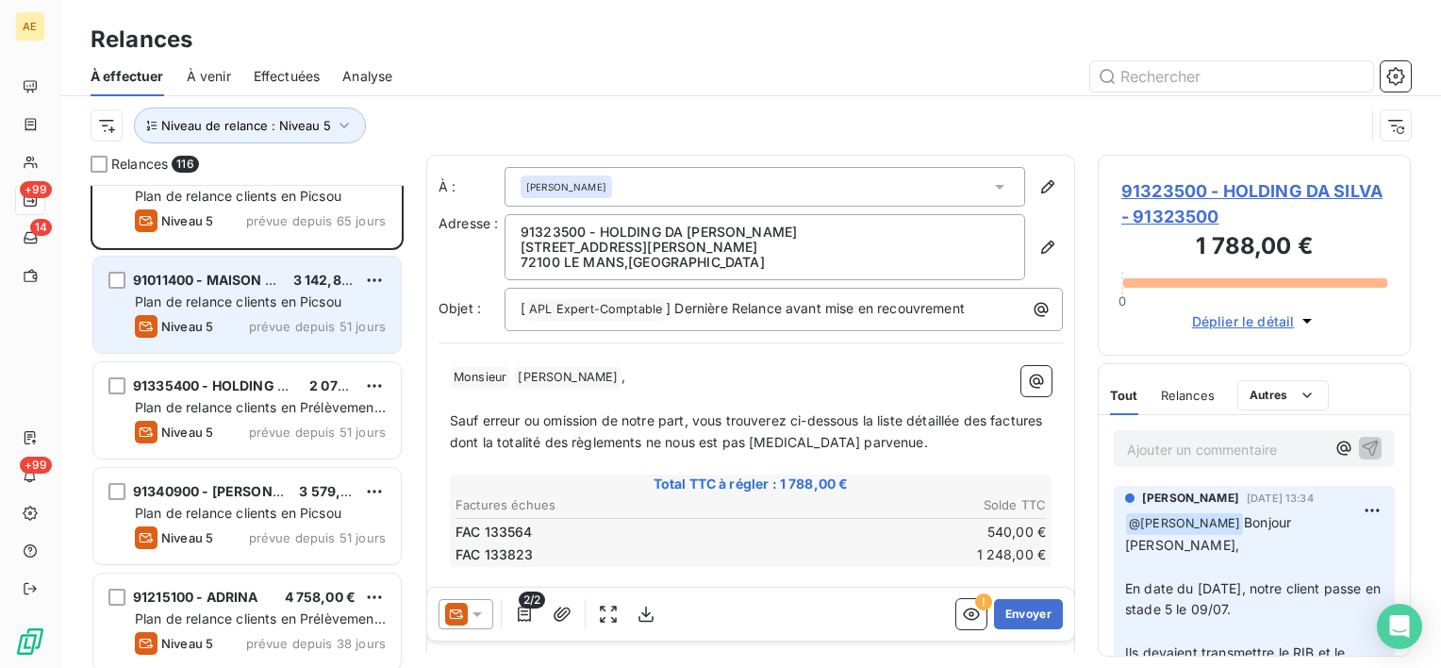
click at [238, 296] on span "Plan de relance clients en Picsou" at bounding box center [238, 301] width 207 height 16
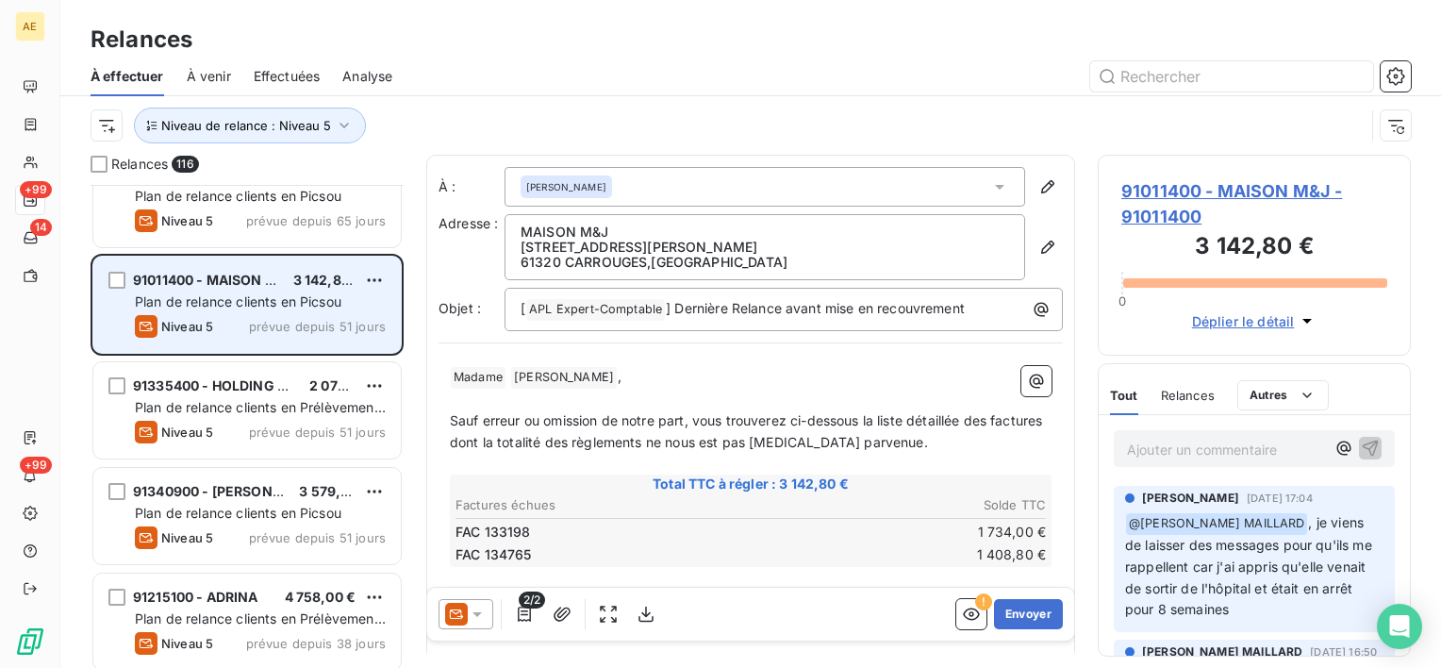
scroll to position [660, 0]
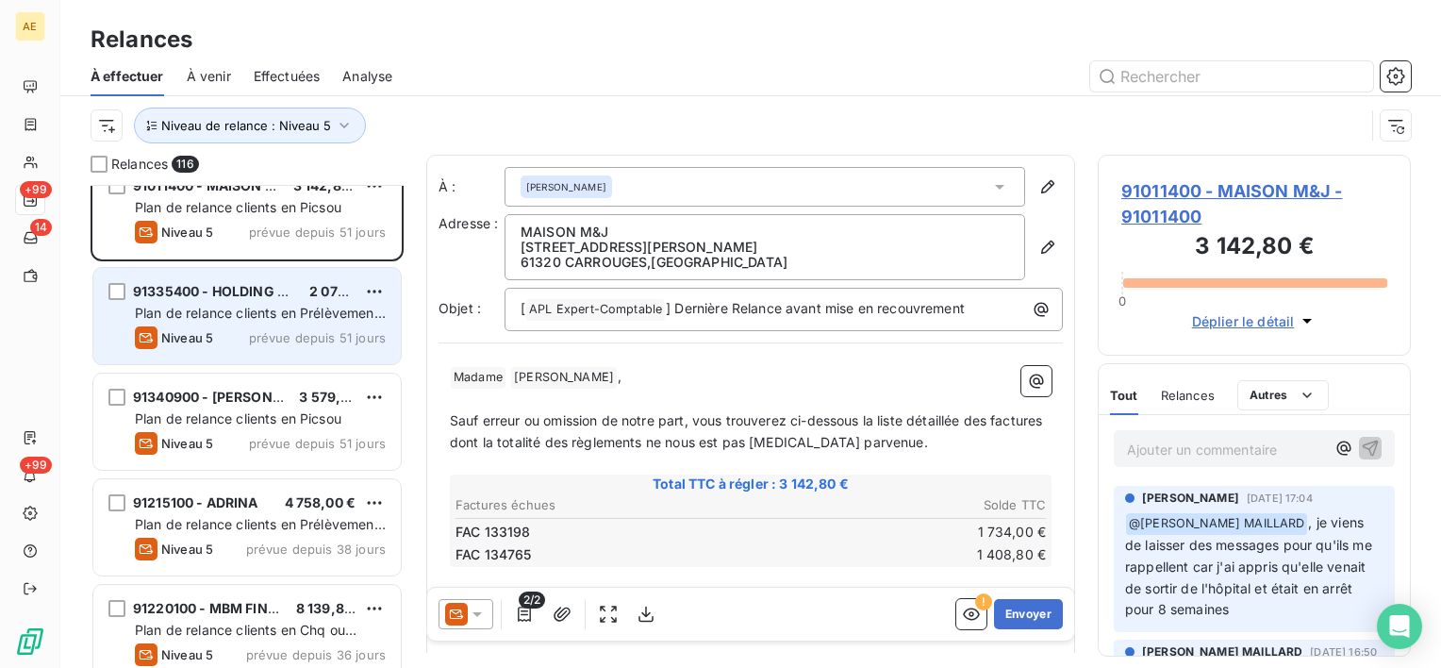
click at [238, 304] on div "Plan de relance clients en Prélèvement au 15" at bounding box center [260, 313] width 251 height 19
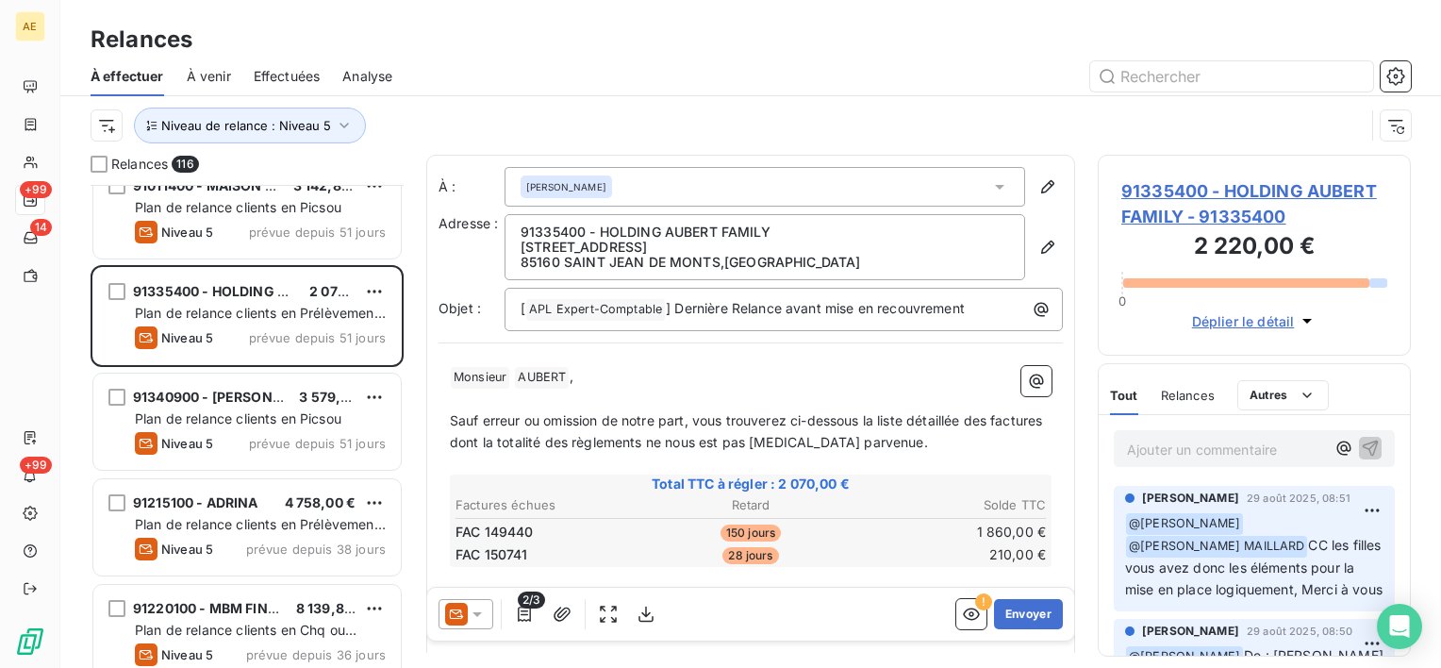
click at [1150, 204] on span "91335400 - HOLDING AUBERT FAMILY - 91335400" at bounding box center [1254, 203] width 266 height 51
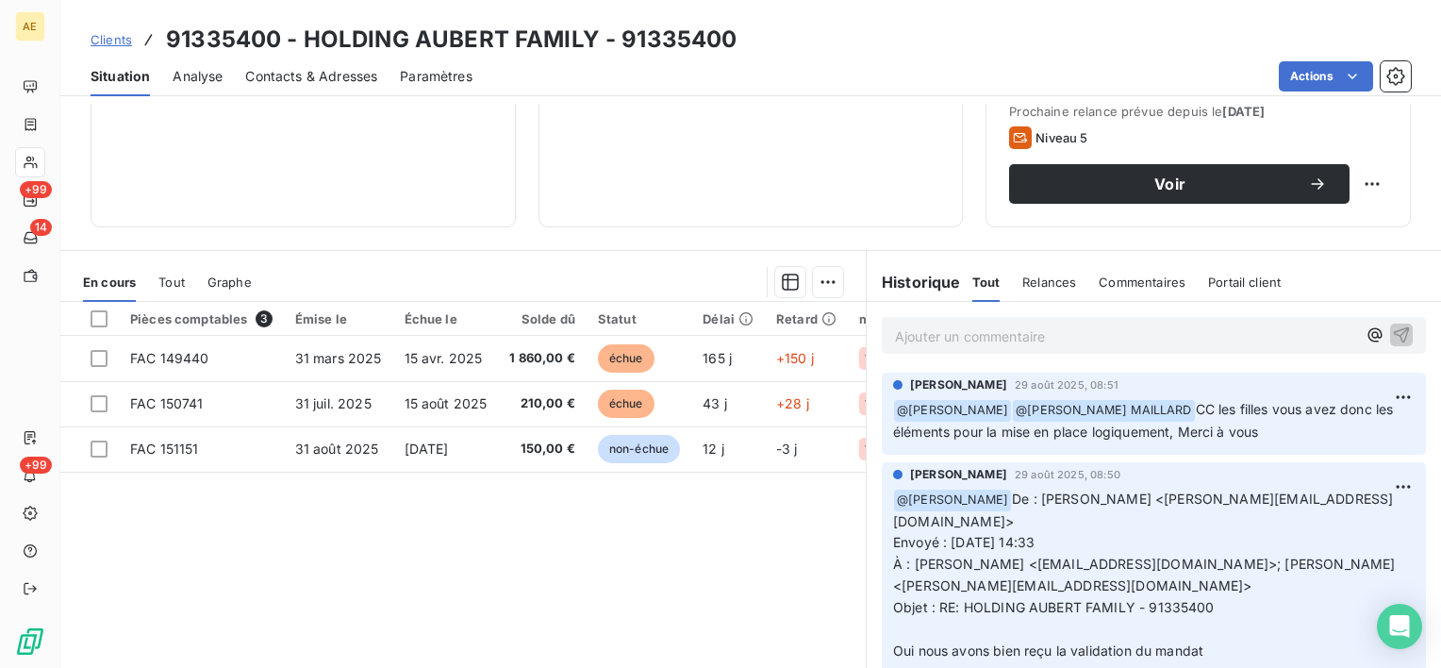
scroll to position [283, 0]
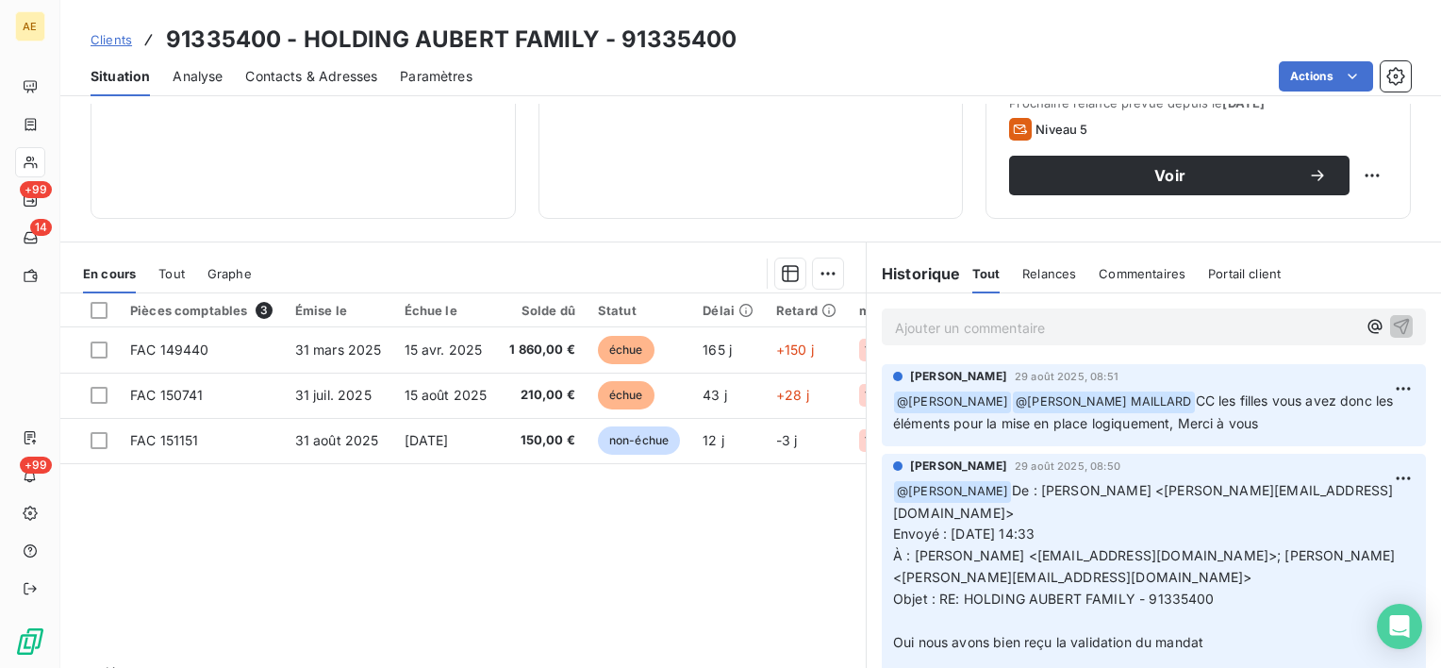
click at [947, 327] on p "Ajouter un commentaire ﻿" at bounding box center [1125, 328] width 461 height 24
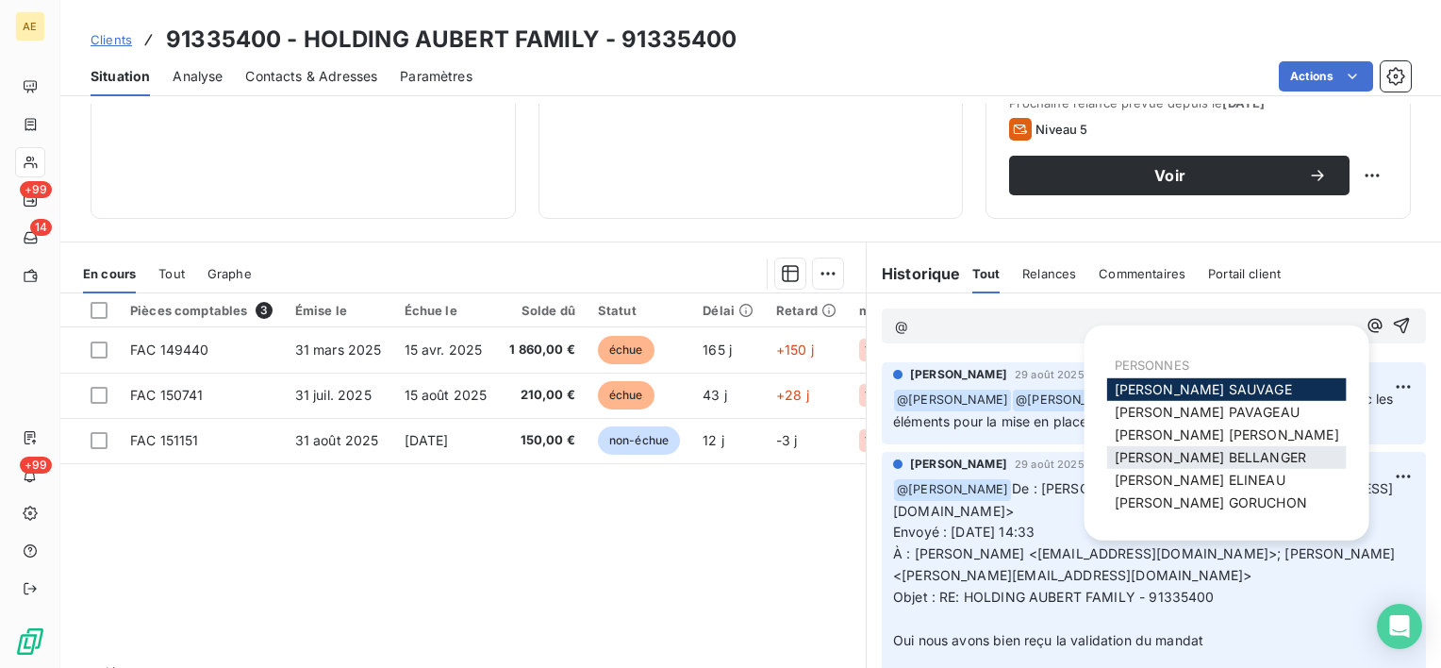
click at [1157, 454] on span "[PERSON_NAME]" at bounding box center [1210, 457] width 191 height 16
click at [1162, 441] on span "[PERSON_NAME] MAILLARD" at bounding box center [1227, 434] width 224 height 16
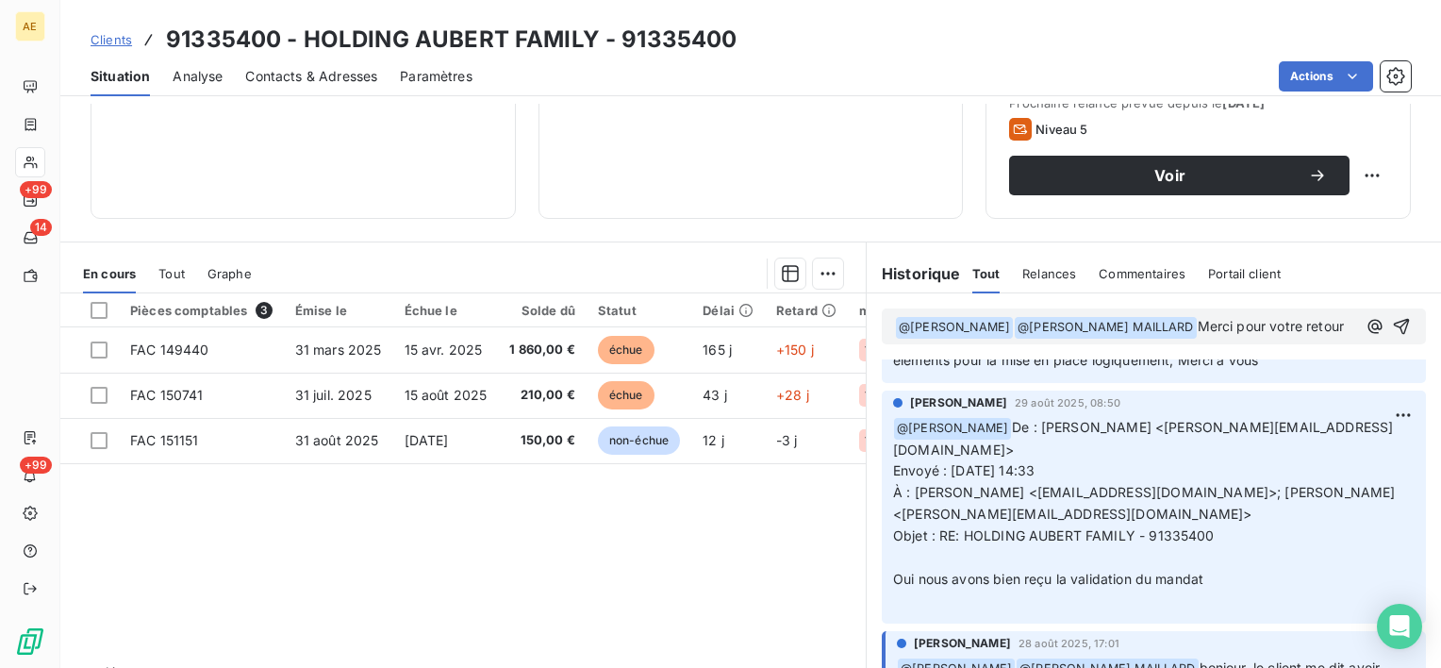
scroll to position [94, 0]
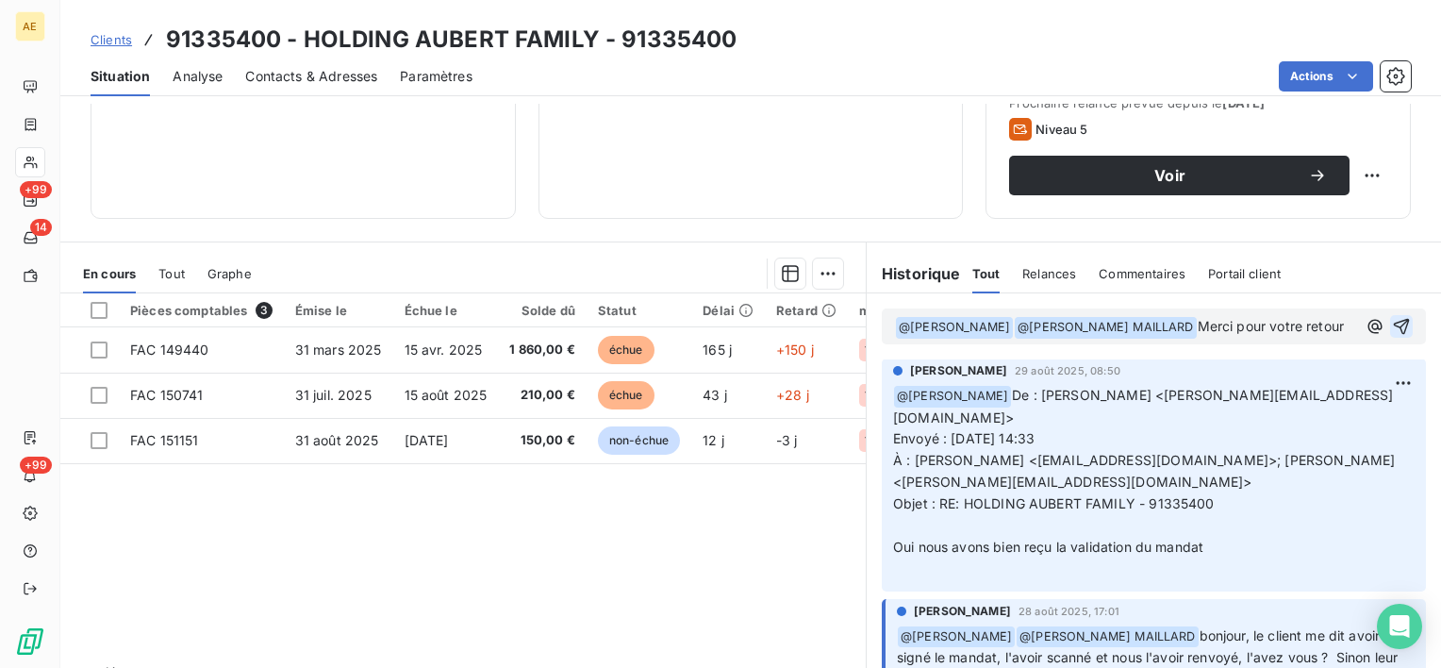
click at [1394, 335] on icon "button" at bounding box center [1402, 327] width 16 height 16
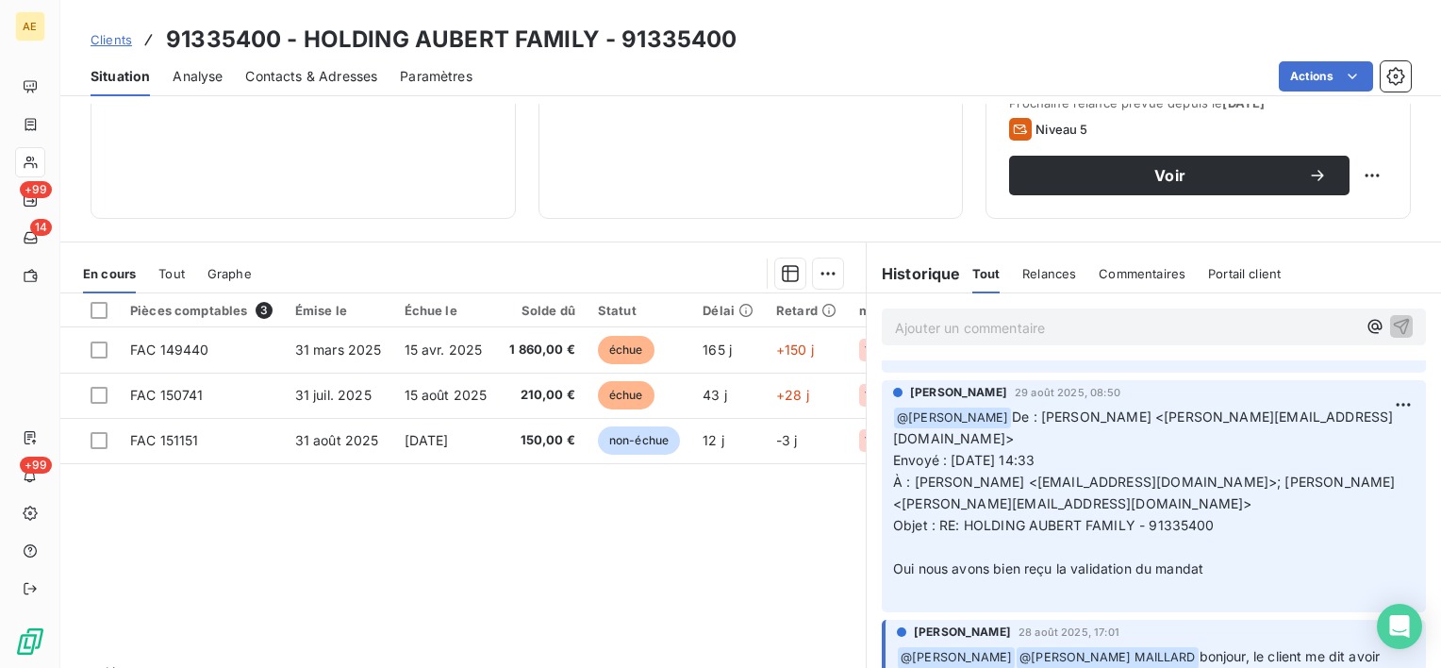
scroll to position [0, 0]
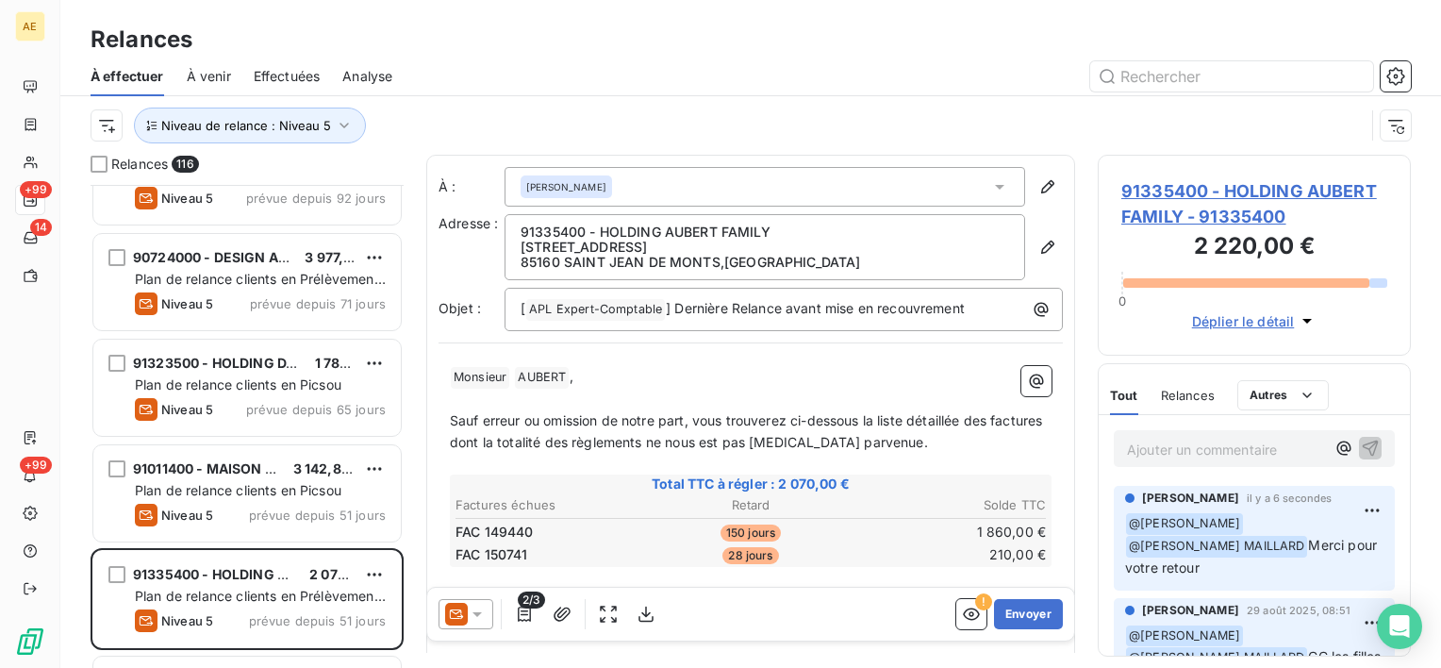
scroll to position [660, 0]
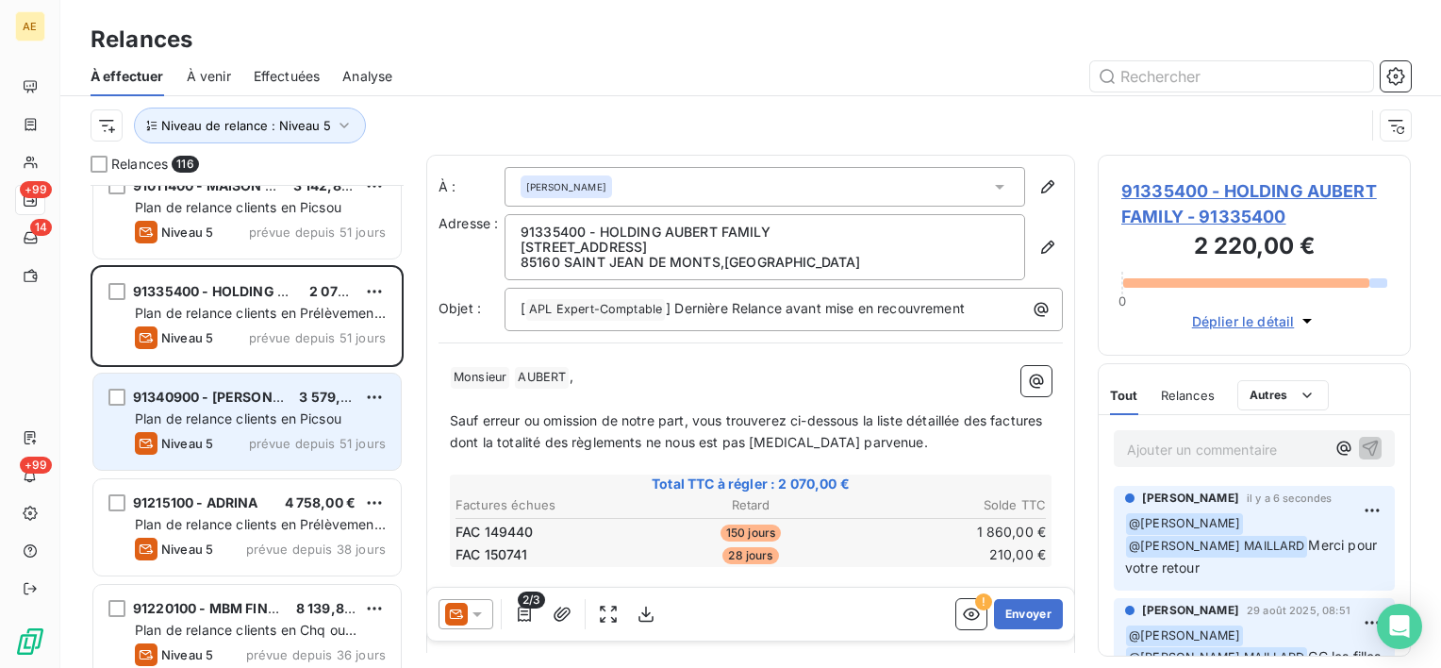
click at [262, 397] on span "91340900 - [PERSON_NAME]" at bounding box center [229, 397] width 192 height 16
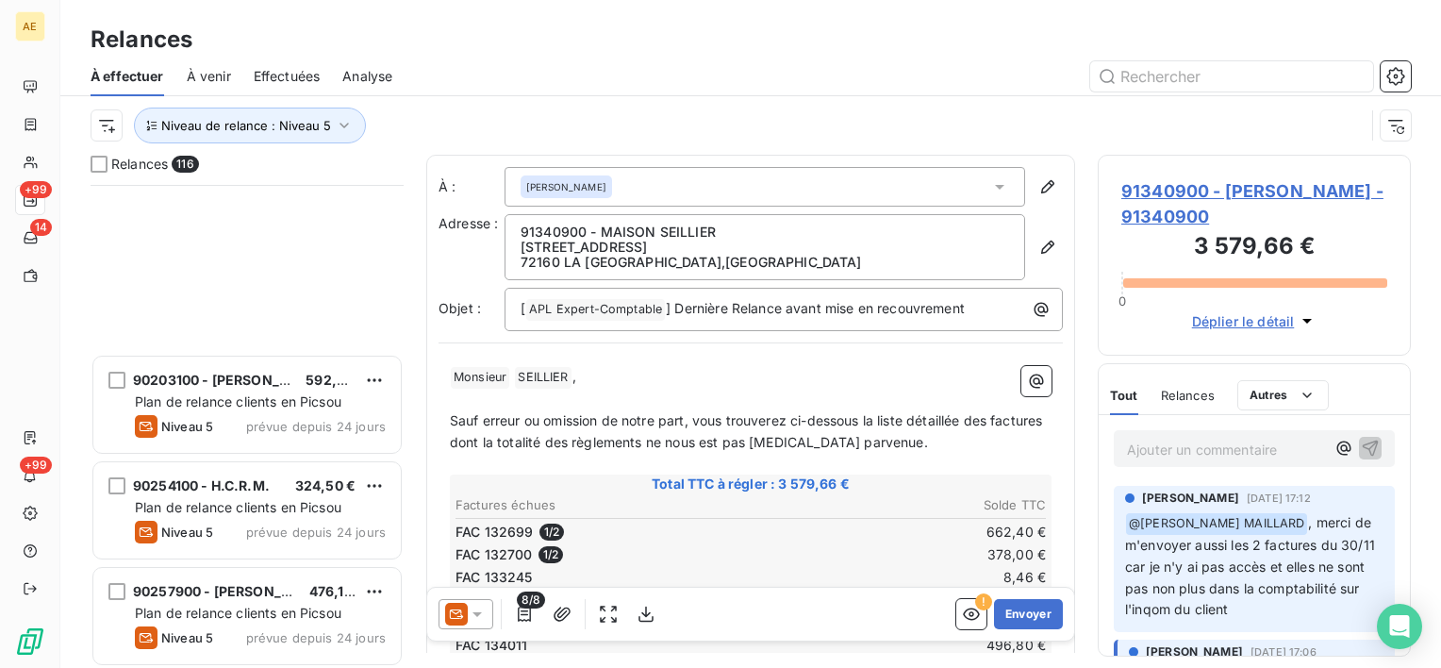
scroll to position [1415, 0]
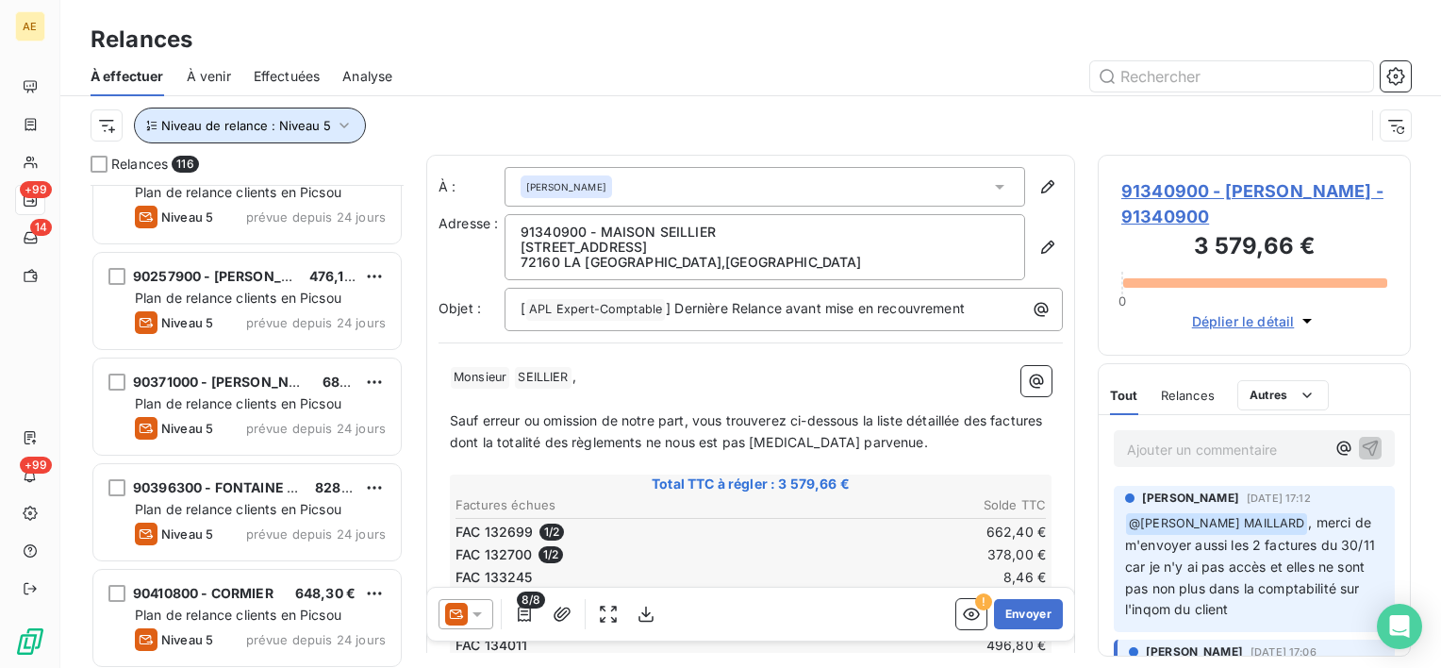
click at [245, 124] on span "Niveau de relance : Niveau 5" at bounding box center [246, 125] width 170 height 15
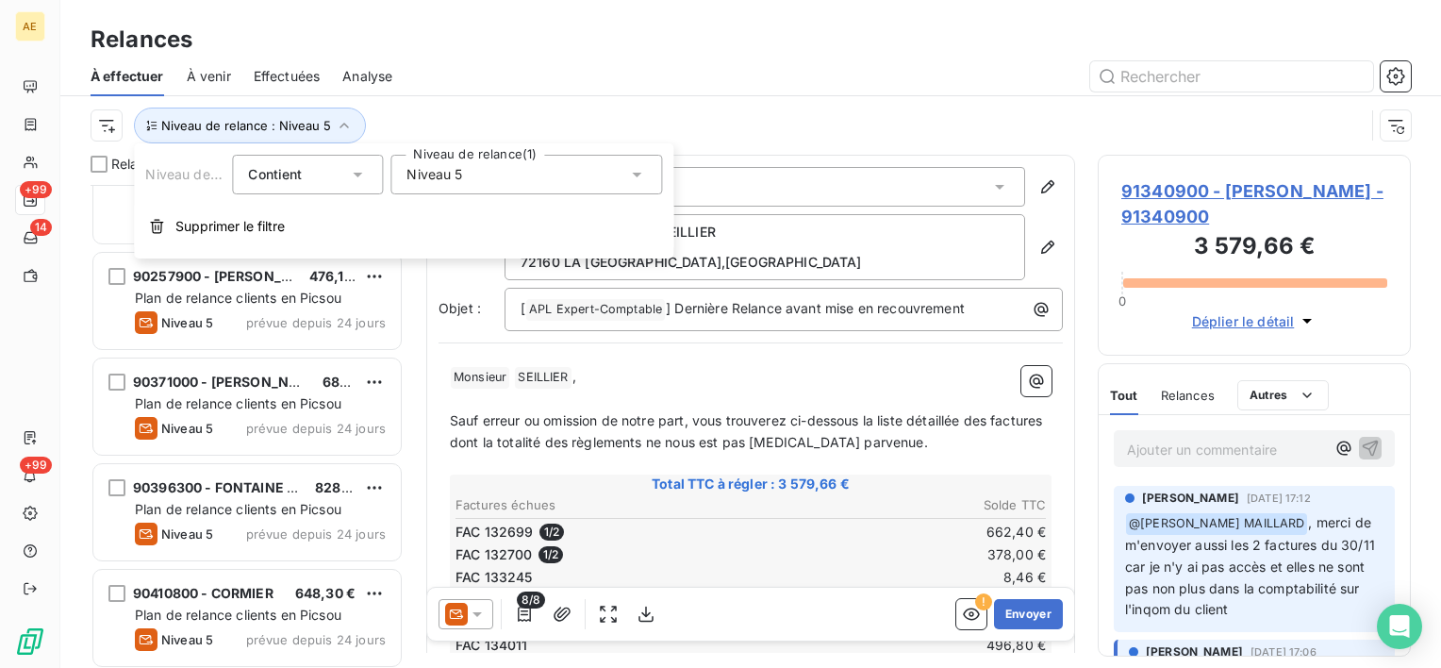
click at [609, 92] on div "À effectuer À venir Effectuées Analyse" at bounding box center [750, 77] width 1381 height 40
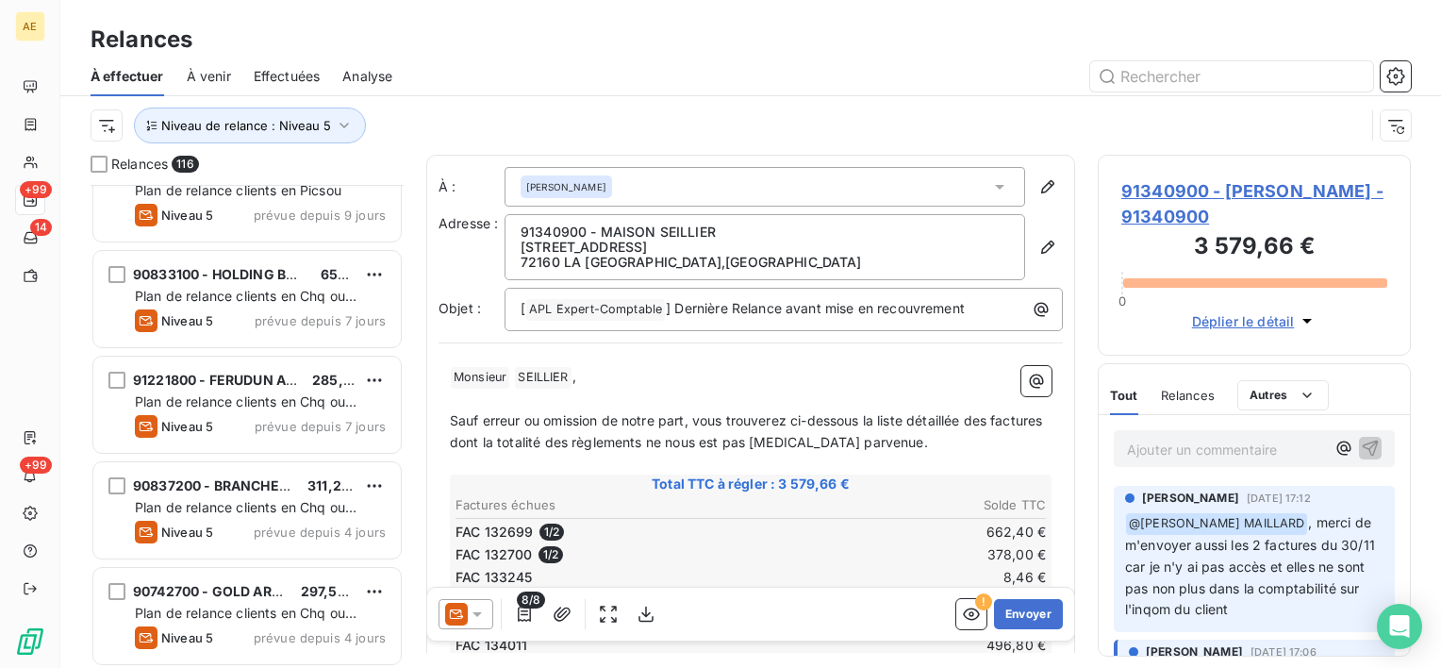
scroll to position [11223, 0]
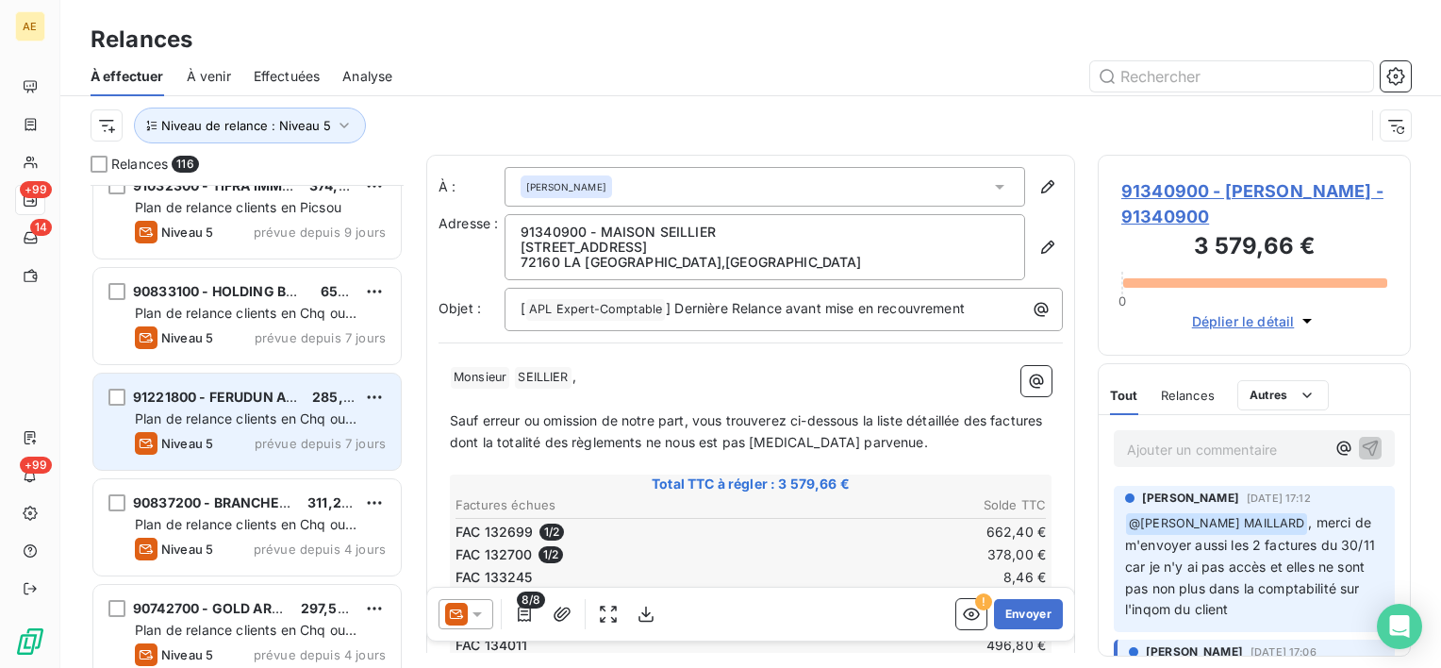
click at [263, 412] on span "Plan de relance clients en Chq ou Virement" at bounding box center [246, 427] width 222 height 35
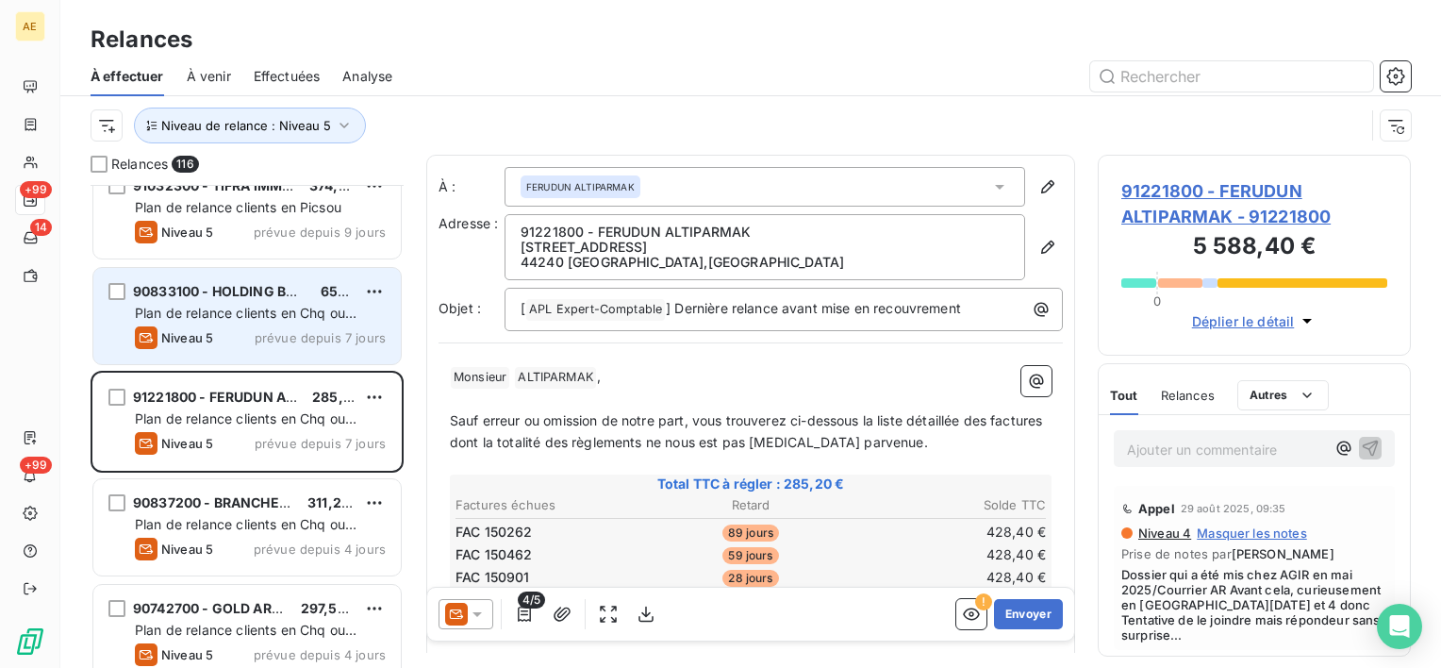
click at [251, 324] on div "90833100 - HOLDING BEAUVAIS FINANCES 653,51 € Plan de relance clients en Chq ou…" at bounding box center [246, 316] width 307 height 96
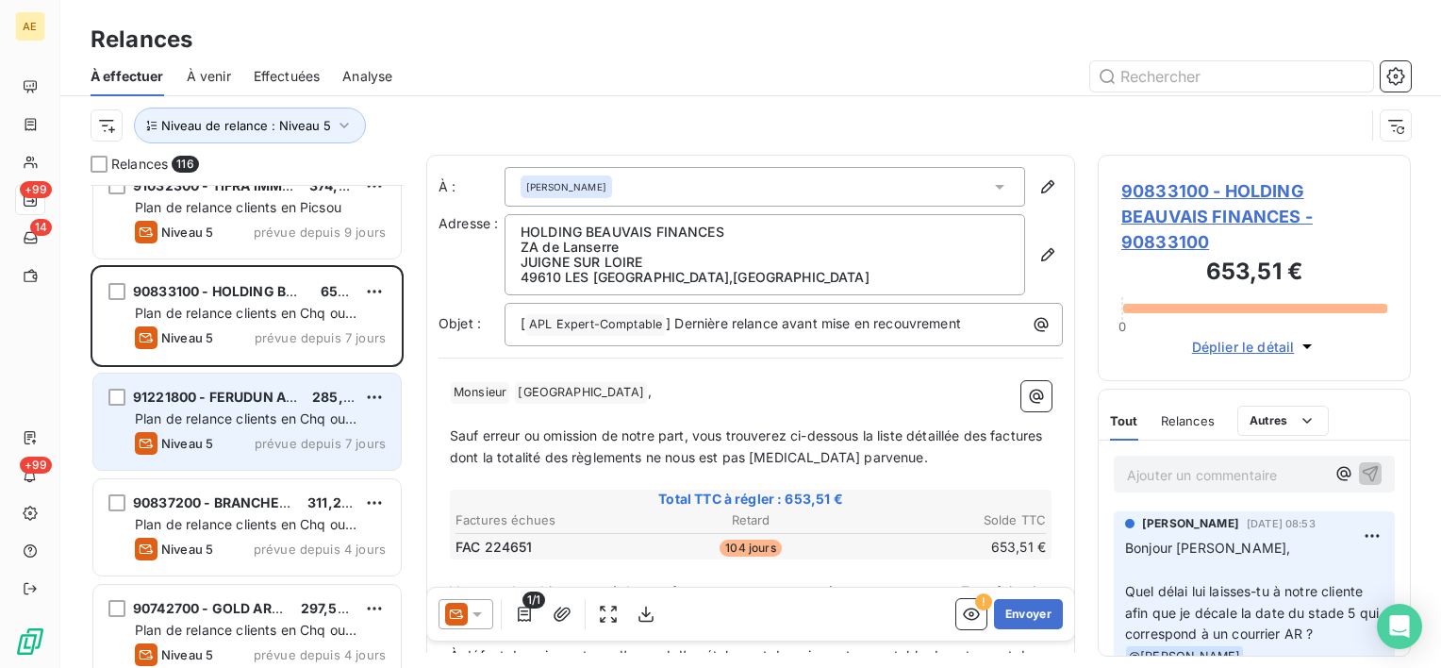
click at [306, 410] on span "Plan de relance clients en Chq ou Virement" at bounding box center [246, 427] width 222 height 35
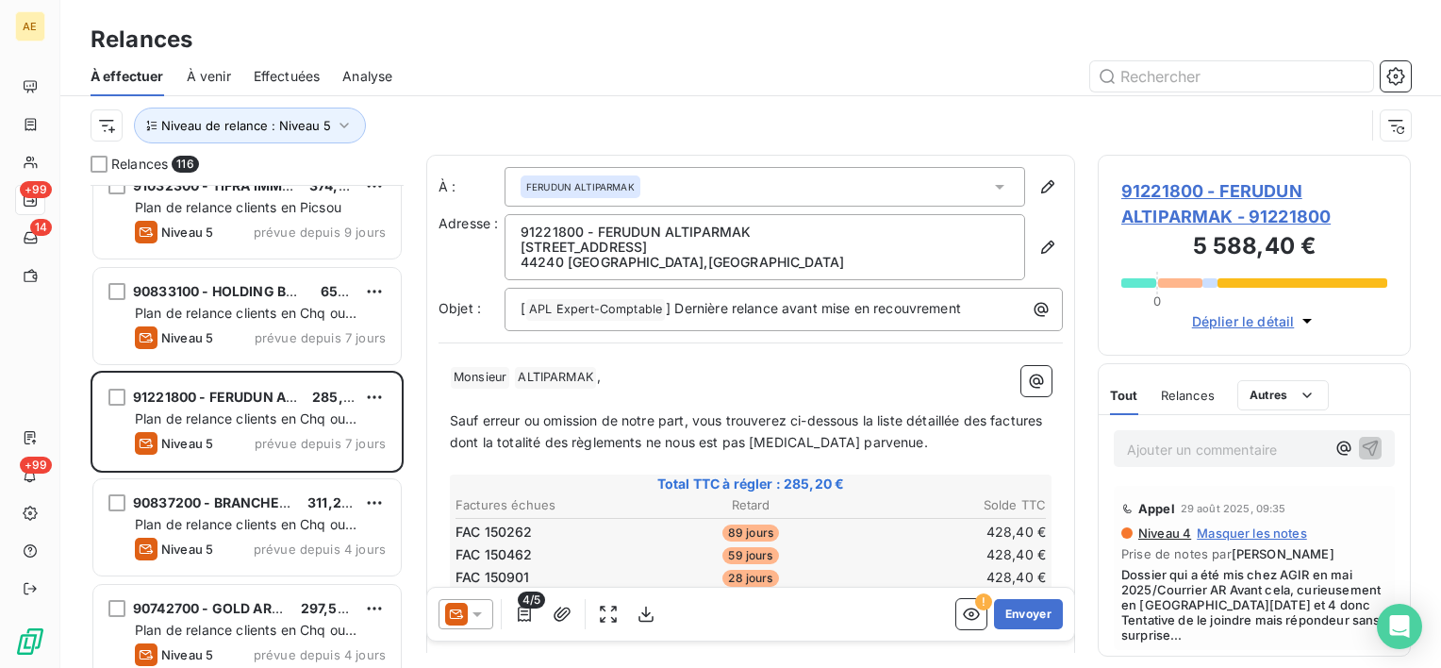
click at [1272, 215] on span "91221800 - FERUDUN ALTIPARMAK - 91221800" at bounding box center [1254, 203] width 266 height 51
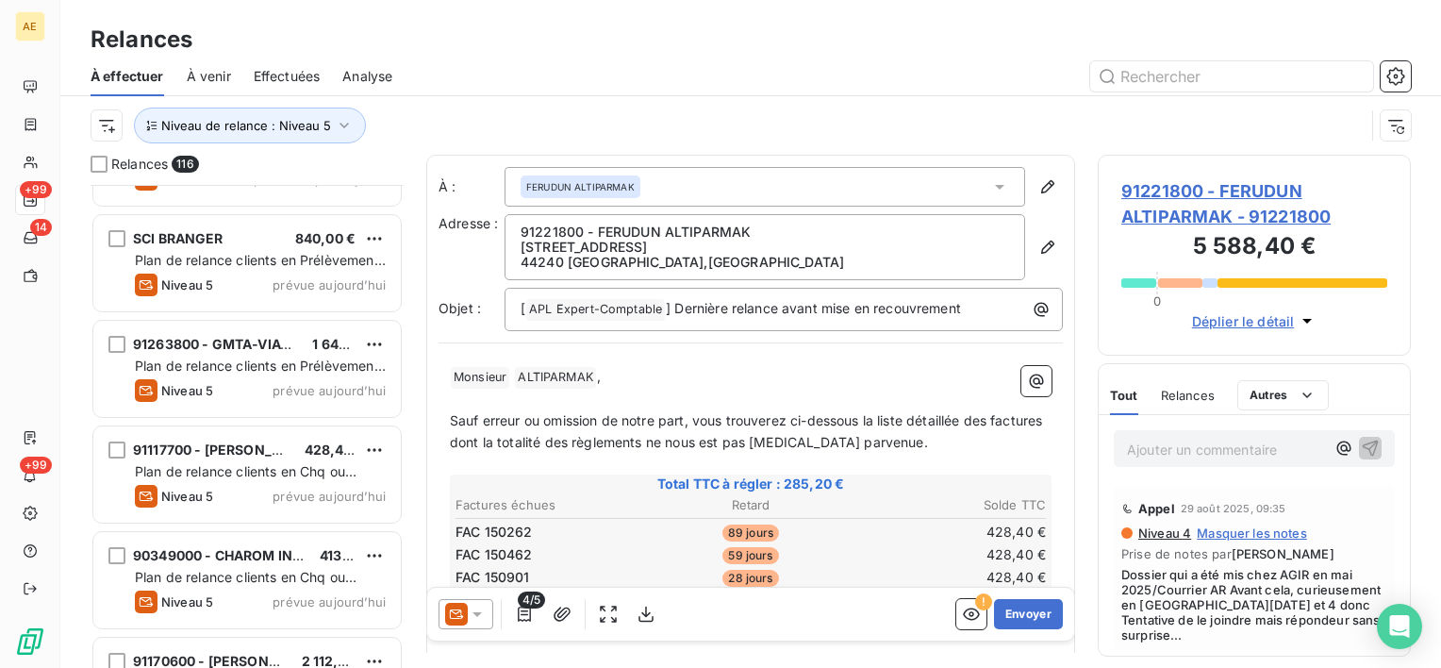
scroll to position [11769, 0]
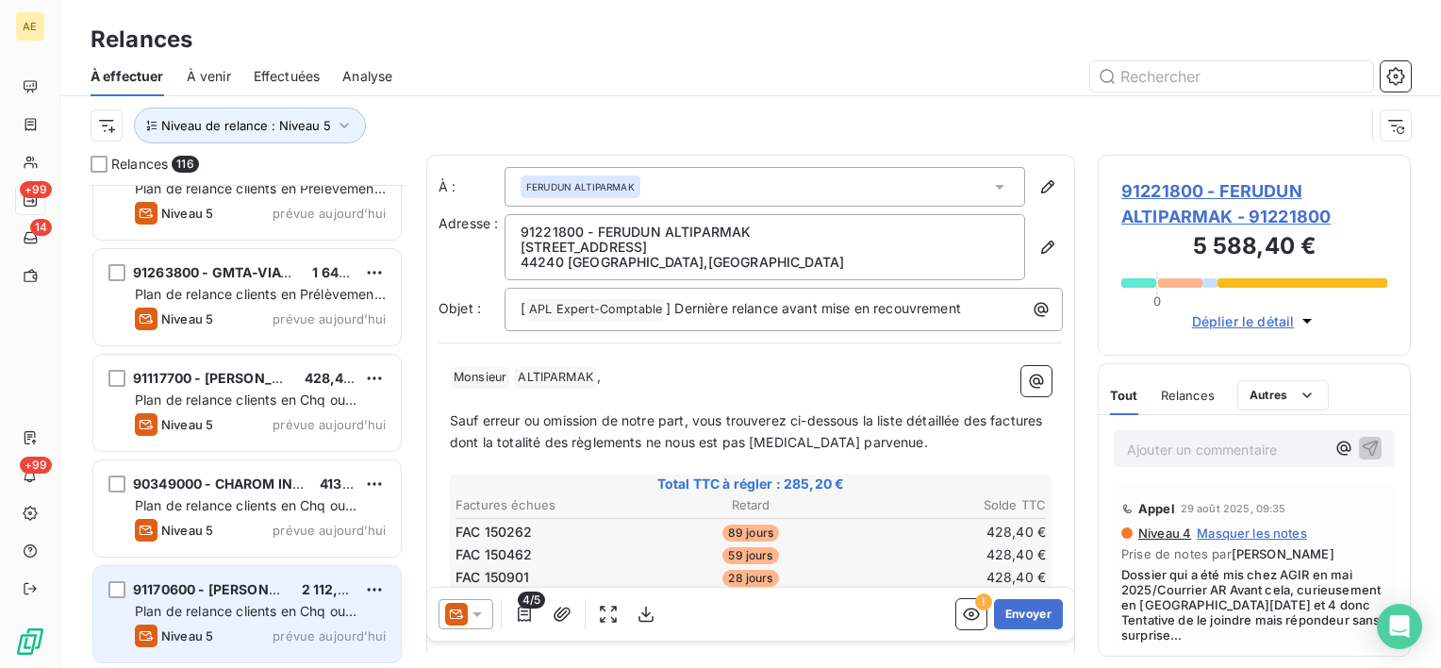
click at [306, 611] on span "Plan de relance clients en Chq ou Virement" at bounding box center [246, 620] width 222 height 35
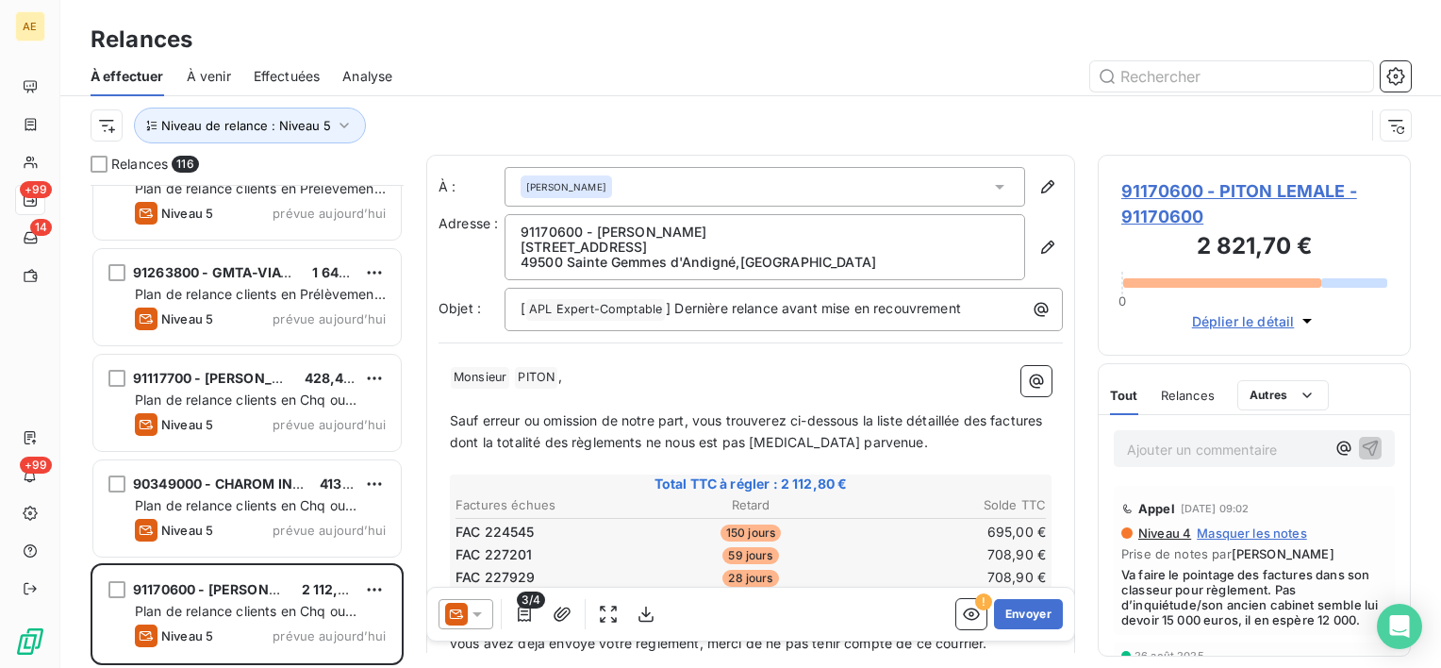
click at [1246, 190] on span "91170600 - PITON LEMALE - 91170600" at bounding box center [1254, 203] width 266 height 51
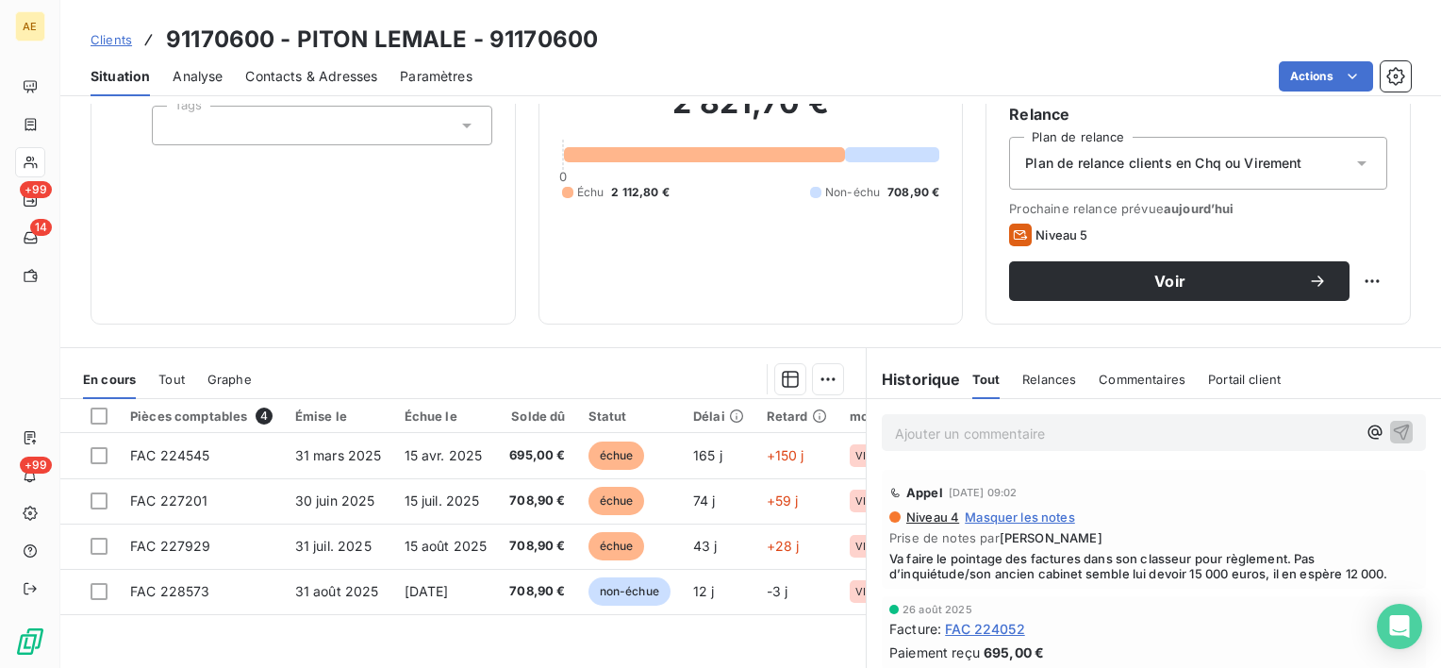
scroll to position [189, 0]
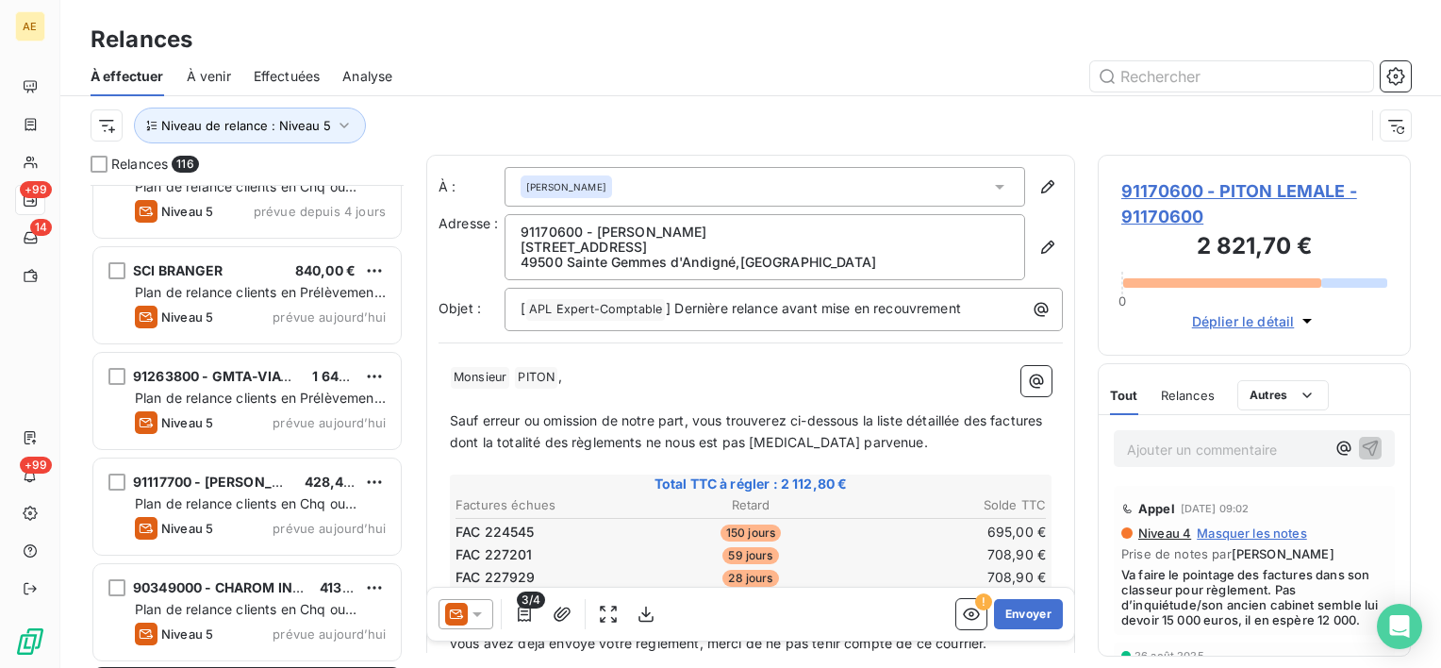
scroll to position [11769, 0]
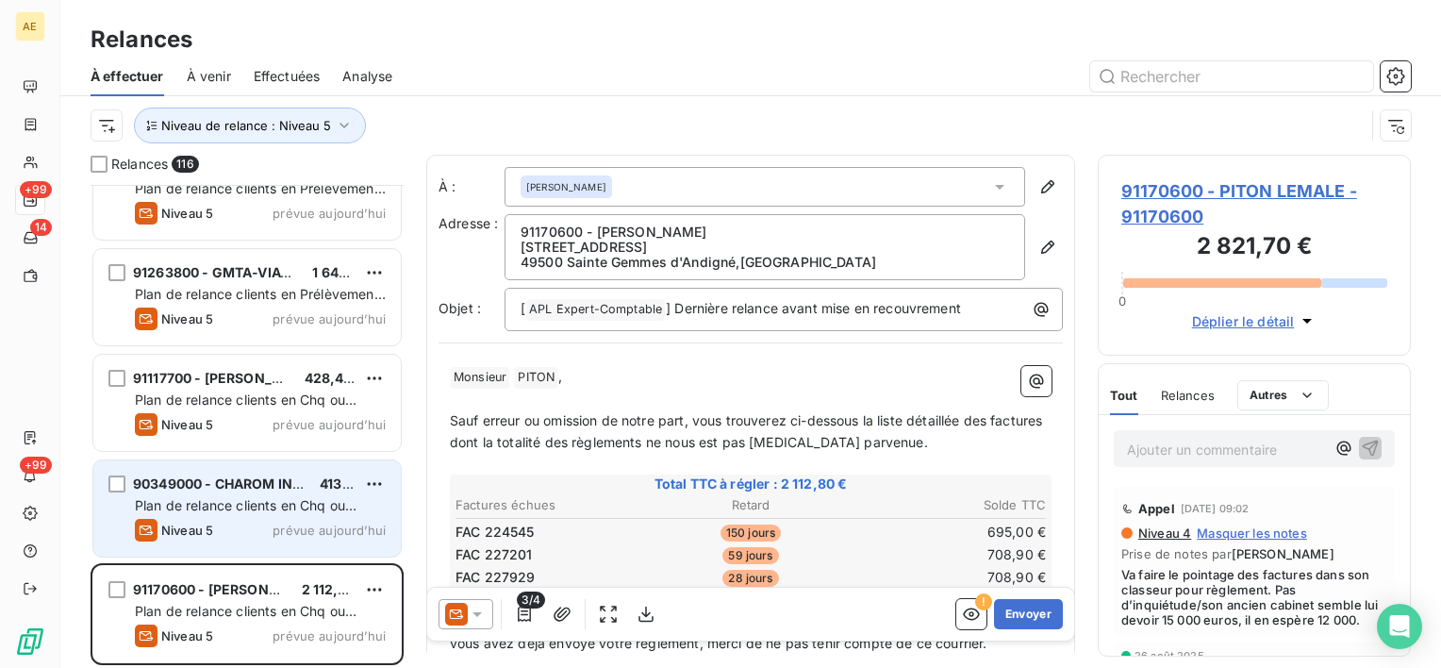
click at [273, 489] on span "90349000 - CHAROM INVESTISSEMENTS" at bounding box center [269, 483] width 273 height 16
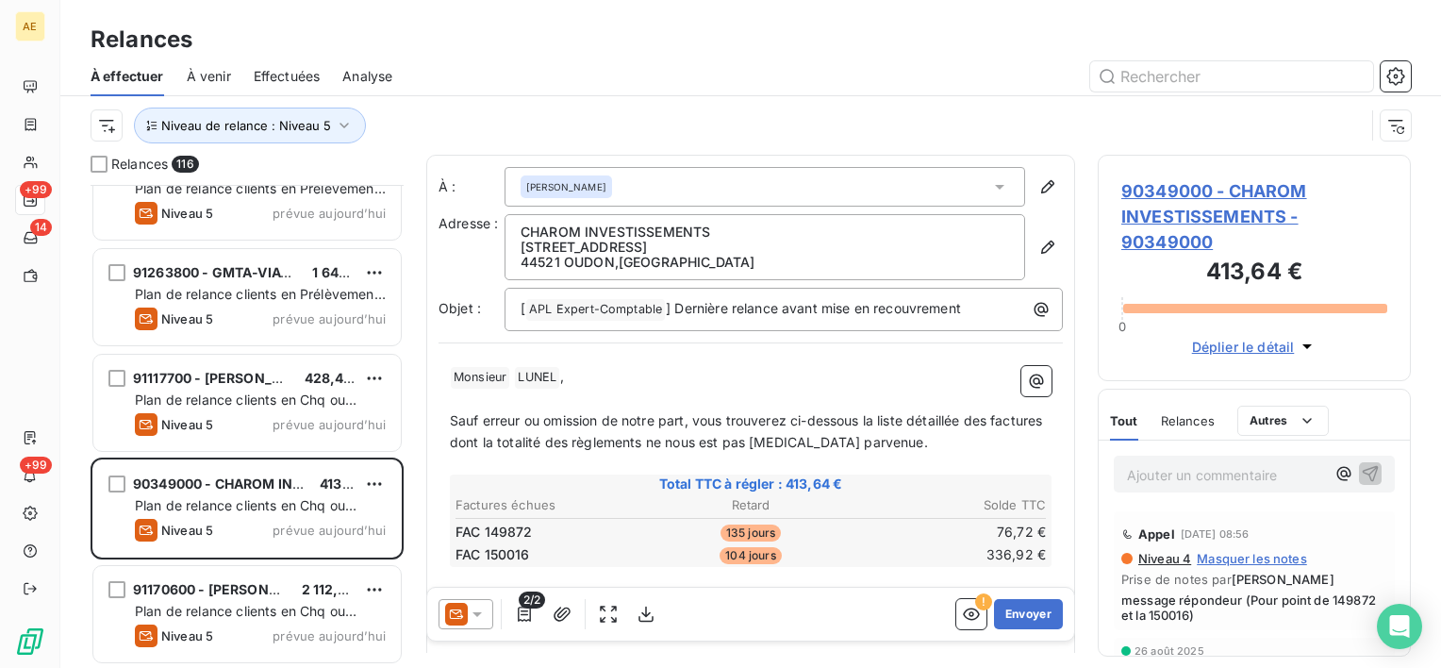
click at [1276, 193] on span "90349000 - CHAROM INVESTISSEMENTS - 90349000" at bounding box center [1254, 216] width 266 height 76
